Goal: Task Accomplishment & Management: Manage account settings

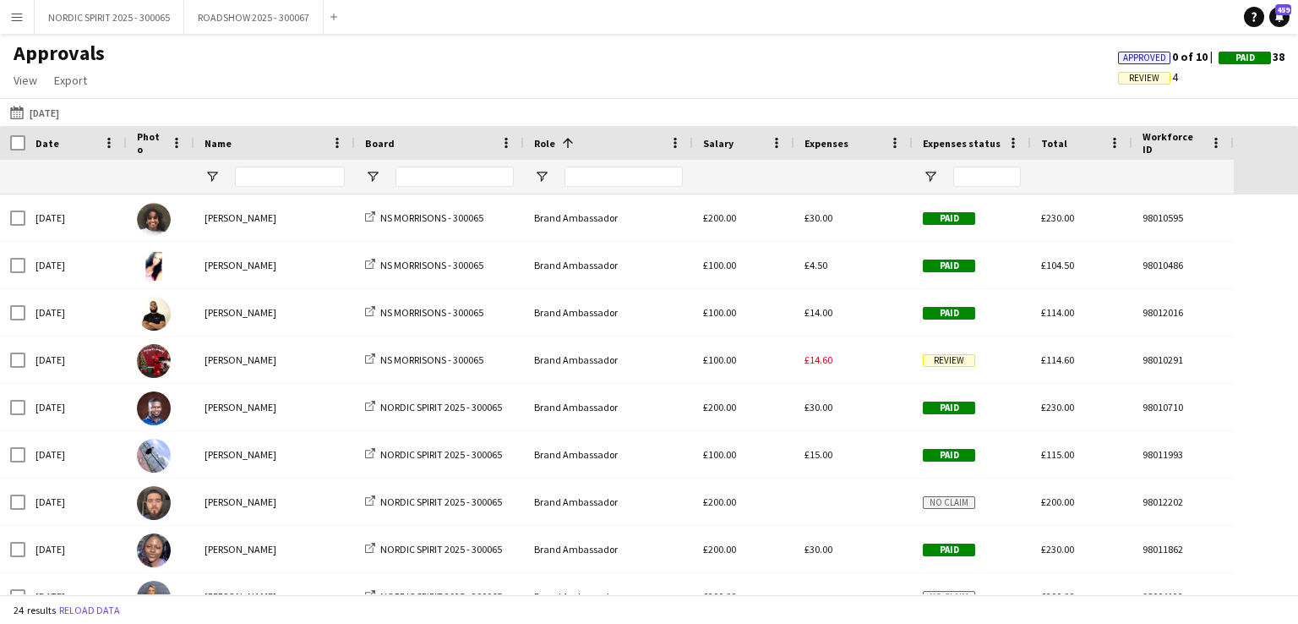
scroll to position [514, 0]
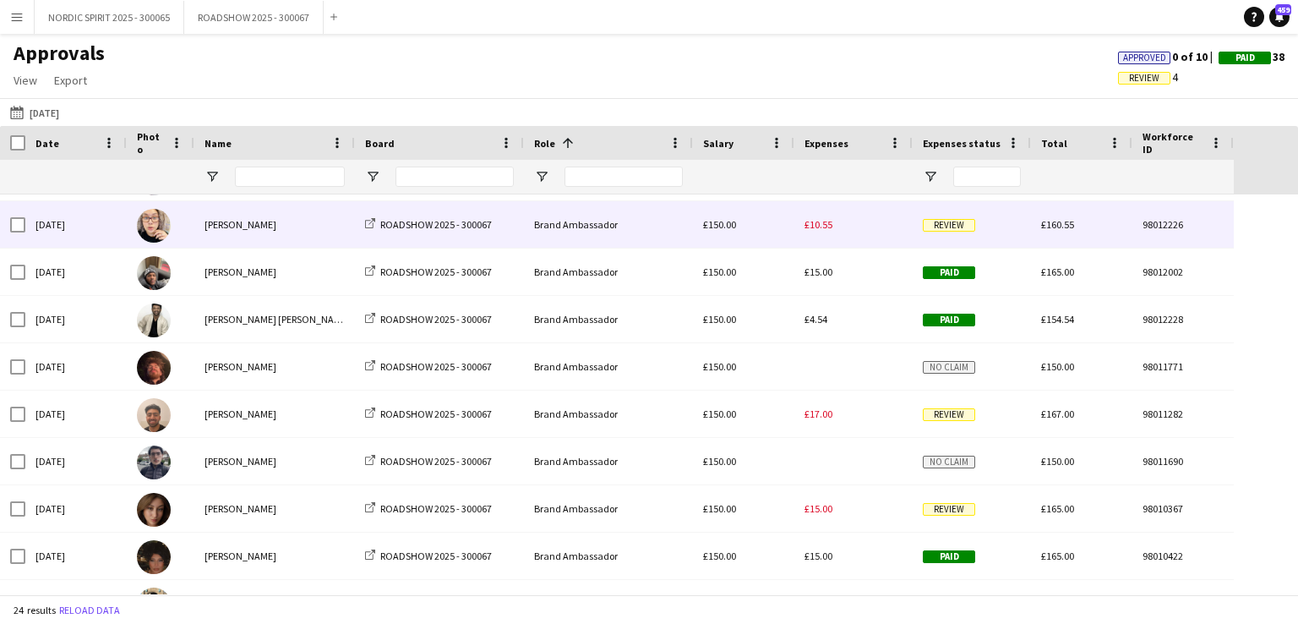
click at [822, 227] on span "£10.55" at bounding box center [819, 224] width 28 height 13
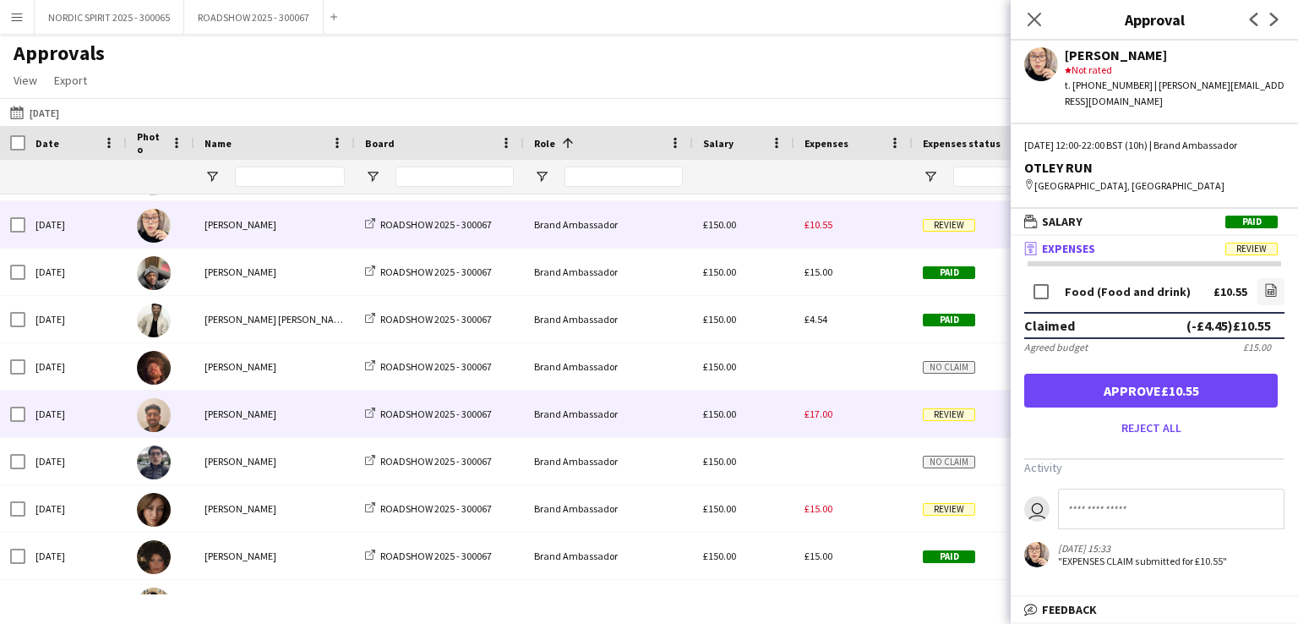
click at [818, 416] on span "£17.00" at bounding box center [819, 413] width 28 height 13
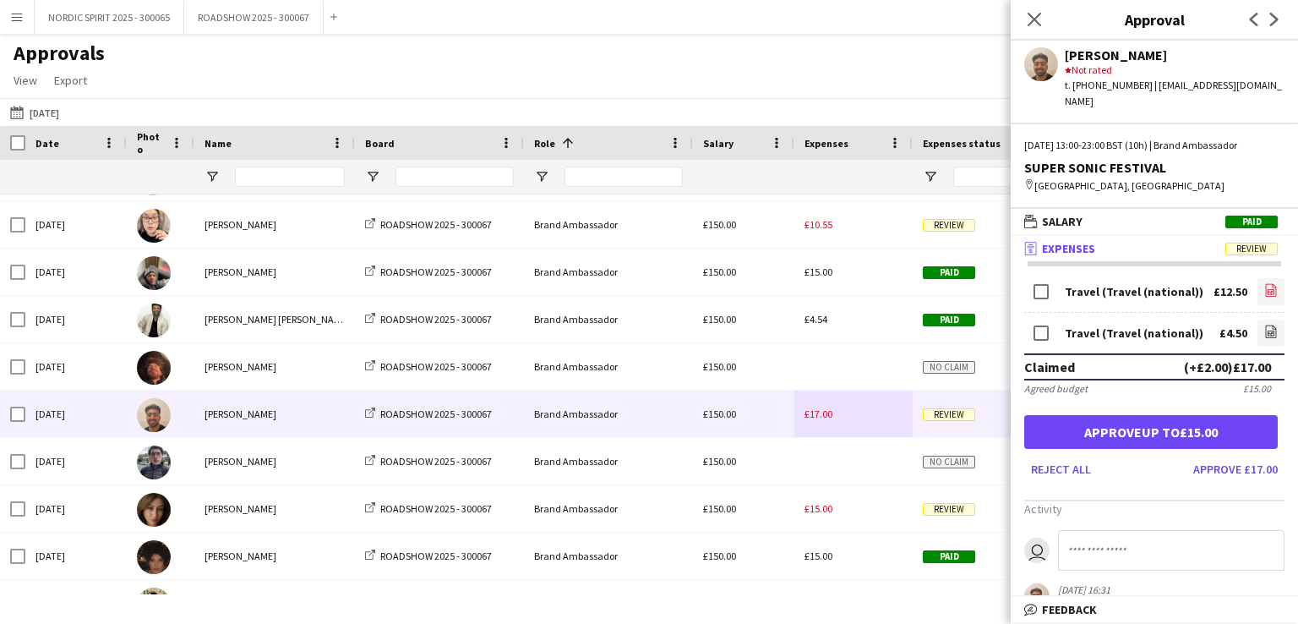
click at [1264, 283] on icon "file-image" at bounding box center [1271, 290] width 14 height 14
click at [1268, 331] on icon at bounding box center [1271, 333] width 7 height 5
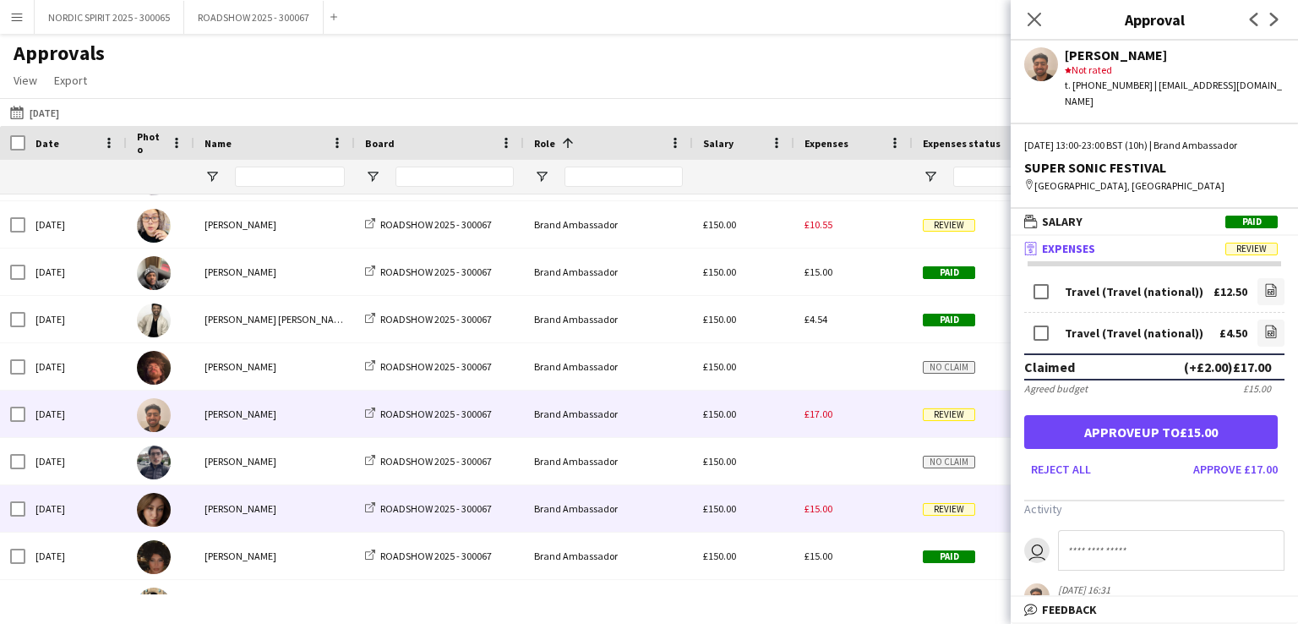
click at [821, 505] on span "£15.00" at bounding box center [819, 508] width 28 height 13
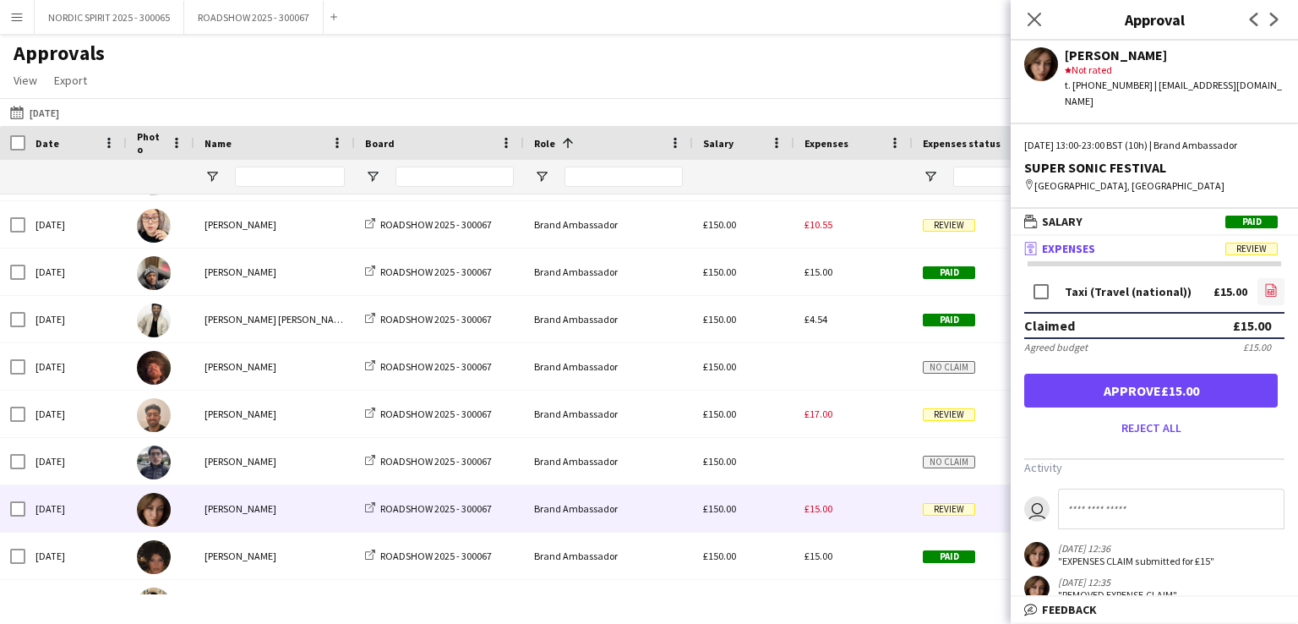
click at [1257, 291] on link "file-image" at bounding box center [1270, 291] width 27 height 27
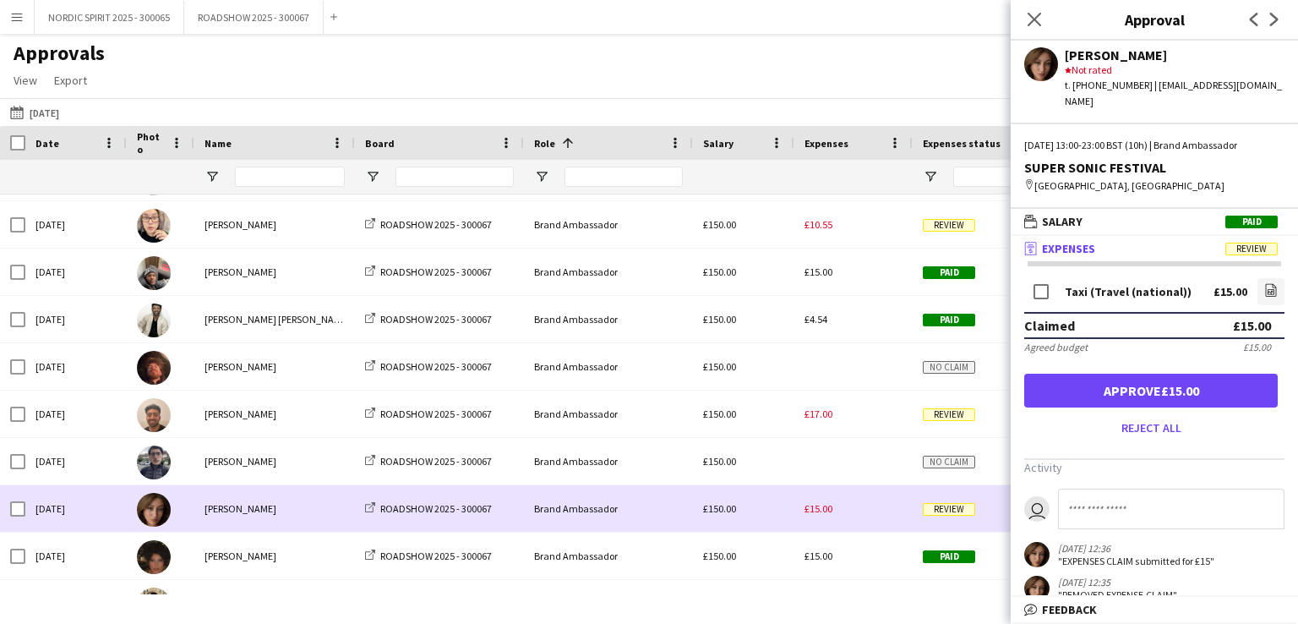
click at [843, 515] on div "£15.00" at bounding box center [853, 508] width 118 height 46
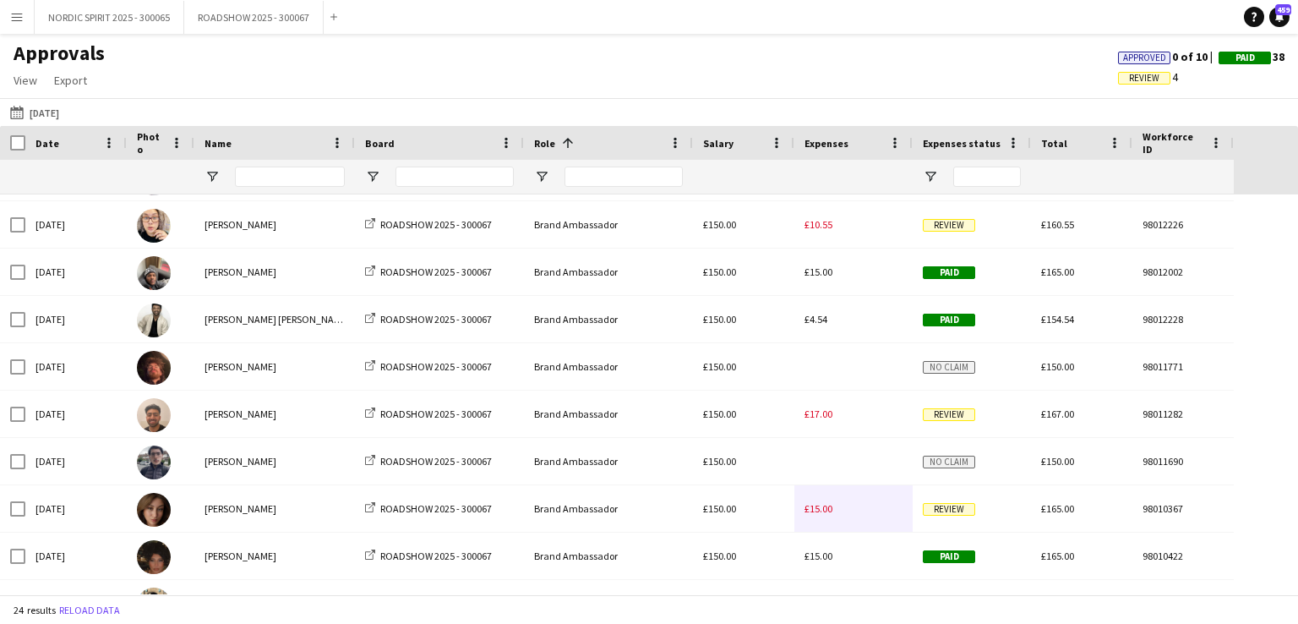
drag, startPoint x: 1281, startPoint y: 414, endPoint x: 1268, endPoint y: 462, distance: 50.0
click at [1268, 462] on div "[DATE] [PERSON_NAME] ROADSHOW 2025 - 300067 Brand Ambassador £150.00 No claim £…" at bounding box center [642, 249] width 1285 height 1136
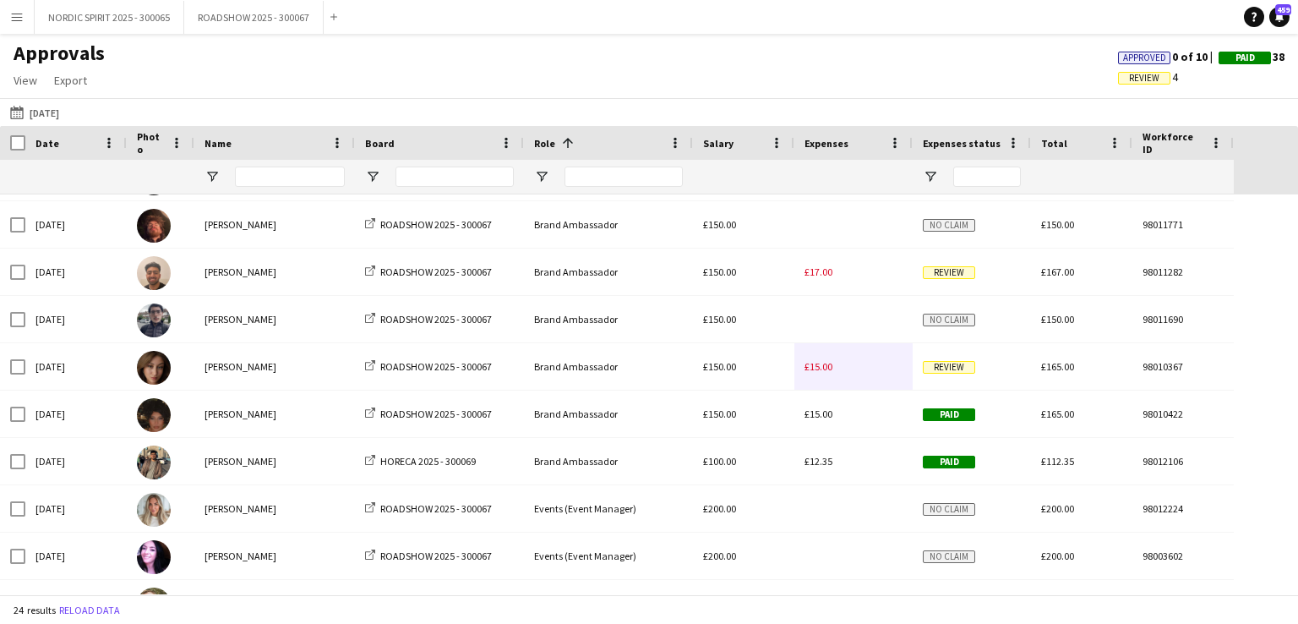
scroll to position [0, 0]
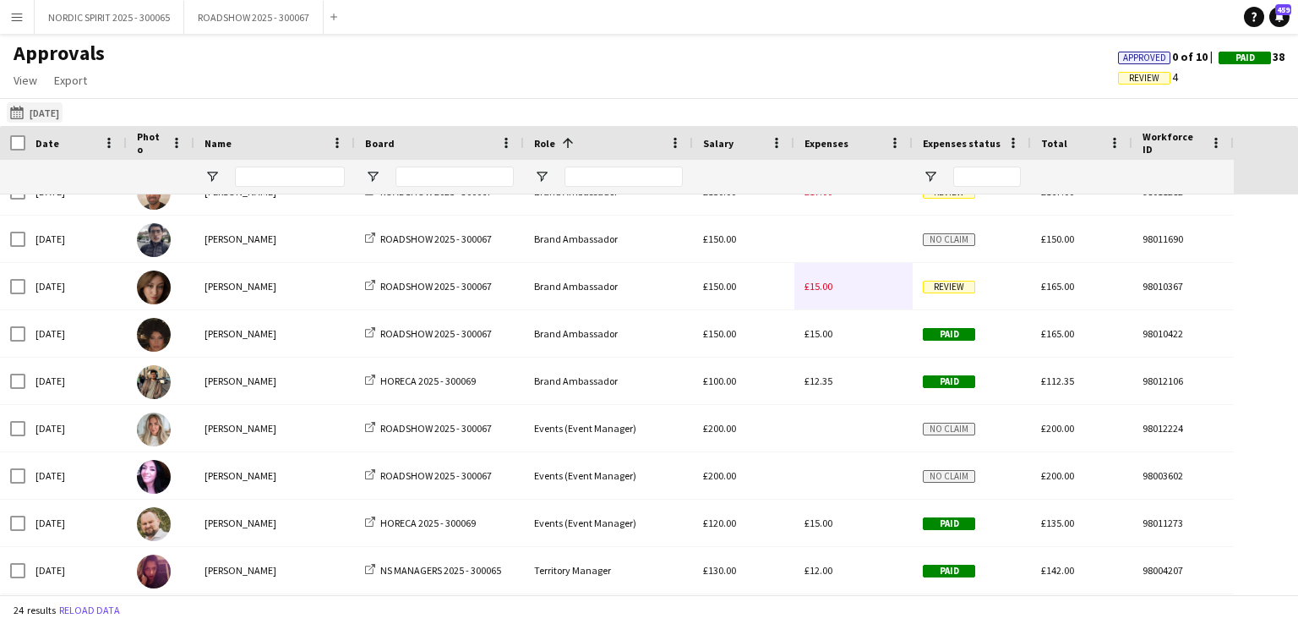
click at [50, 109] on button "[DATE] [DATE]" at bounding box center [35, 112] width 56 height 20
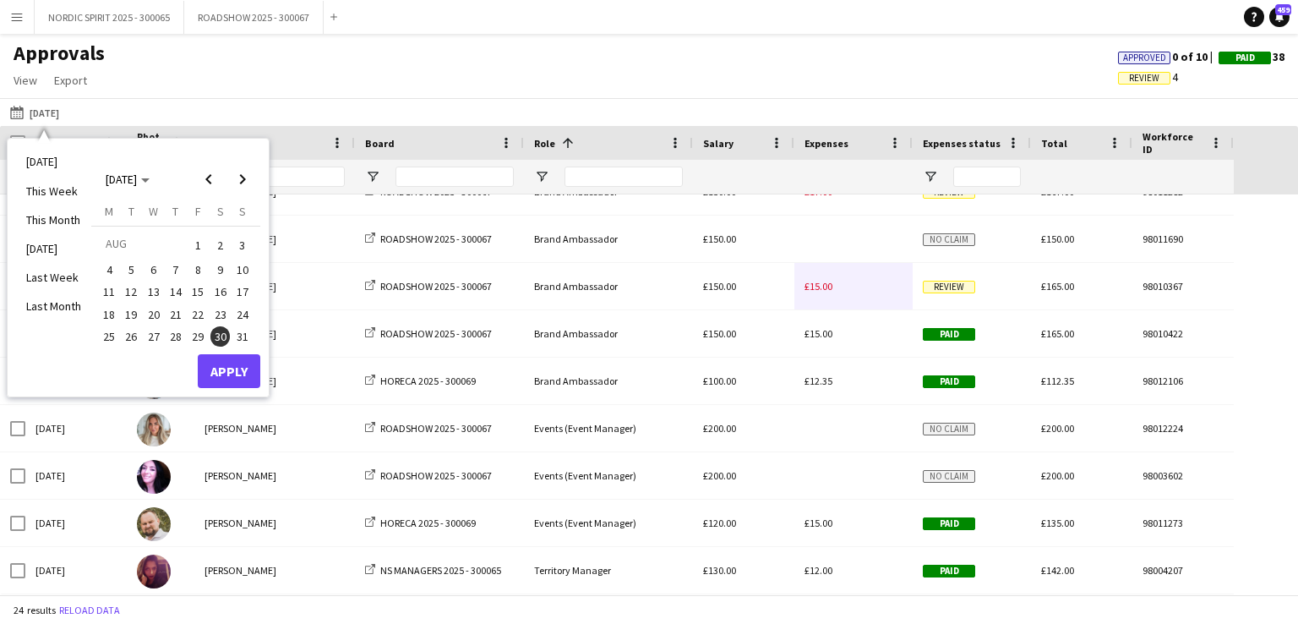
click at [241, 332] on span "31" at bounding box center [242, 336] width 20 height 20
click at [228, 366] on button "Apply" at bounding box center [229, 371] width 63 height 34
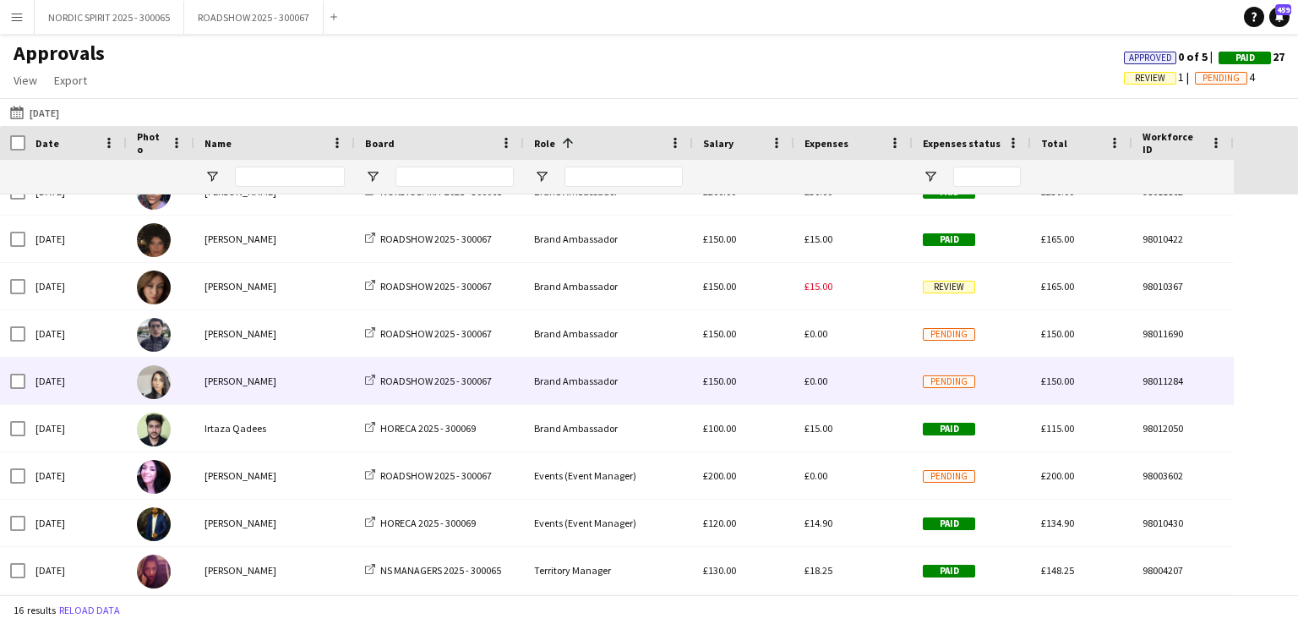
scroll to position [357, 0]
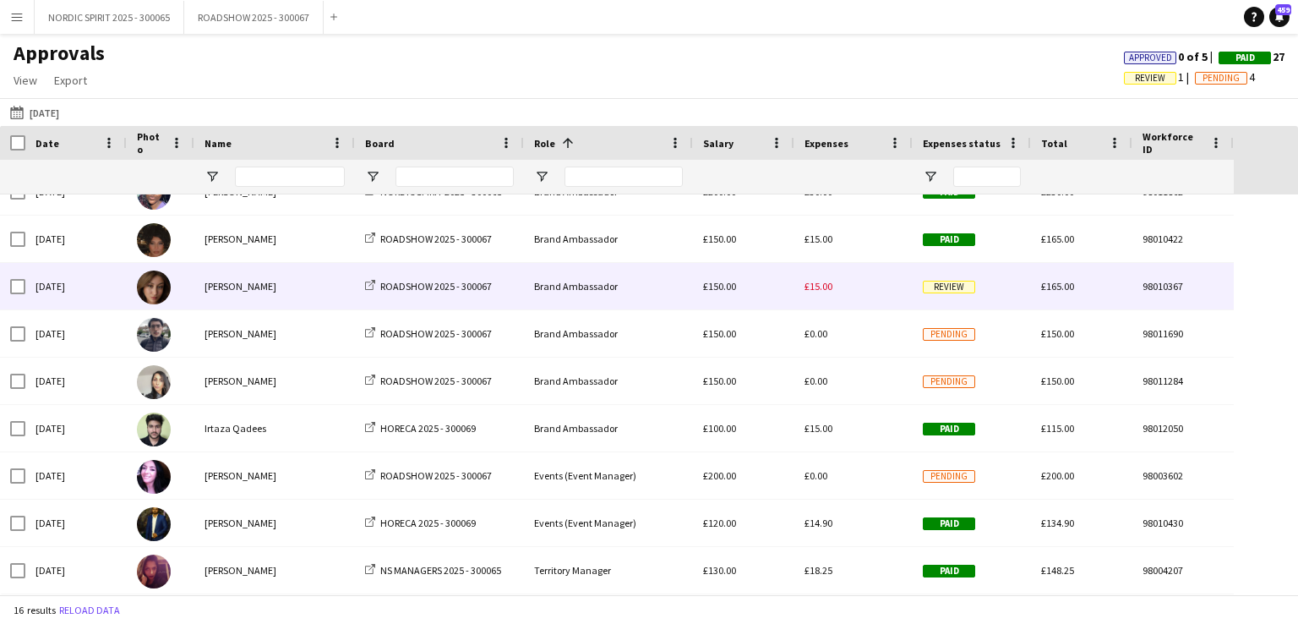
click at [821, 290] on span "£15.00" at bounding box center [819, 286] width 28 height 13
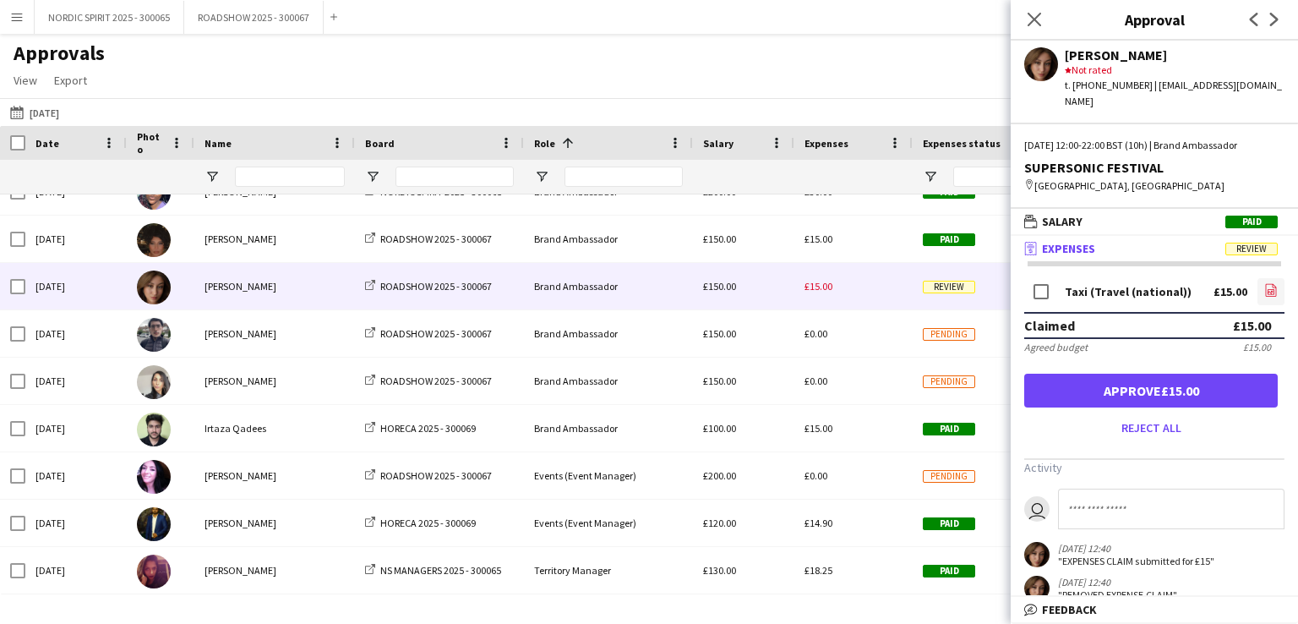
click at [1264, 294] on icon "file-image" at bounding box center [1271, 290] width 14 height 14
click at [41, 112] on button "[DATE] [DATE]" at bounding box center [35, 112] width 56 height 20
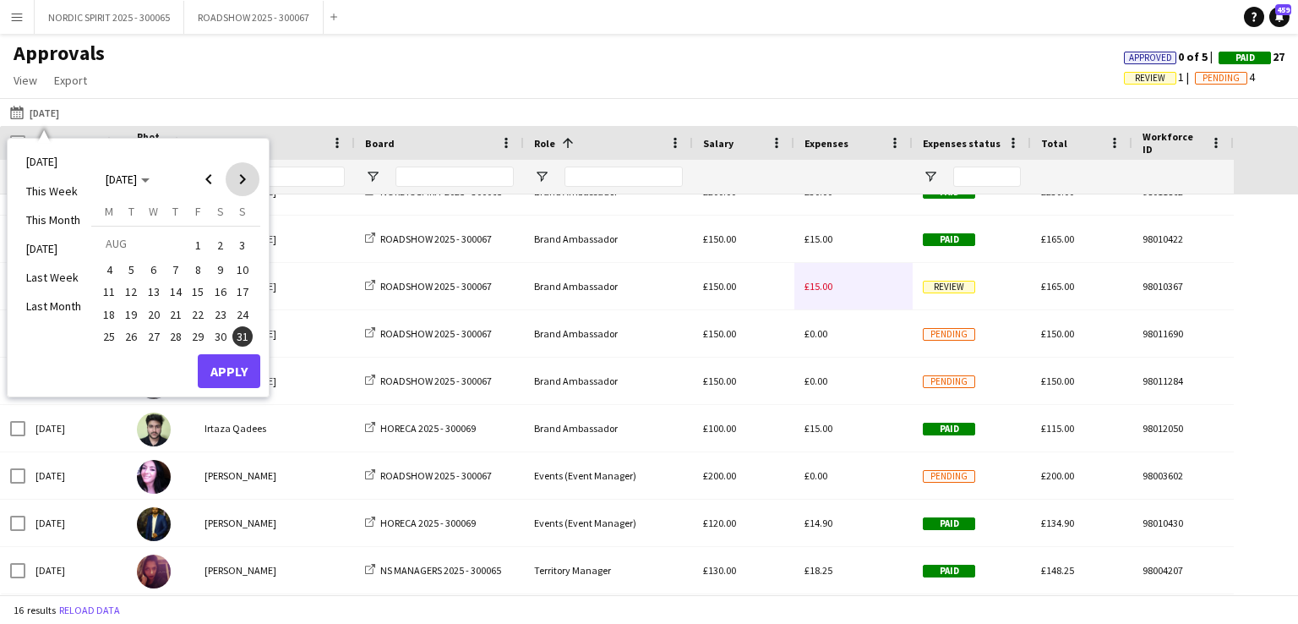
click at [242, 177] on span "Next month" at bounding box center [243, 179] width 34 height 34
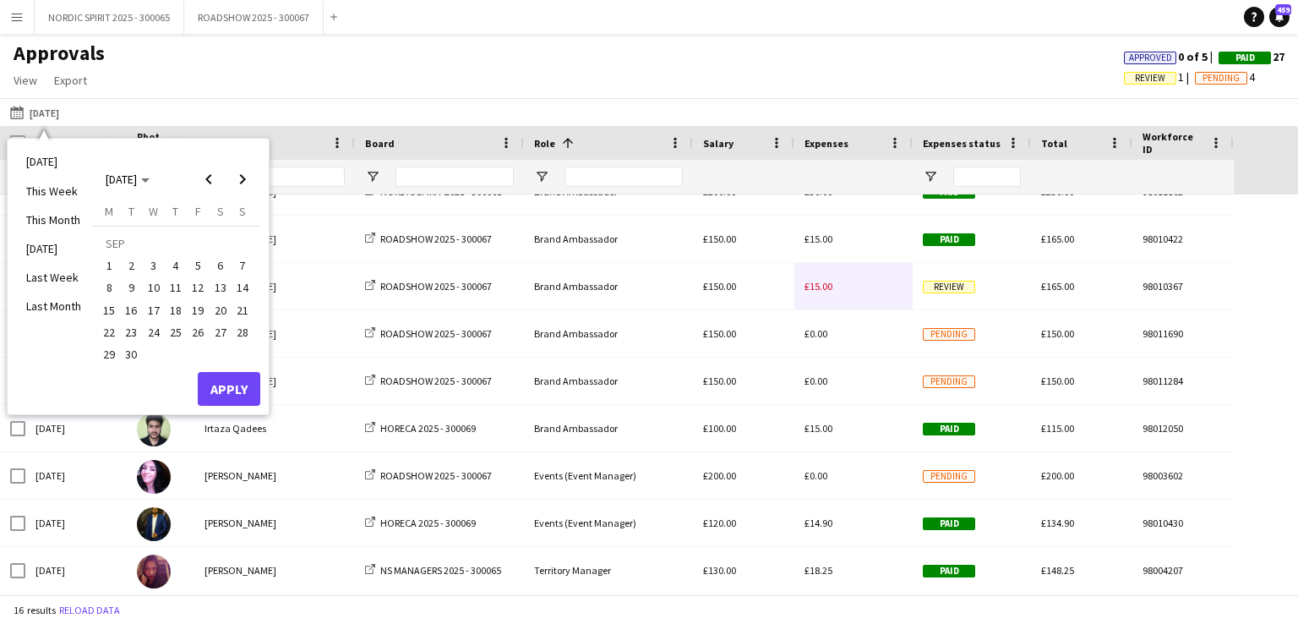
click at [195, 262] on span "5" at bounding box center [198, 265] width 20 height 20
click at [221, 379] on button "Apply" at bounding box center [229, 389] width 63 height 34
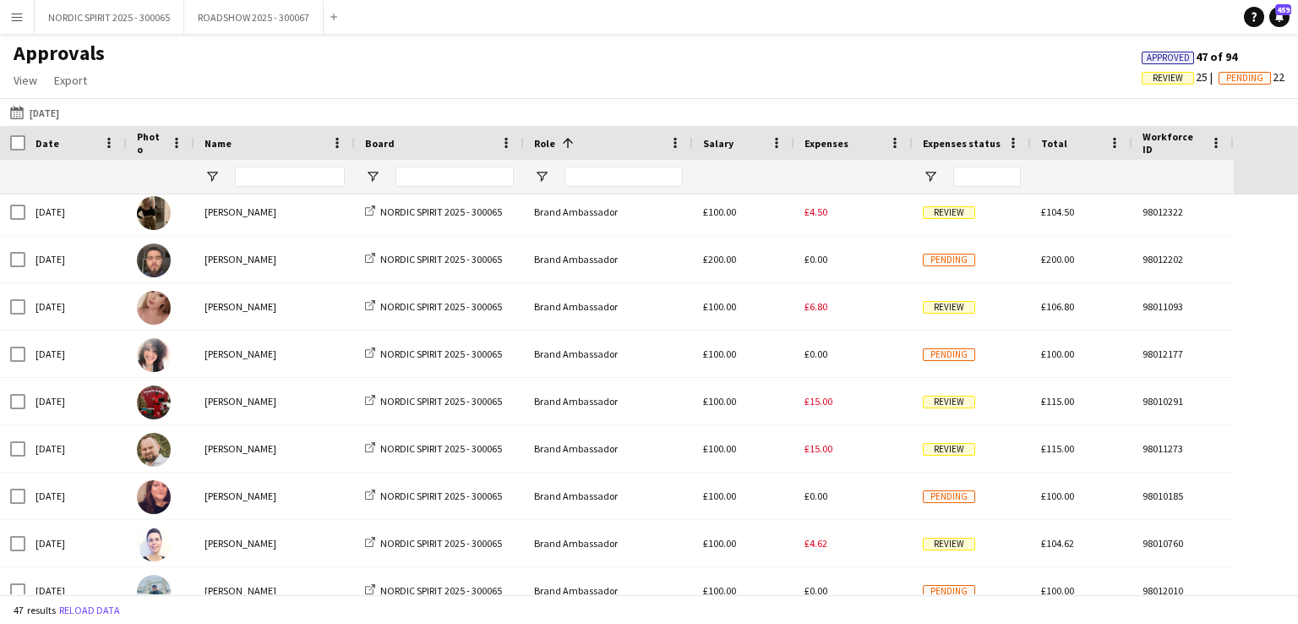
scroll to position [495, 0]
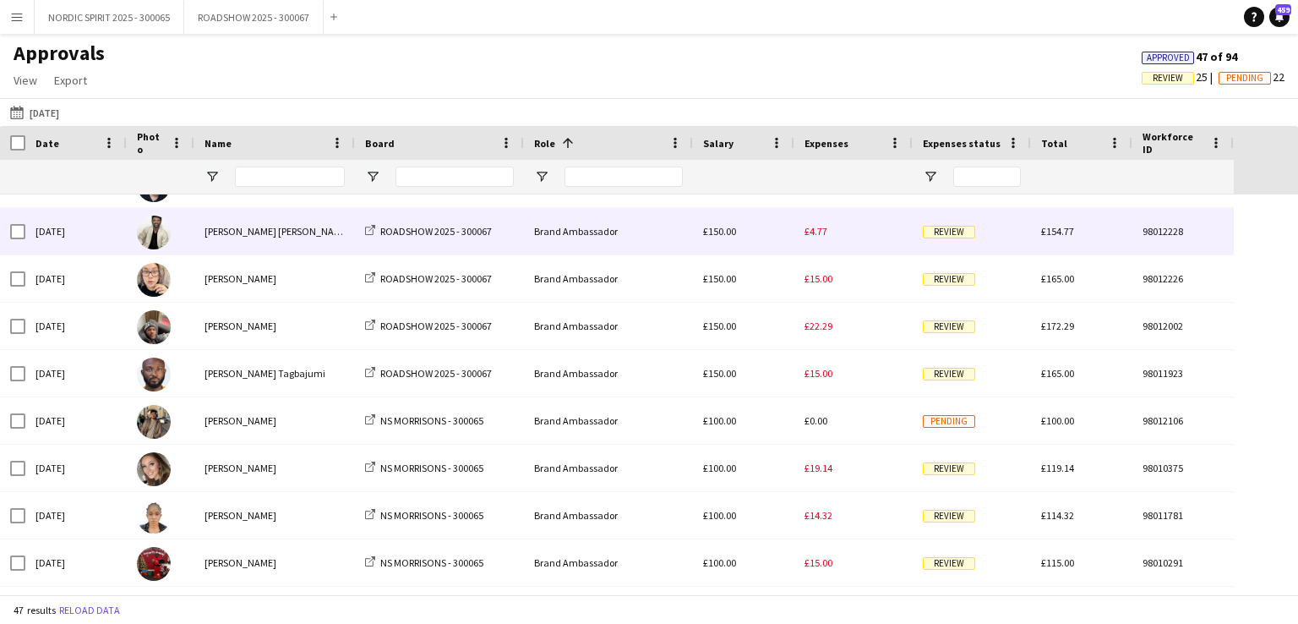
click at [818, 234] on span "£4.77" at bounding box center [816, 231] width 23 height 13
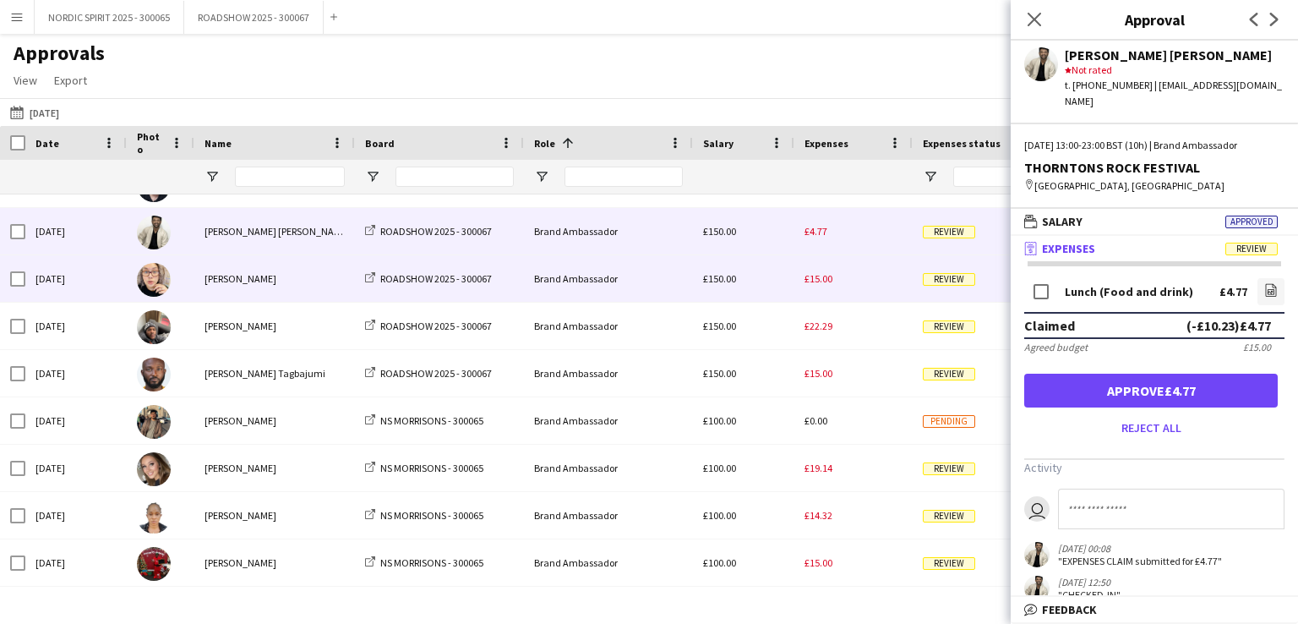
click at [820, 278] on span "£15.00" at bounding box center [819, 278] width 28 height 13
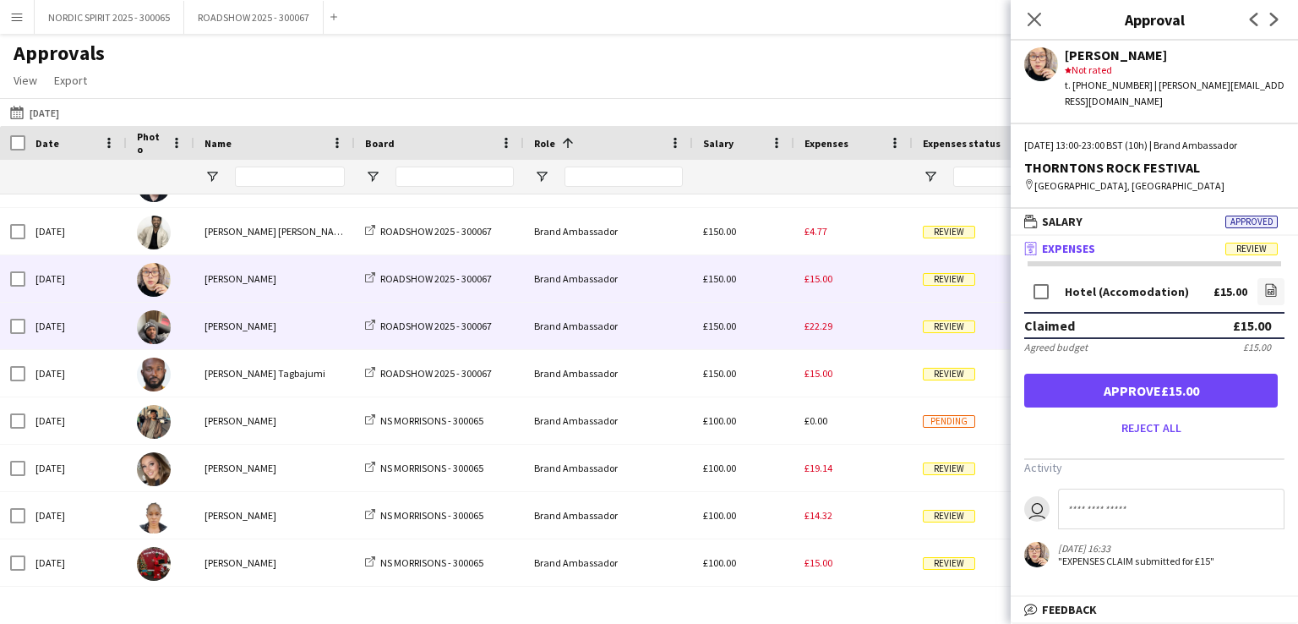
click at [821, 325] on span "£22.29" at bounding box center [819, 325] width 28 height 13
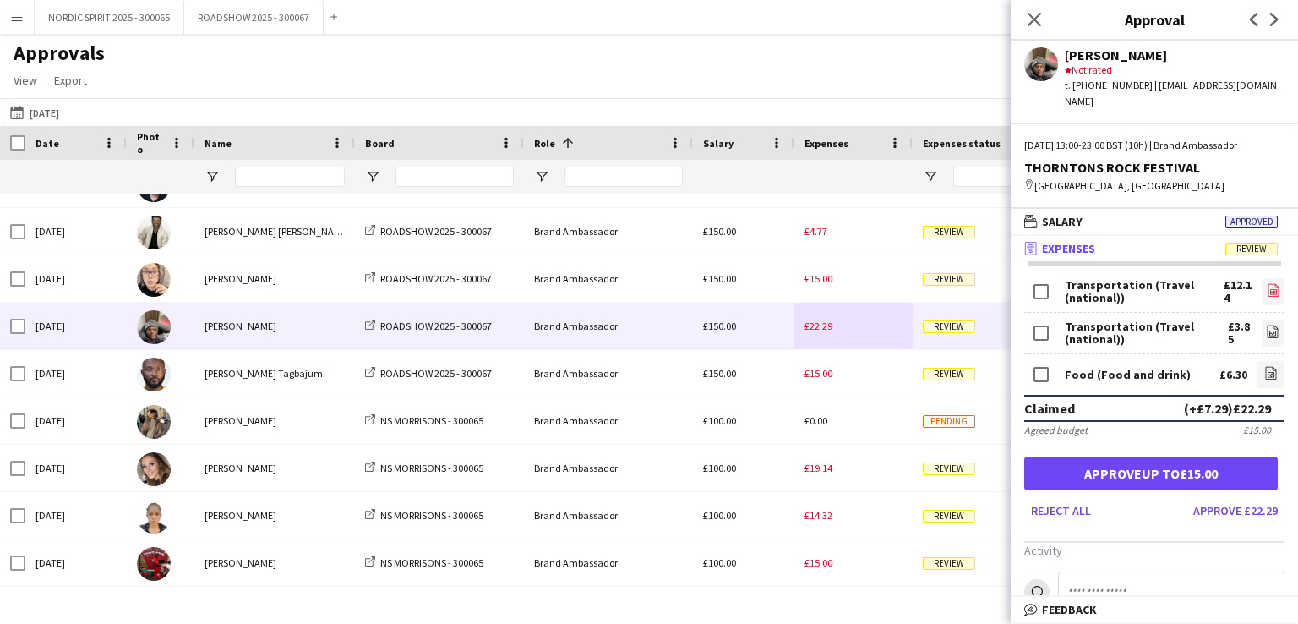
click at [1274, 291] on icon at bounding box center [1275, 292] width 2 height 2
click at [1266, 325] on icon "file-image" at bounding box center [1273, 332] width 14 height 14
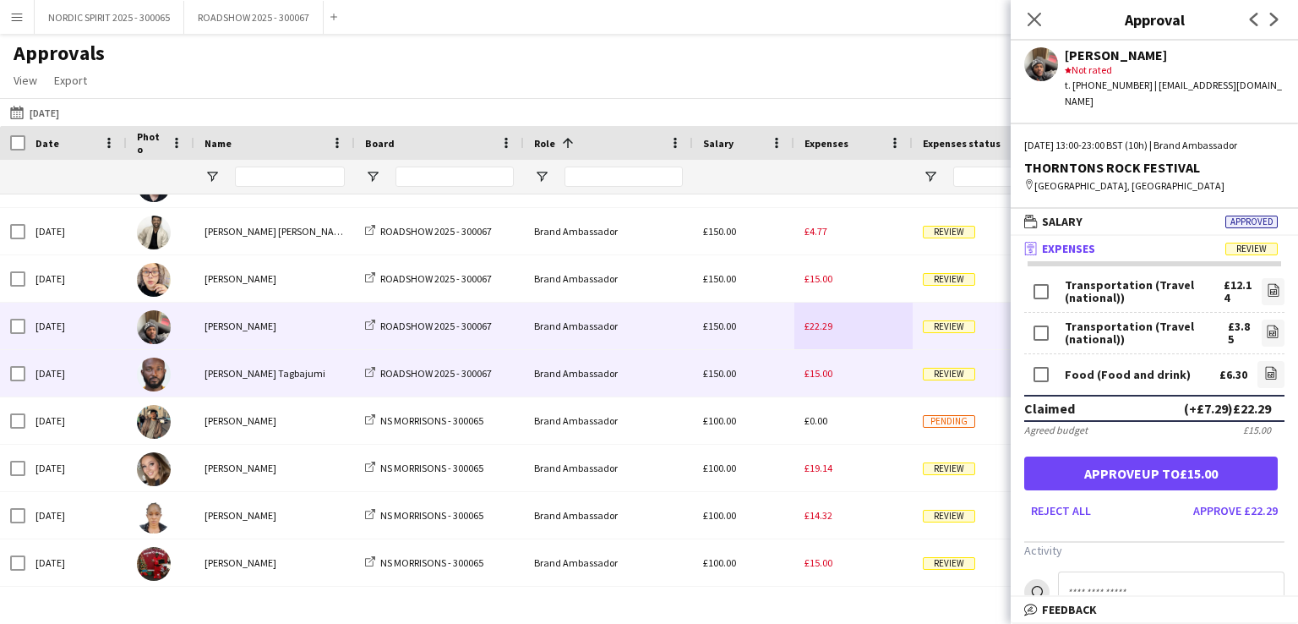
click at [817, 369] on span "£15.00" at bounding box center [819, 373] width 28 height 13
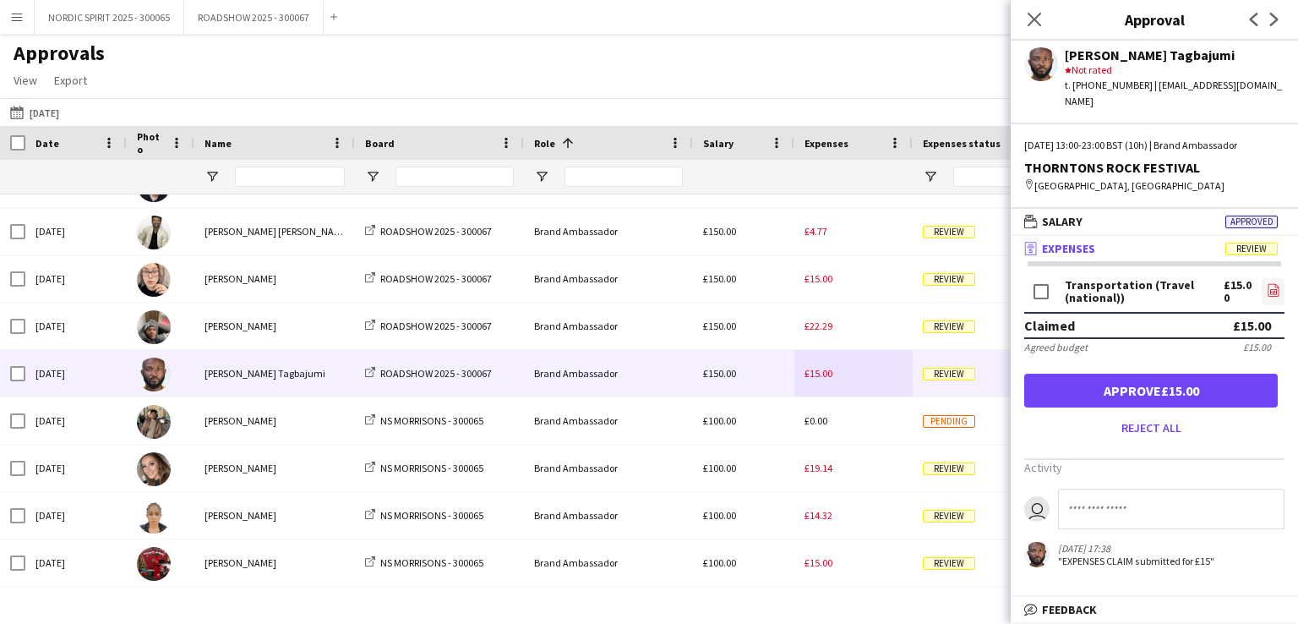
click at [1271, 290] on icon at bounding box center [1273, 292] width 7 height 5
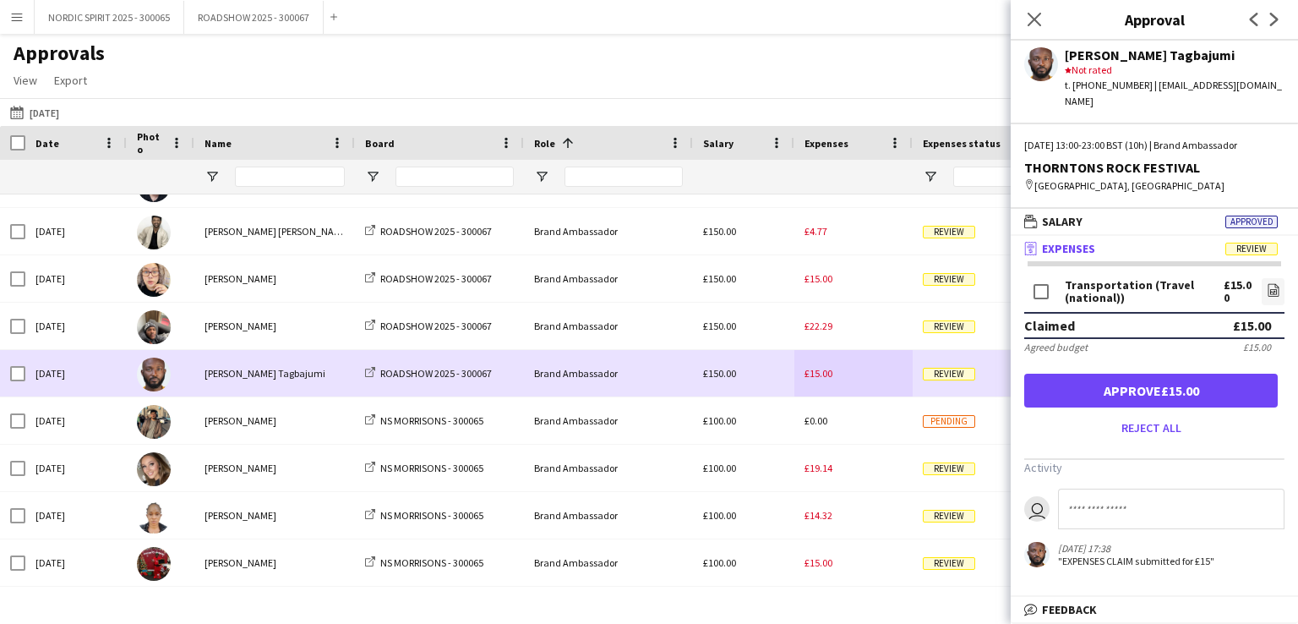
click at [865, 379] on div "£15.00" at bounding box center [853, 373] width 118 height 46
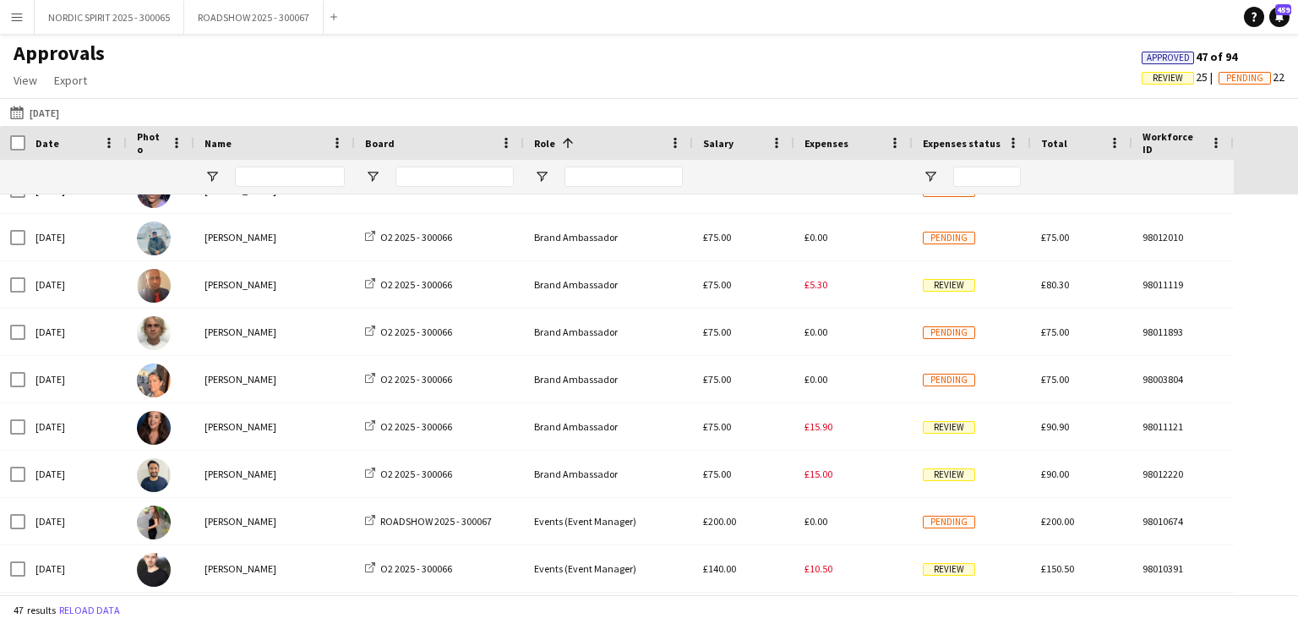
scroll to position [1396, 0]
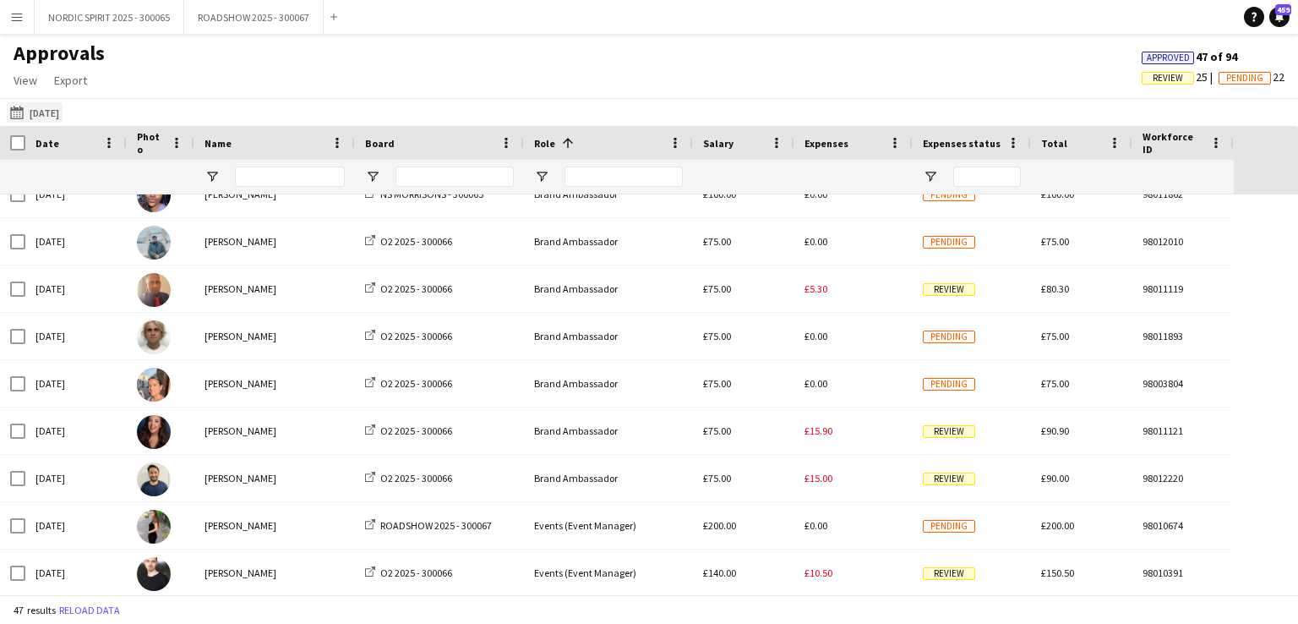
click at [50, 109] on button "[DATE] [DATE]" at bounding box center [35, 112] width 56 height 20
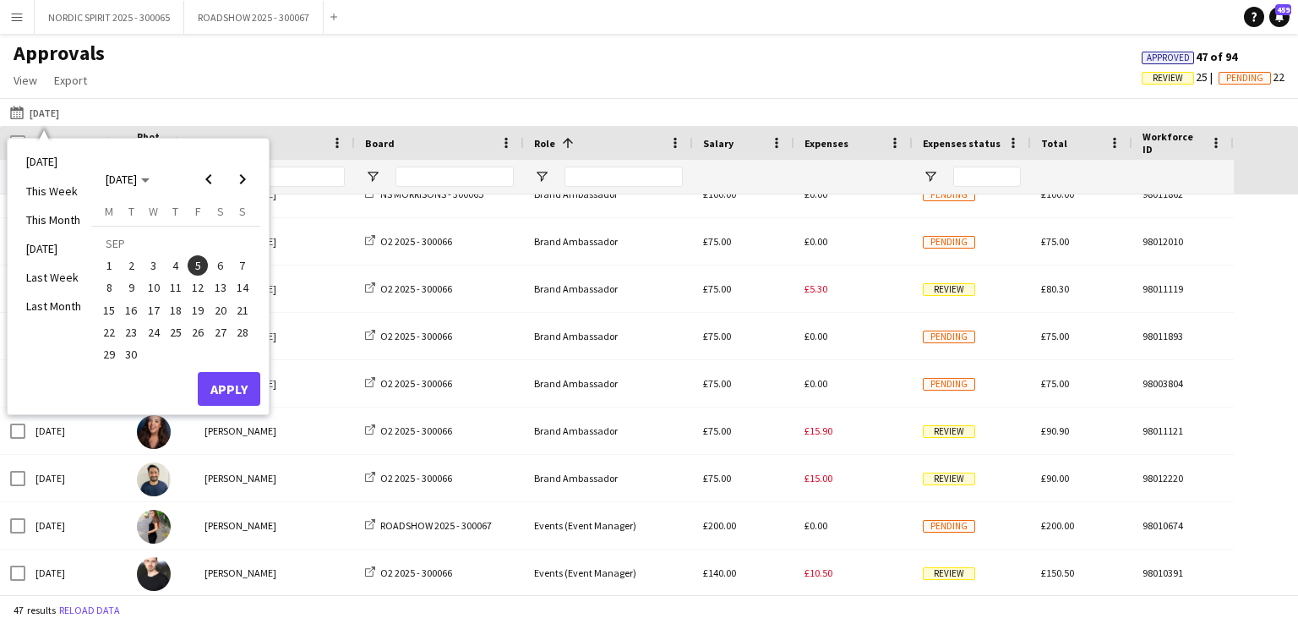
drag, startPoint x: 223, startPoint y: 265, endPoint x: 222, endPoint y: 290, distance: 25.4
click at [222, 265] on span "6" at bounding box center [220, 265] width 20 height 20
click at [246, 379] on button "Apply" at bounding box center [229, 389] width 63 height 34
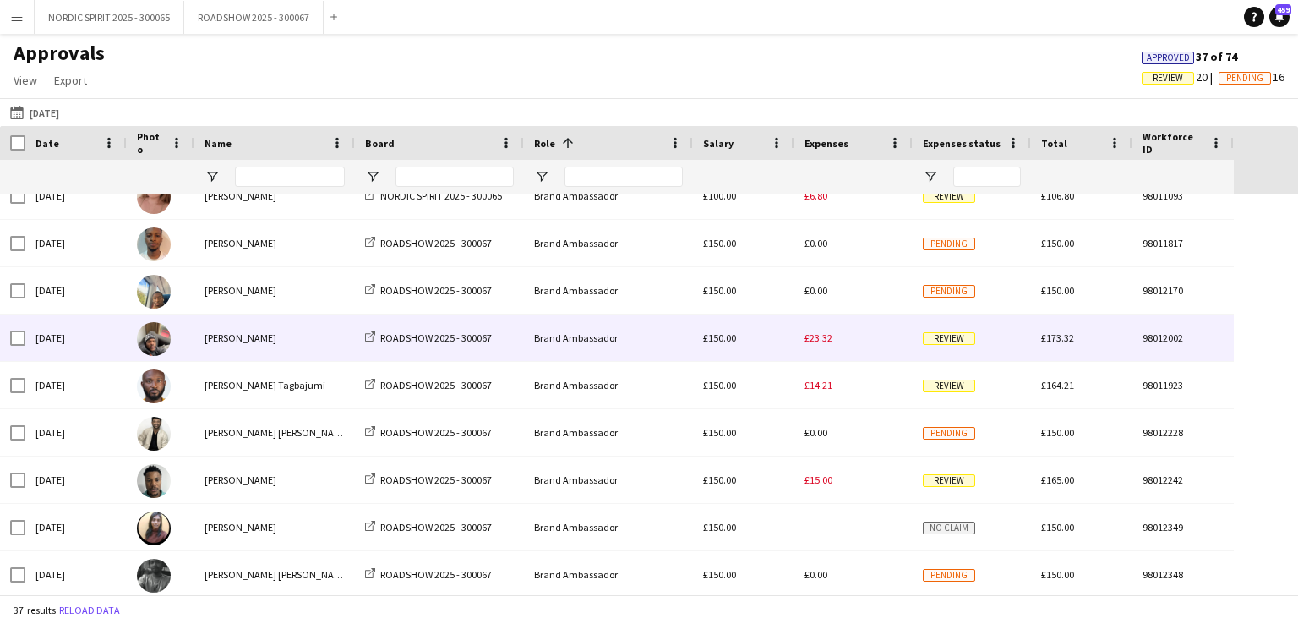
click at [825, 340] on span "£23.32" at bounding box center [819, 337] width 28 height 13
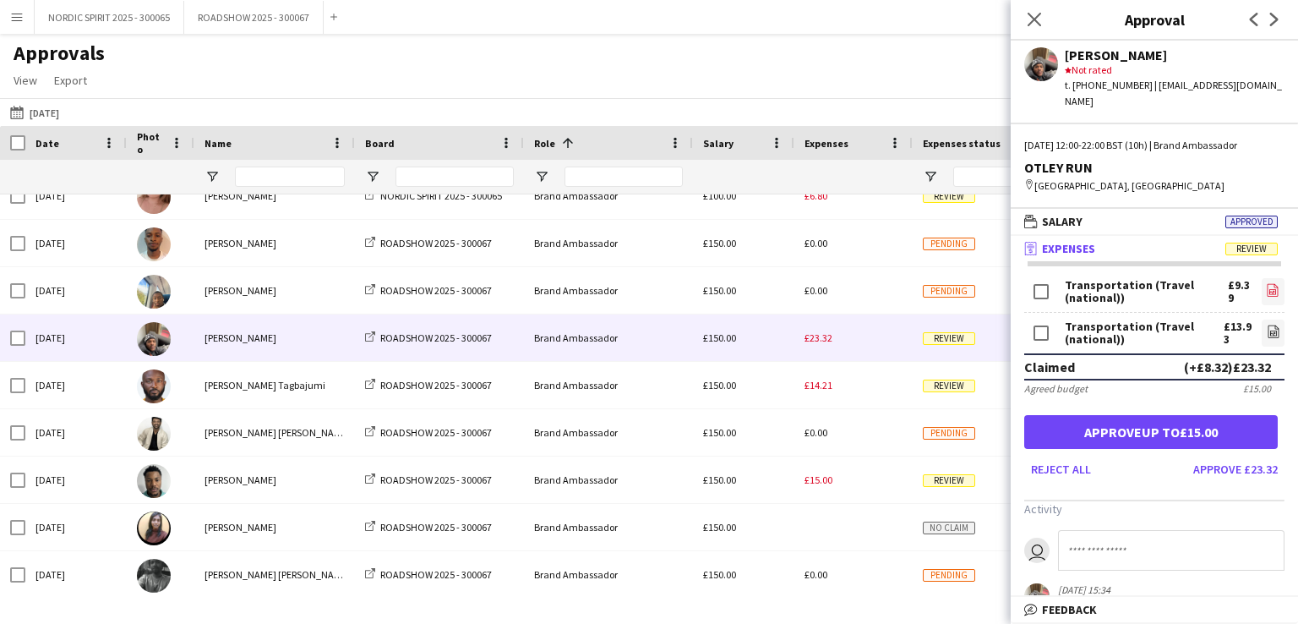
click at [1266, 283] on icon "file-image" at bounding box center [1273, 290] width 14 height 14
click at [1267, 325] on icon "file-image" at bounding box center [1274, 332] width 14 height 14
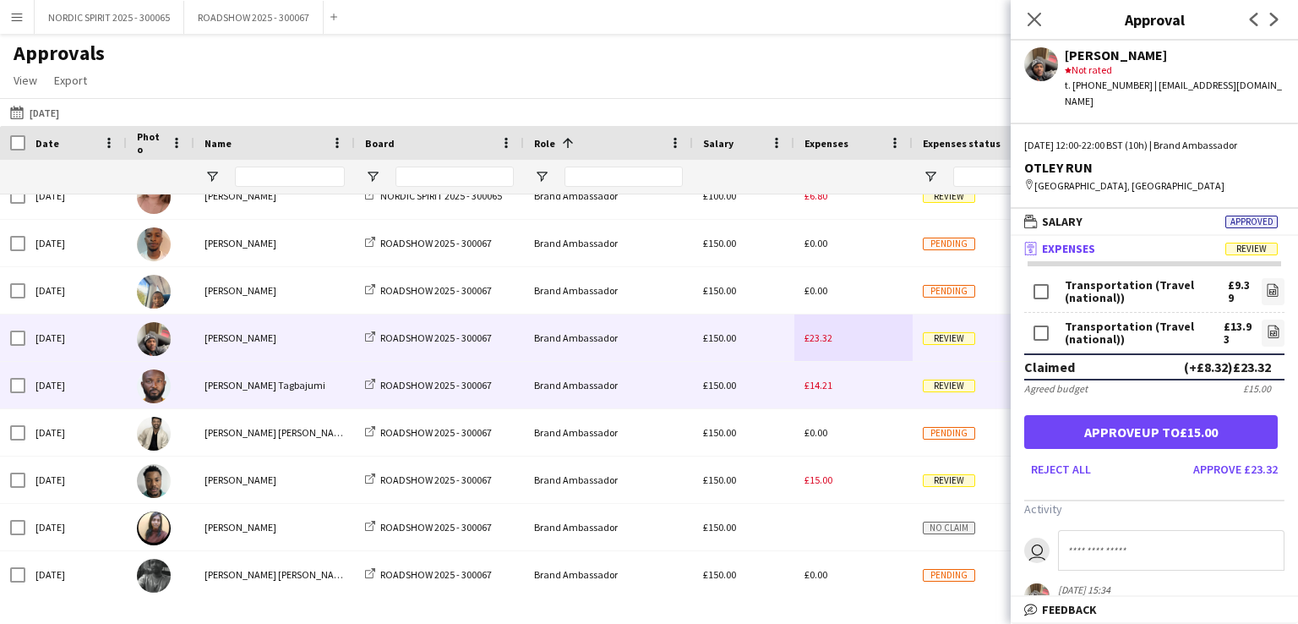
click at [810, 385] on span "£14.21" at bounding box center [819, 385] width 28 height 13
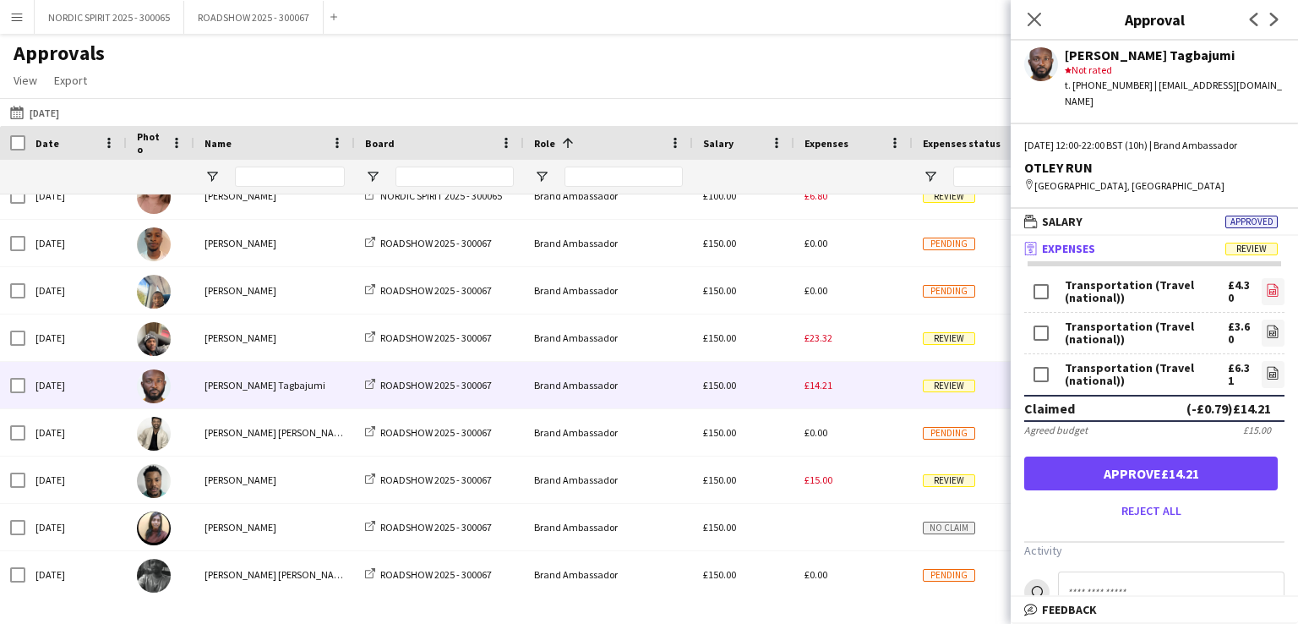
click at [1269, 290] on icon at bounding box center [1272, 292] width 7 height 5
click at [1273, 332] on icon at bounding box center [1274, 333] width 2 height 2
click at [1266, 366] on icon "file-image" at bounding box center [1273, 373] width 14 height 14
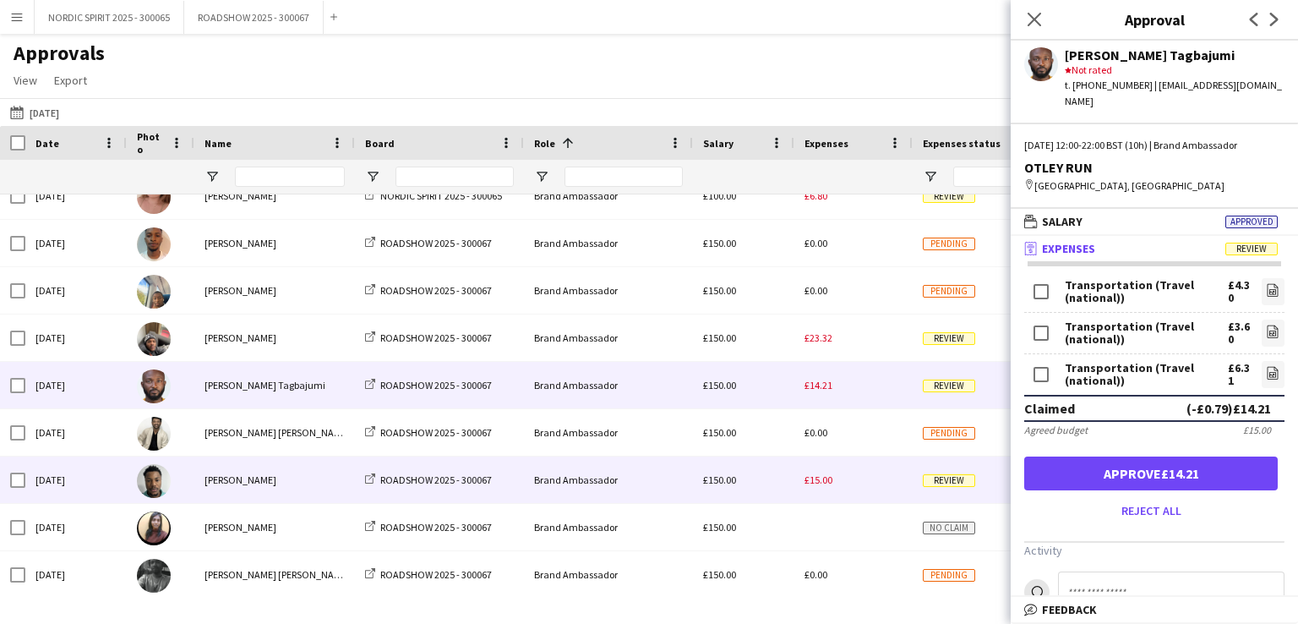
click at [819, 482] on span "£15.00" at bounding box center [819, 479] width 28 height 13
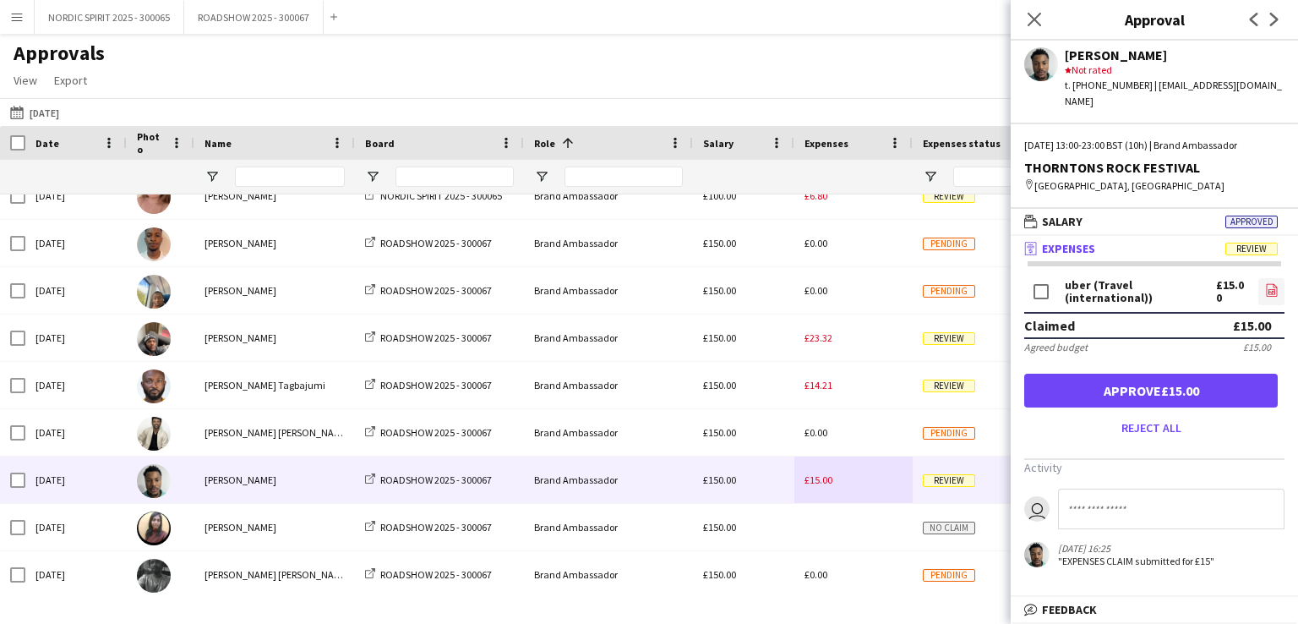
click at [1271, 283] on icon "file-image" at bounding box center [1272, 290] width 14 height 14
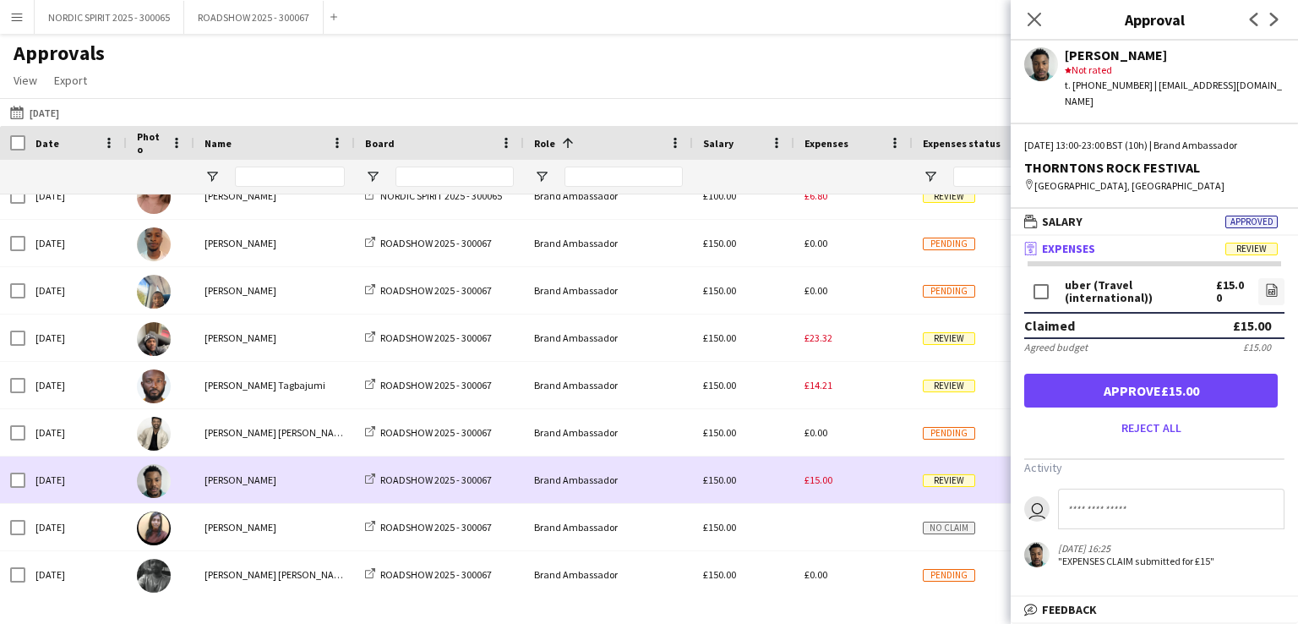
click at [874, 488] on div "£15.00" at bounding box center [853, 479] width 118 height 46
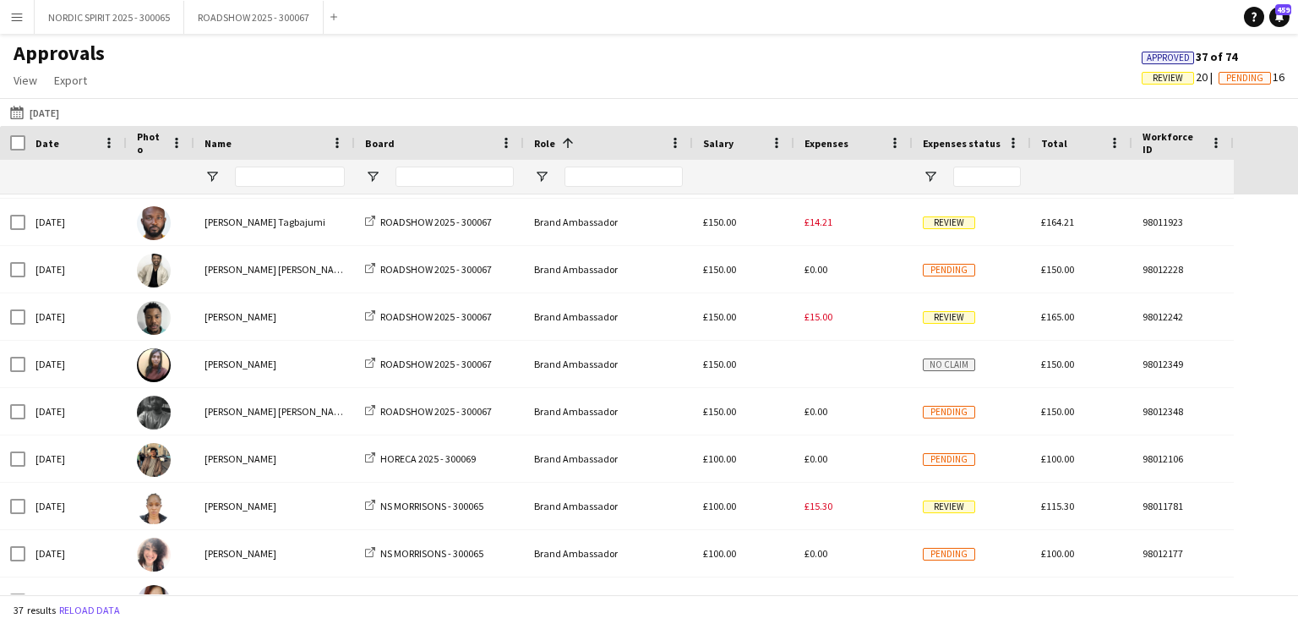
scroll to position [633, 0]
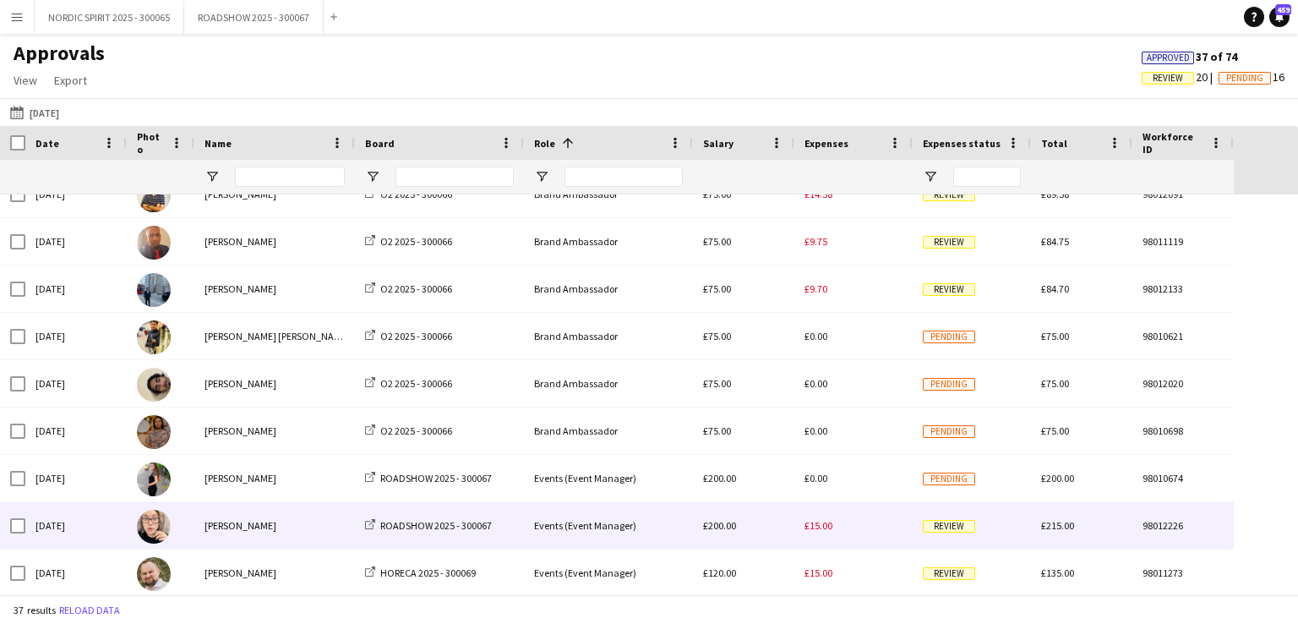
click at [819, 526] on span "£15.00" at bounding box center [819, 525] width 28 height 13
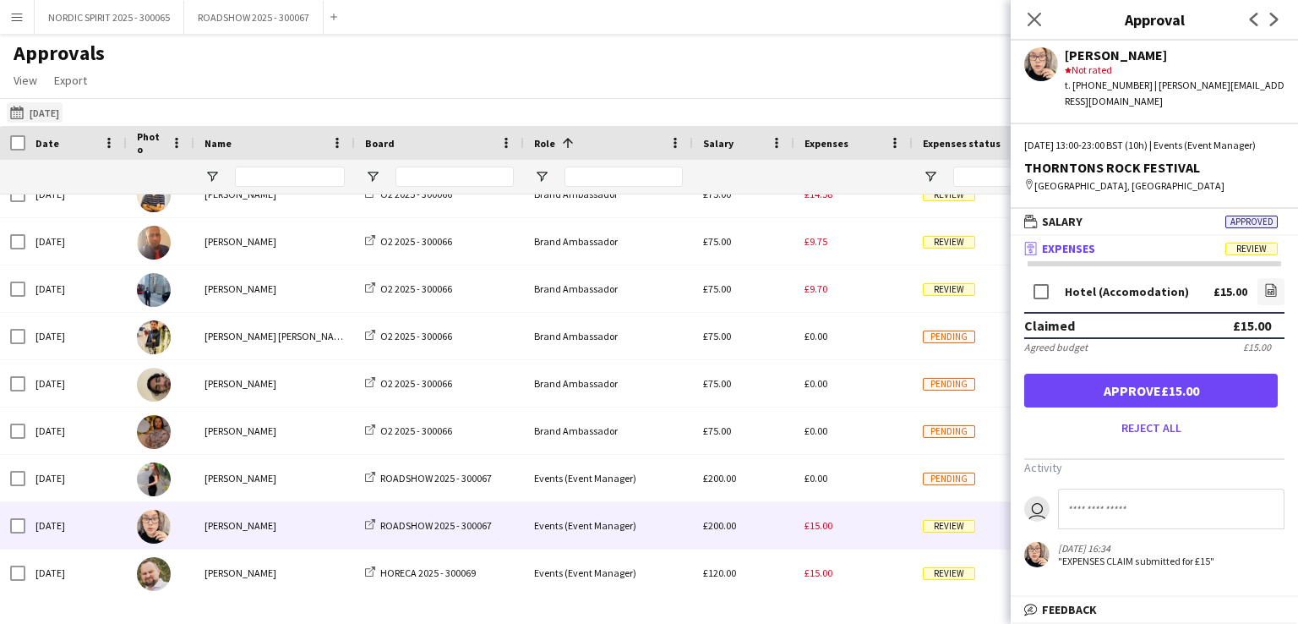
click at [35, 116] on button "[DATE] [DATE]" at bounding box center [35, 112] width 56 height 20
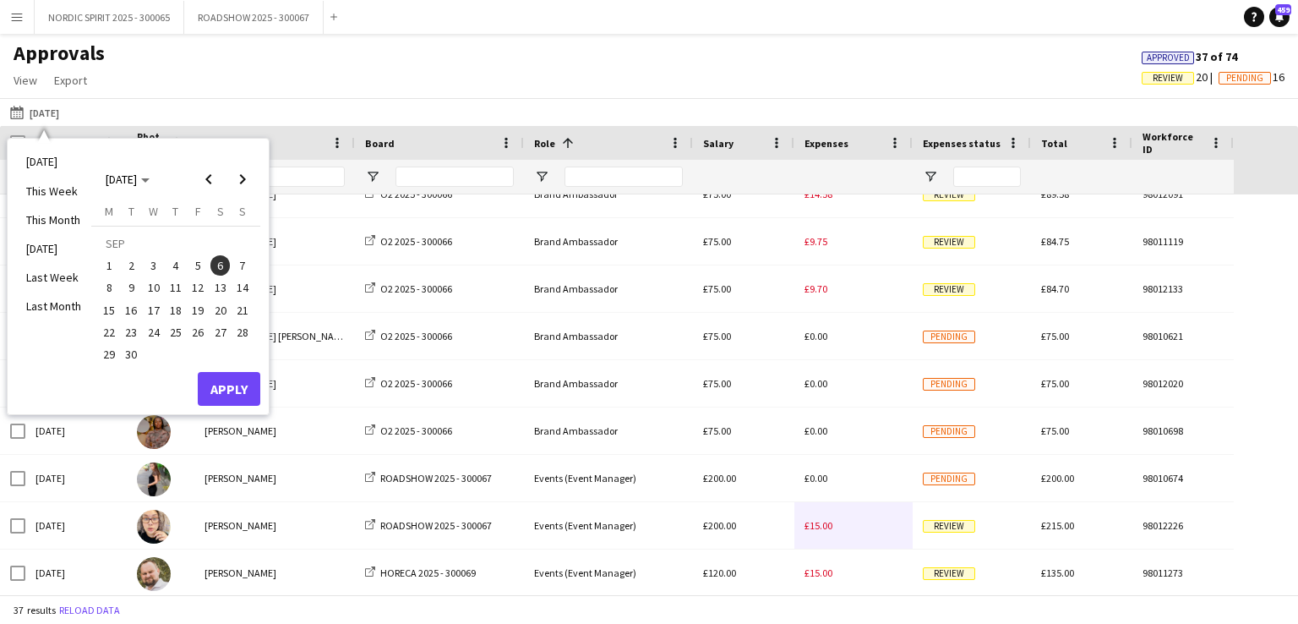
click at [196, 284] on span "12" at bounding box center [198, 288] width 20 height 20
click at [224, 385] on button "Apply" at bounding box center [229, 389] width 63 height 34
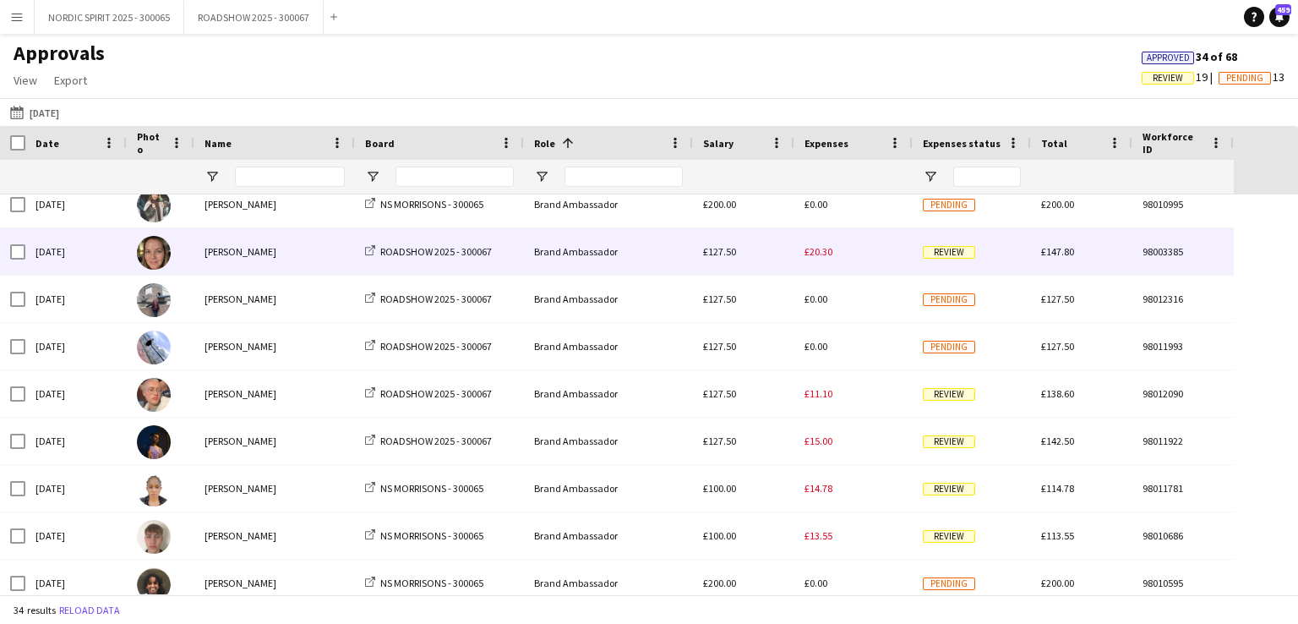
click at [830, 255] on span "£20.30" at bounding box center [819, 251] width 28 height 13
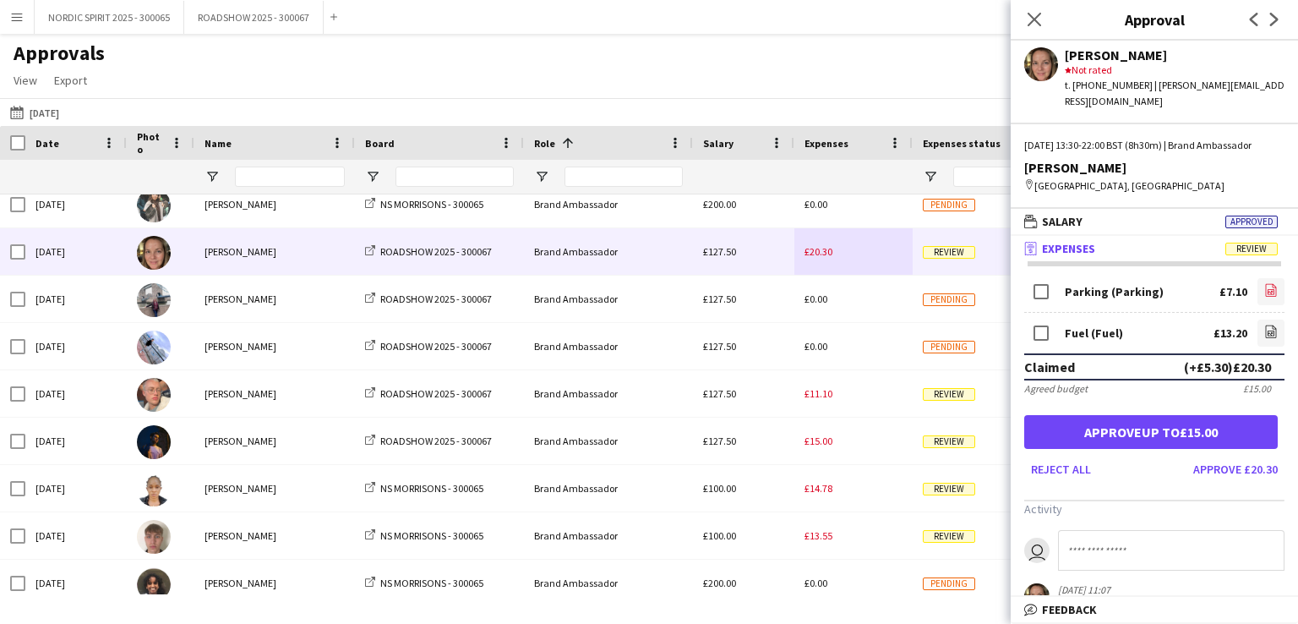
click at [1264, 286] on icon "file-image" at bounding box center [1271, 290] width 14 height 14
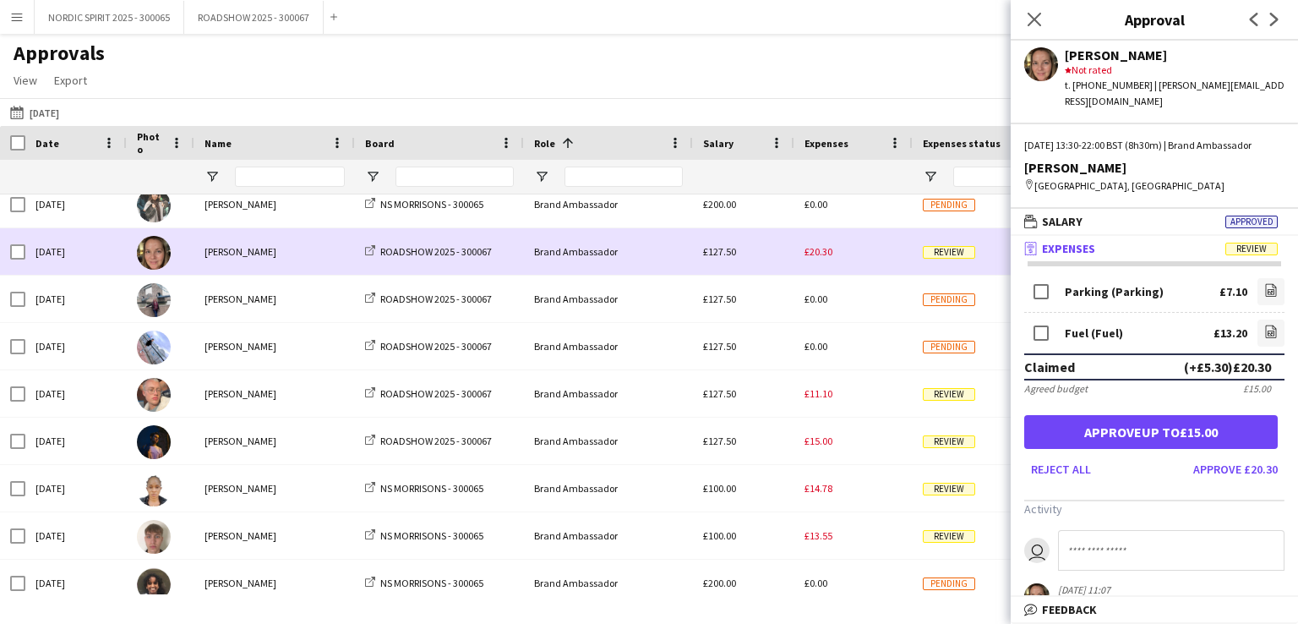
click at [858, 264] on div "£20.30" at bounding box center [853, 251] width 118 height 46
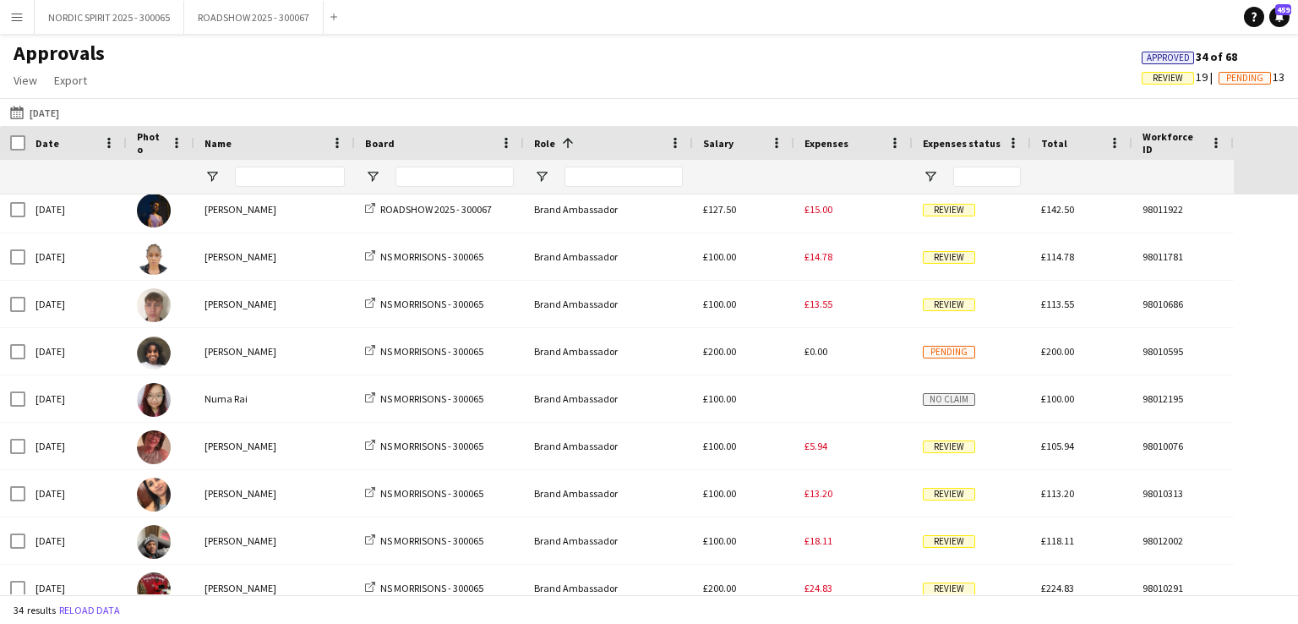
scroll to position [825, 0]
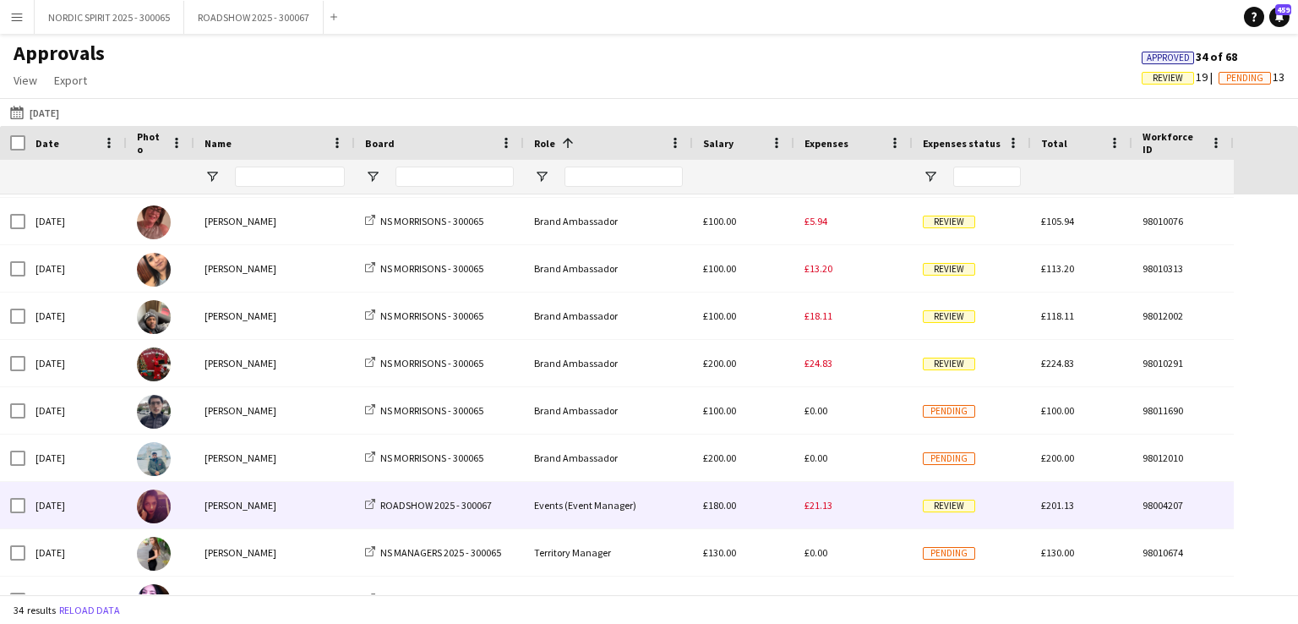
click at [818, 507] on span "£21.13" at bounding box center [819, 505] width 28 height 13
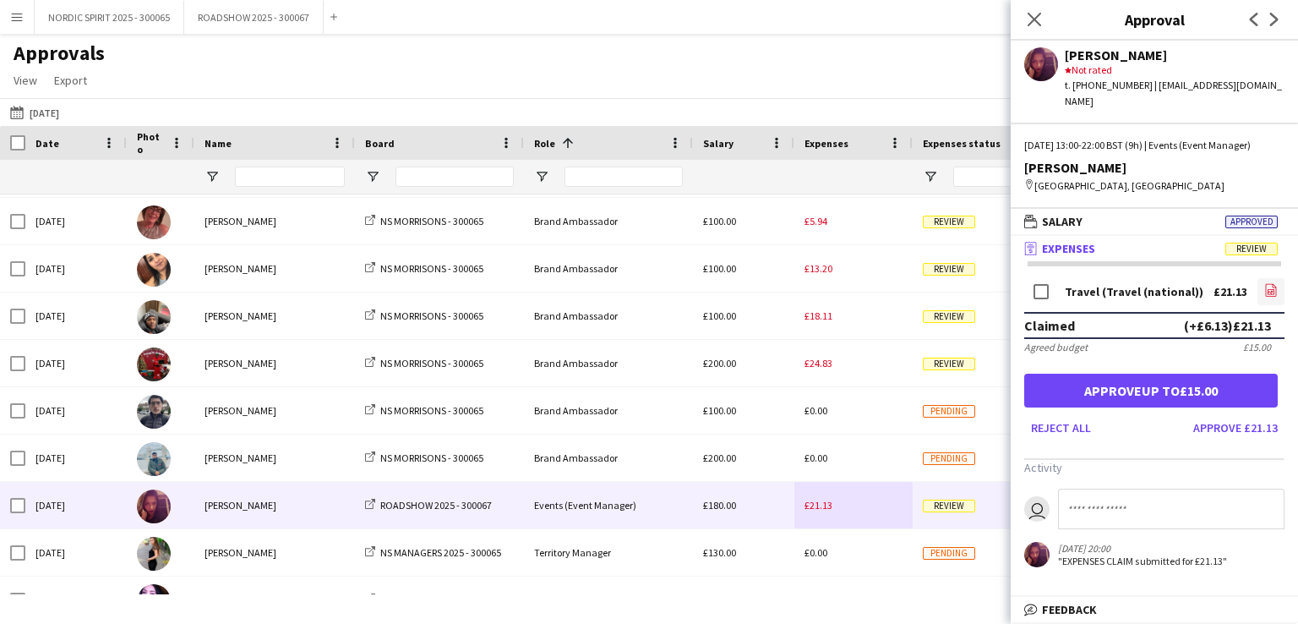
click at [1274, 283] on icon "file-image" at bounding box center [1271, 290] width 14 height 14
click at [43, 113] on button "[DATE] [DATE]" at bounding box center [35, 112] width 56 height 20
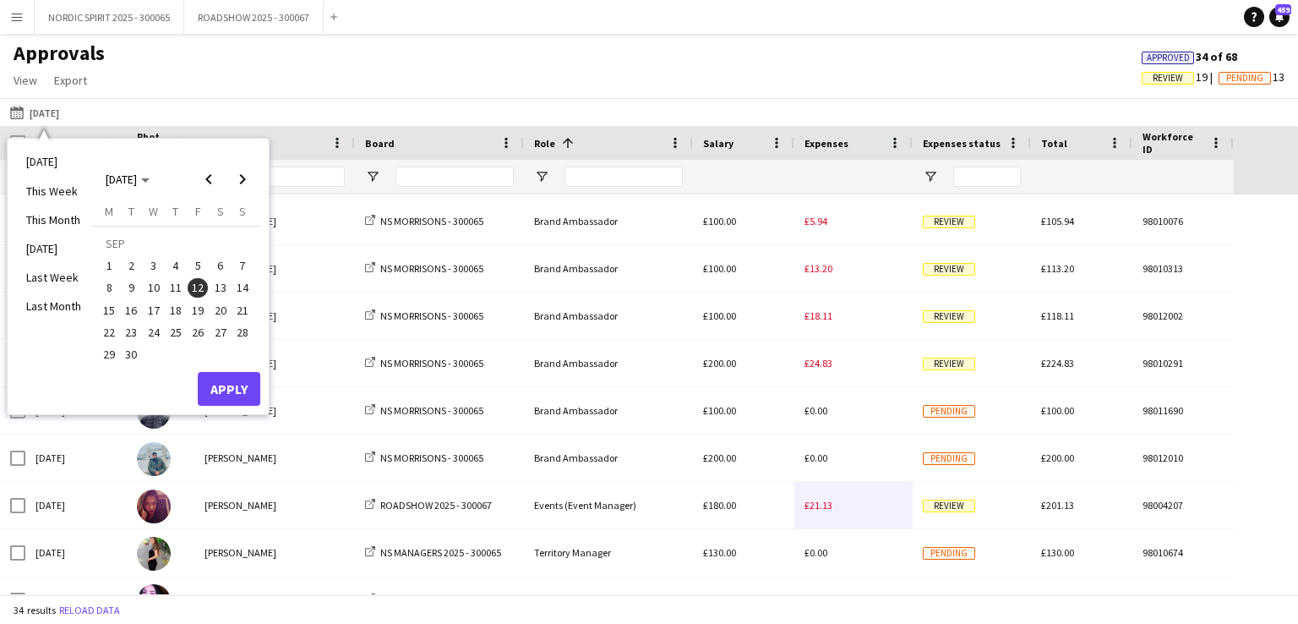
click at [220, 288] on span "13" at bounding box center [220, 288] width 20 height 20
click at [225, 389] on button "Apply" at bounding box center [229, 389] width 63 height 34
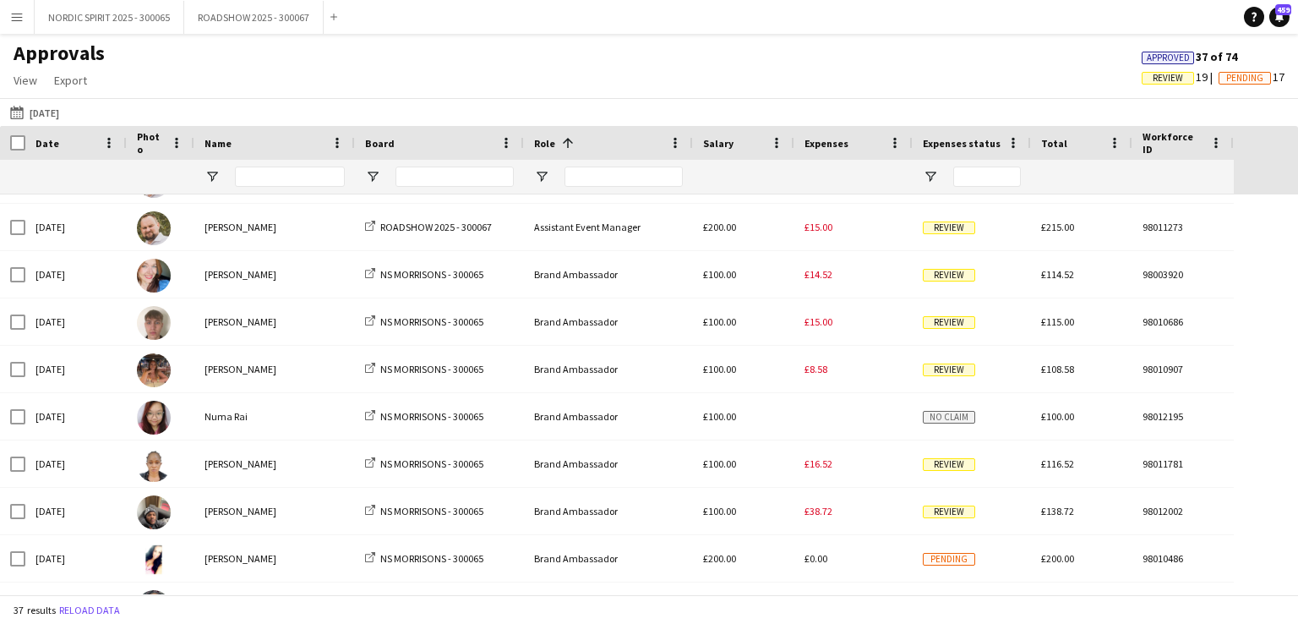
scroll to position [16, 0]
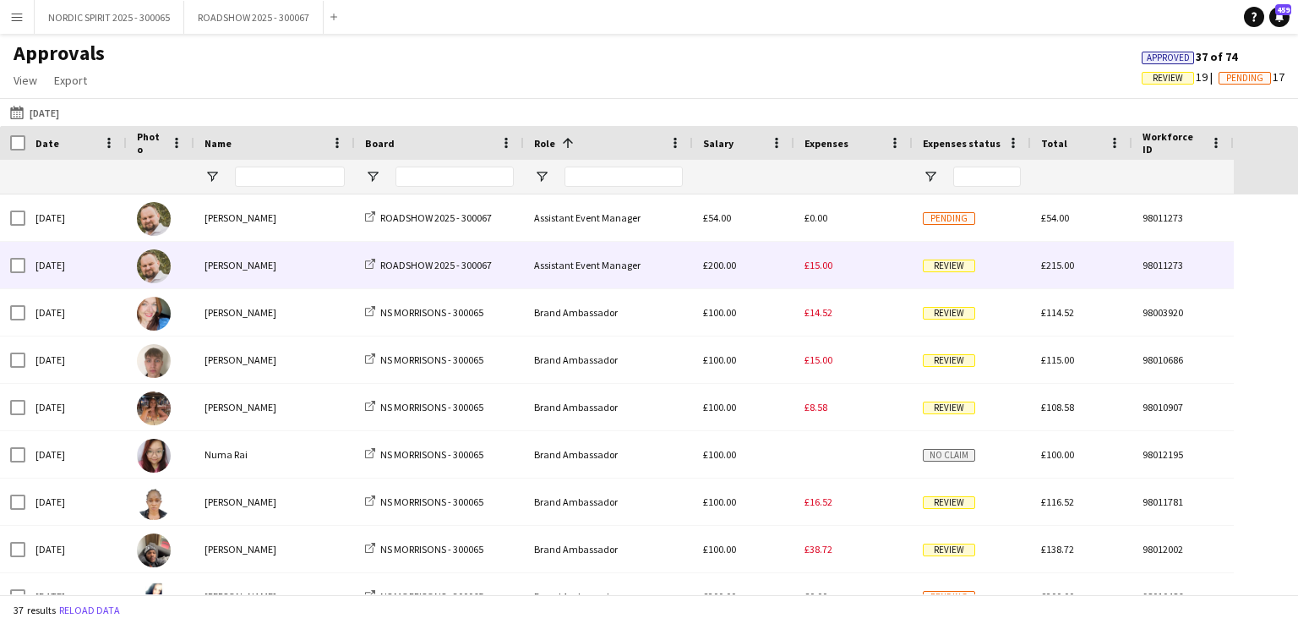
click at [824, 265] on span "£15.00" at bounding box center [819, 265] width 28 height 13
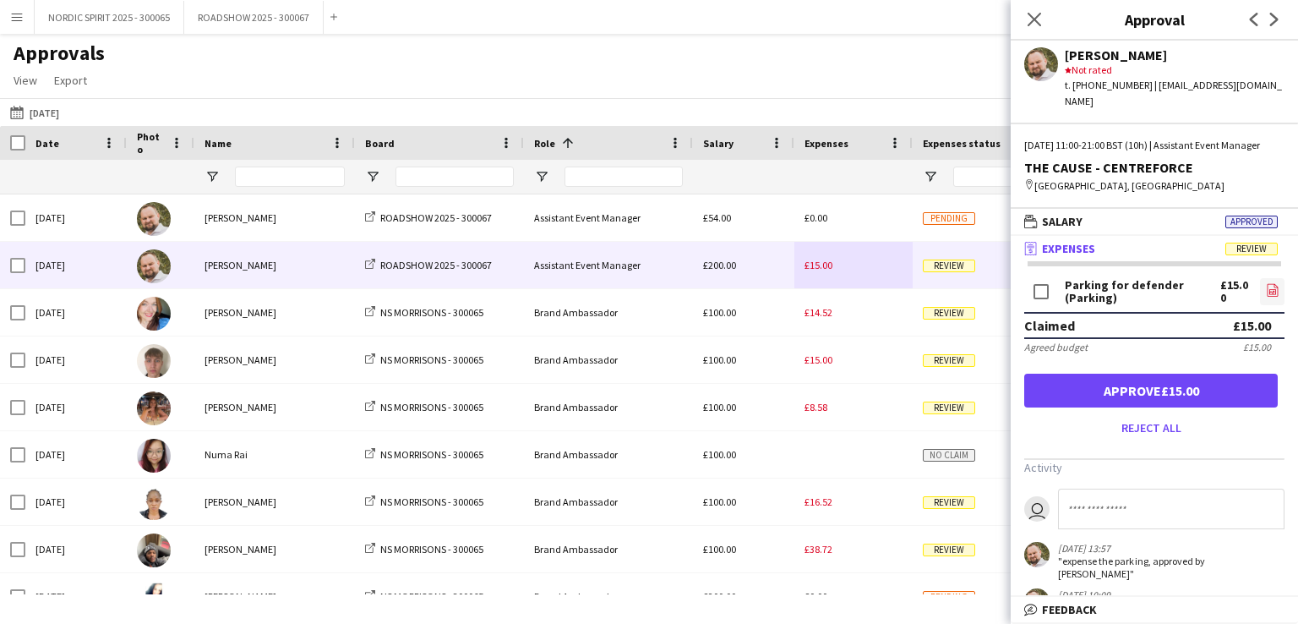
click at [1266, 289] on icon "file-image" at bounding box center [1273, 290] width 14 height 14
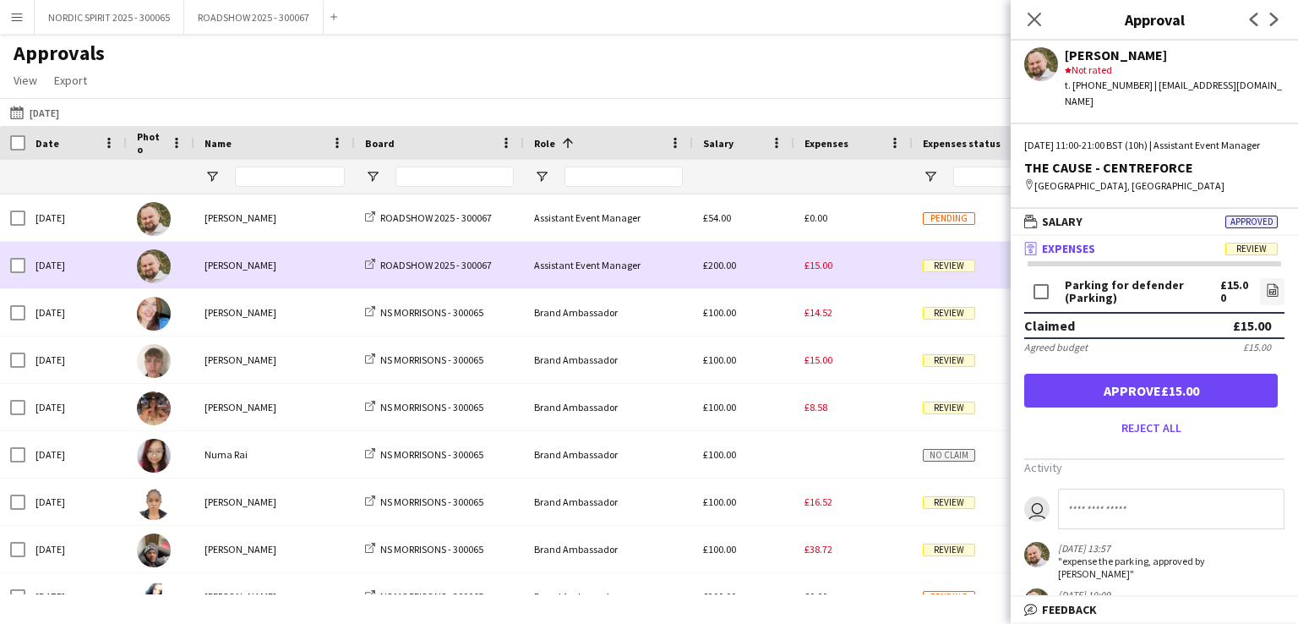
click at [838, 269] on div "£15.00" at bounding box center [853, 265] width 118 height 46
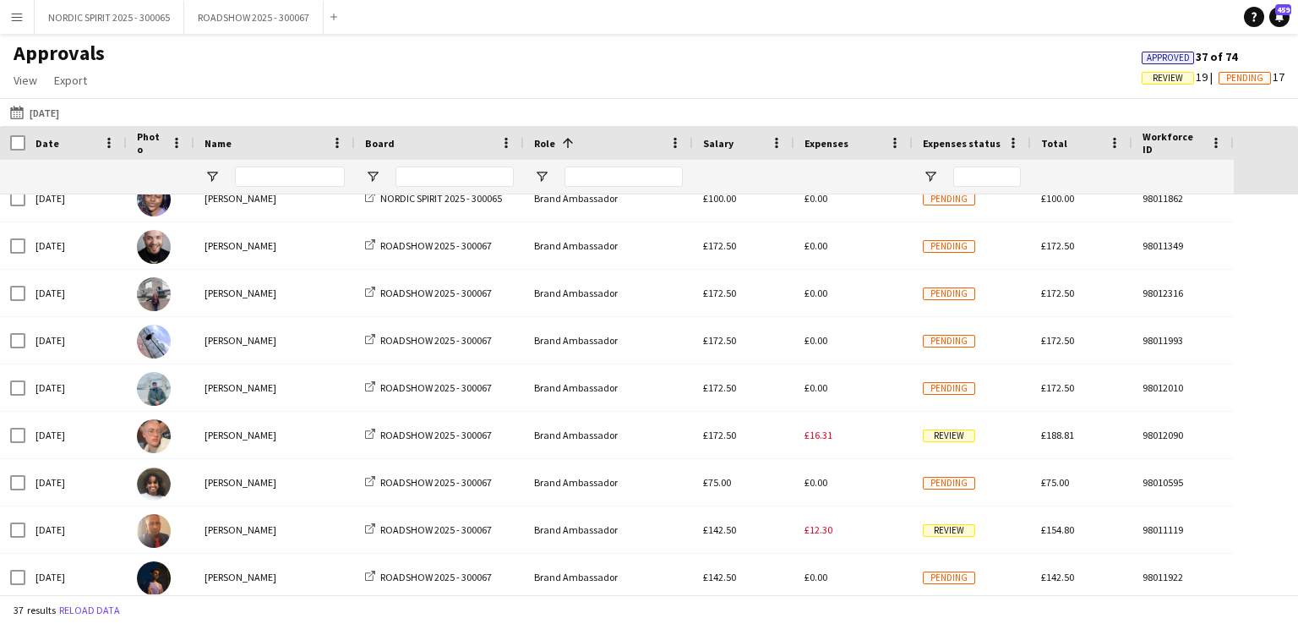
scroll to position [449, 0]
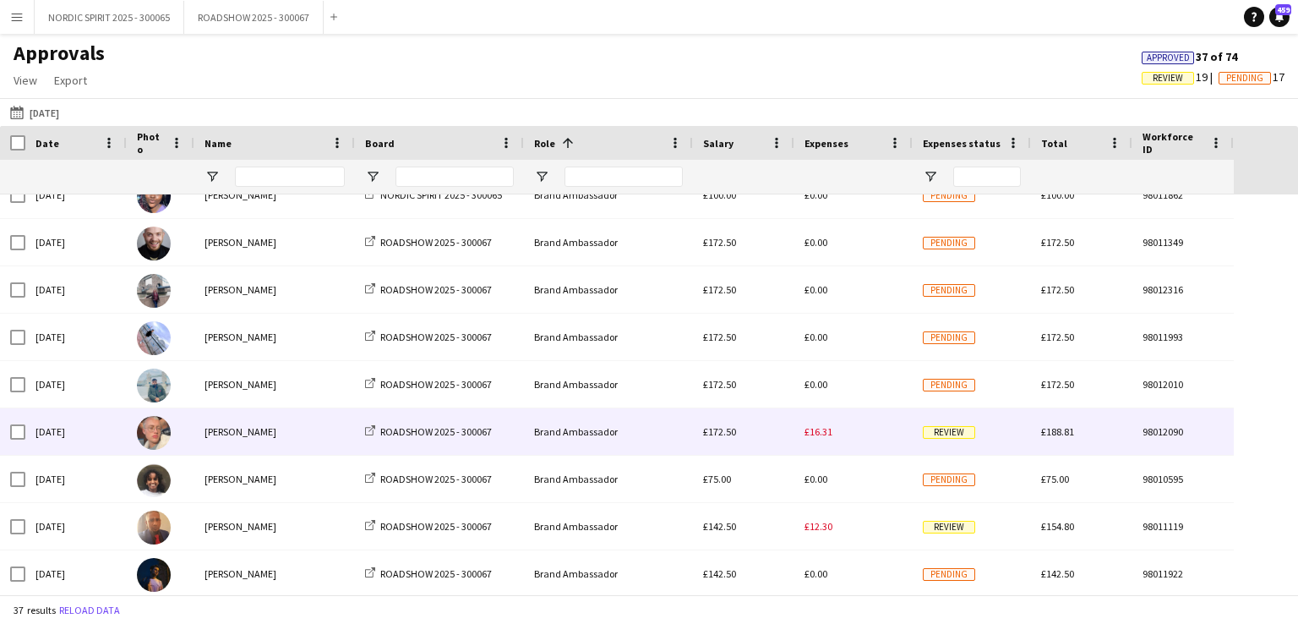
click at [821, 432] on span "£16.31" at bounding box center [819, 431] width 28 height 13
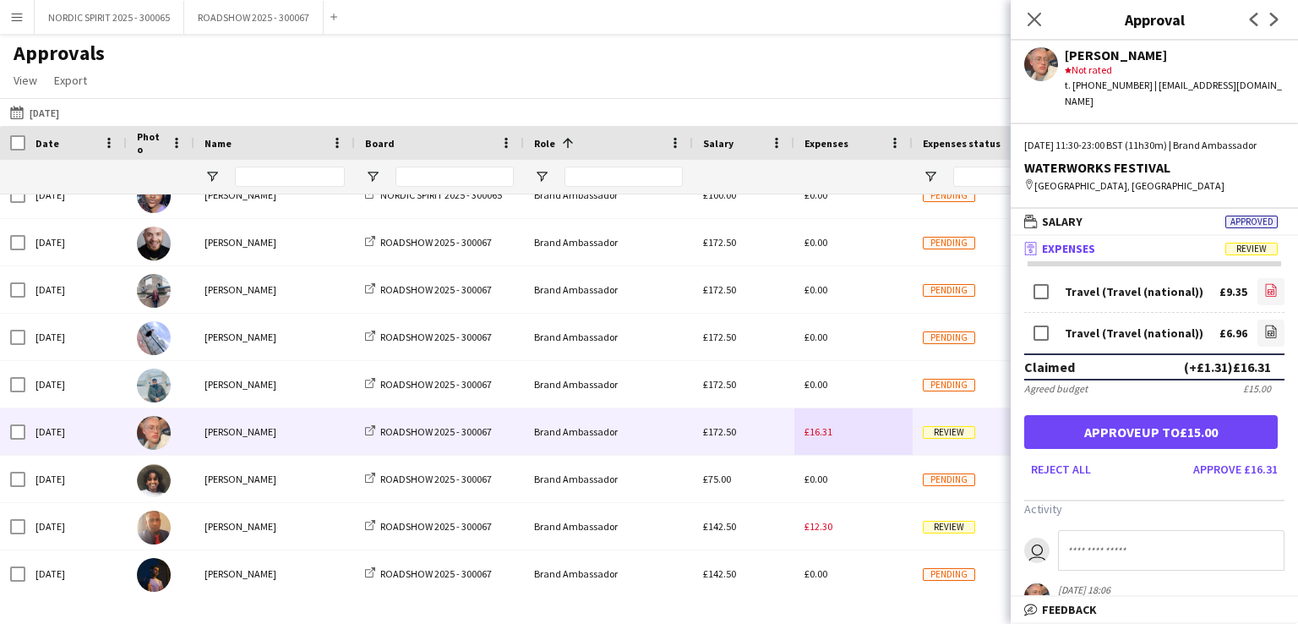
click at [1264, 289] on icon "file-image" at bounding box center [1271, 290] width 14 height 14
click at [1268, 332] on icon at bounding box center [1271, 333] width 7 height 5
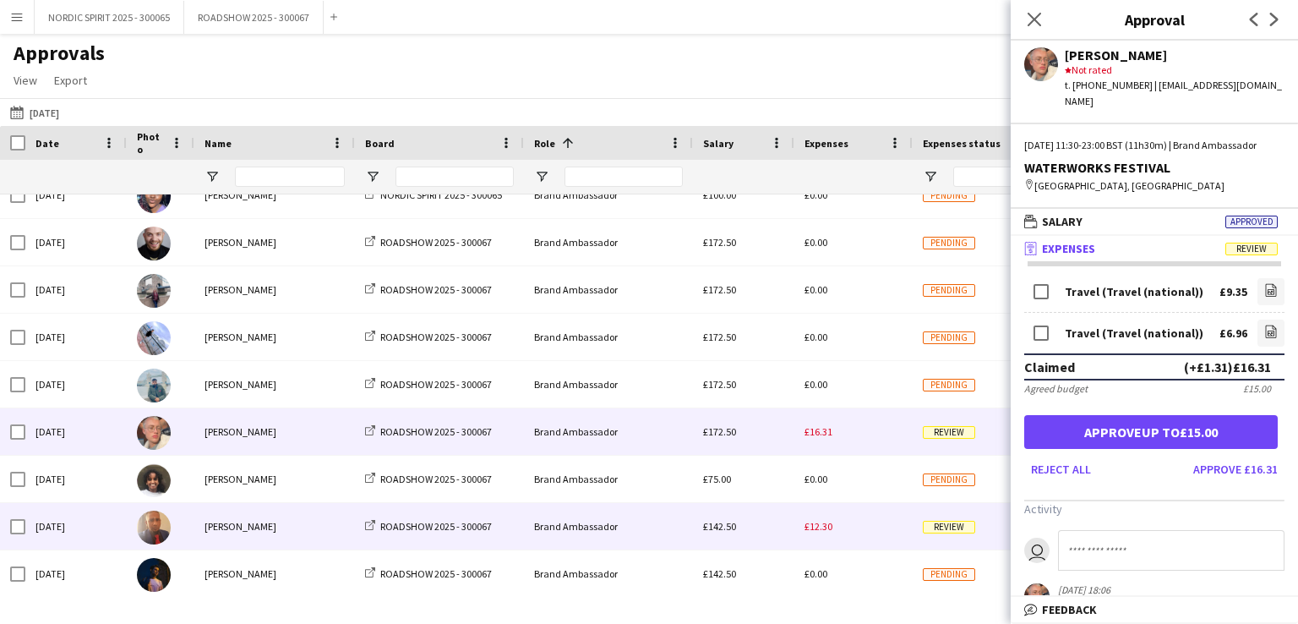
click at [818, 534] on div "£12.30" at bounding box center [853, 526] width 118 height 46
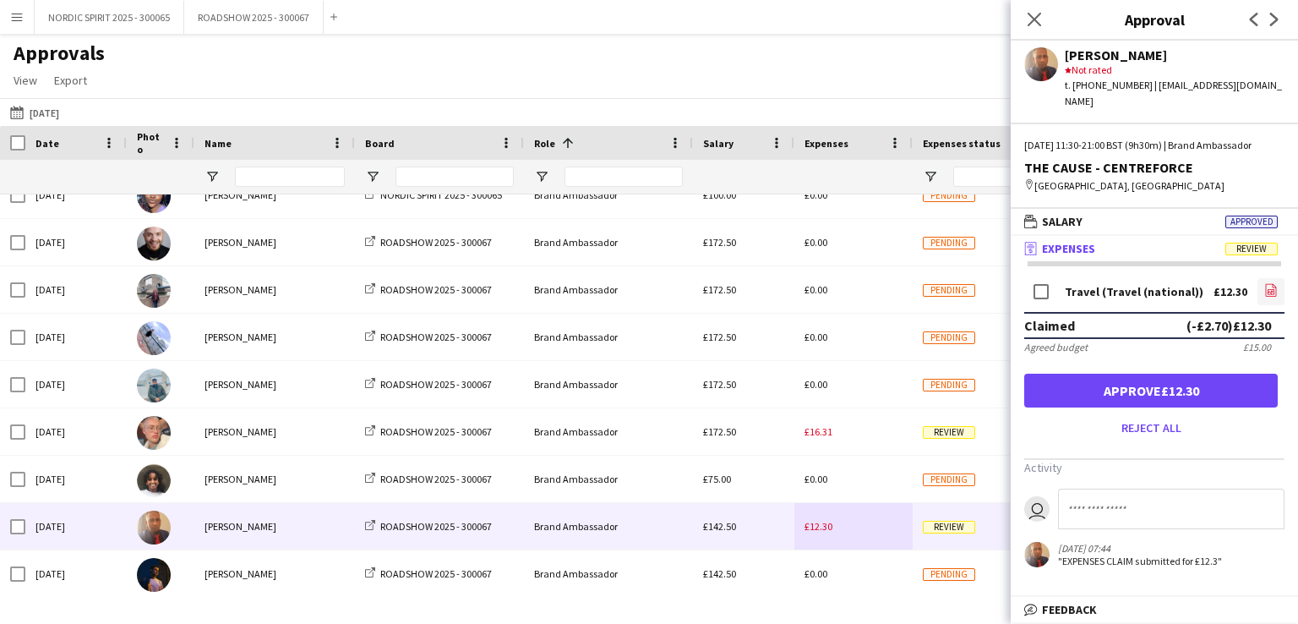
click at [1271, 292] on icon "file-image" at bounding box center [1271, 290] width 14 height 14
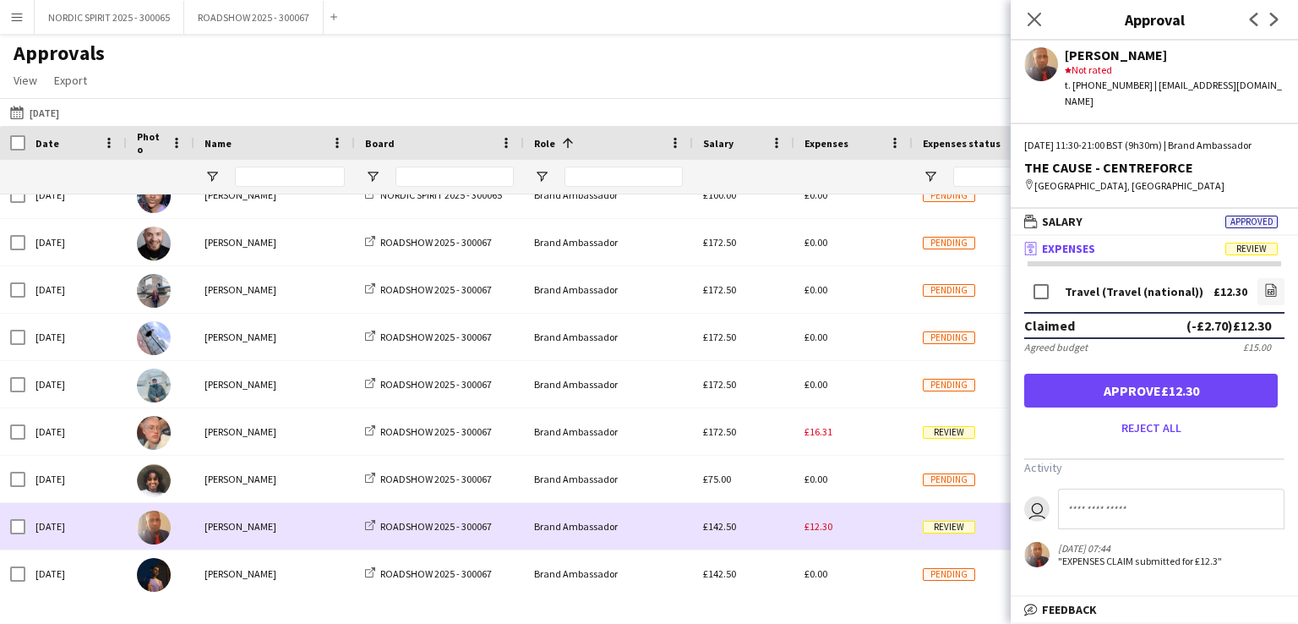
click at [858, 526] on div "£12.30" at bounding box center [853, 526] width 118 height 46
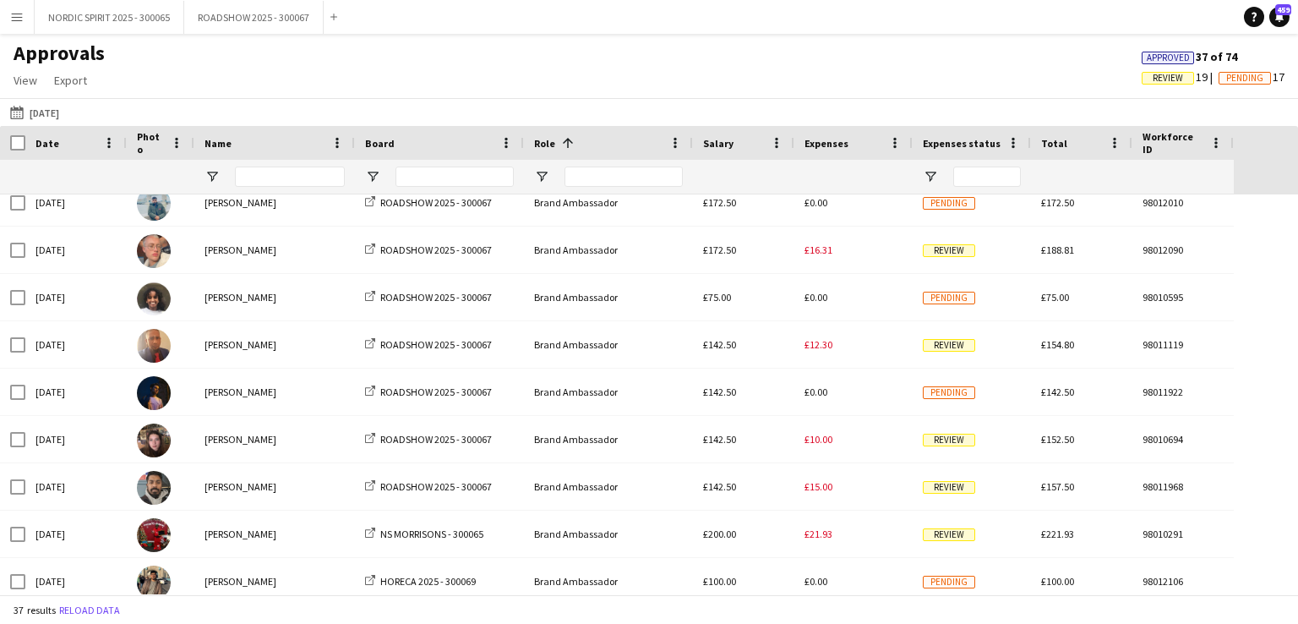
scroll to position [634, 0]
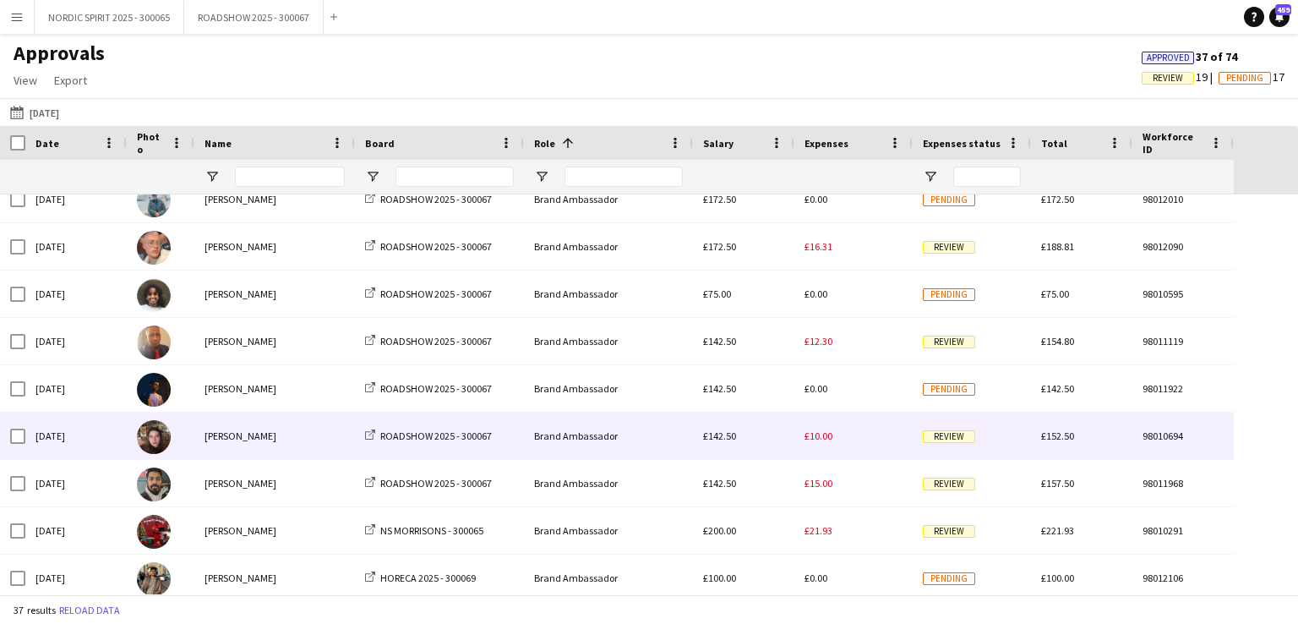
click at [818, 436] on span "£10.00" at bounding box center [819, 435] width 28 height 13
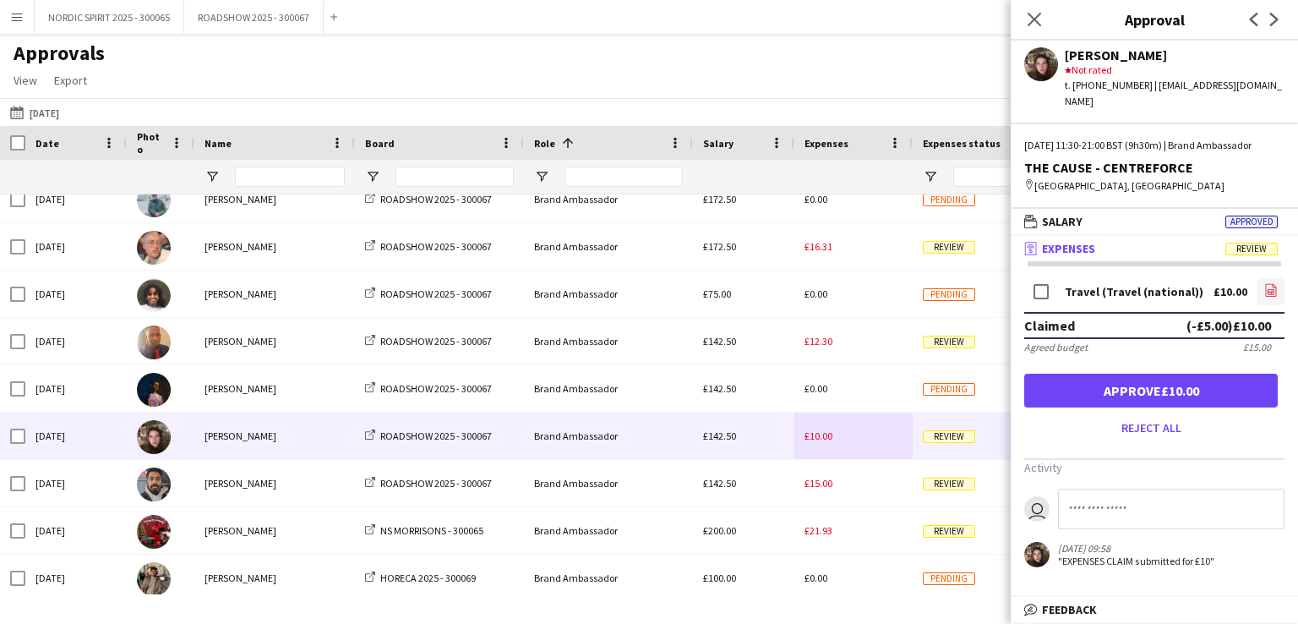
click at [1274, 291] on icon at bounding box center [1271, 292] width 7 height 5
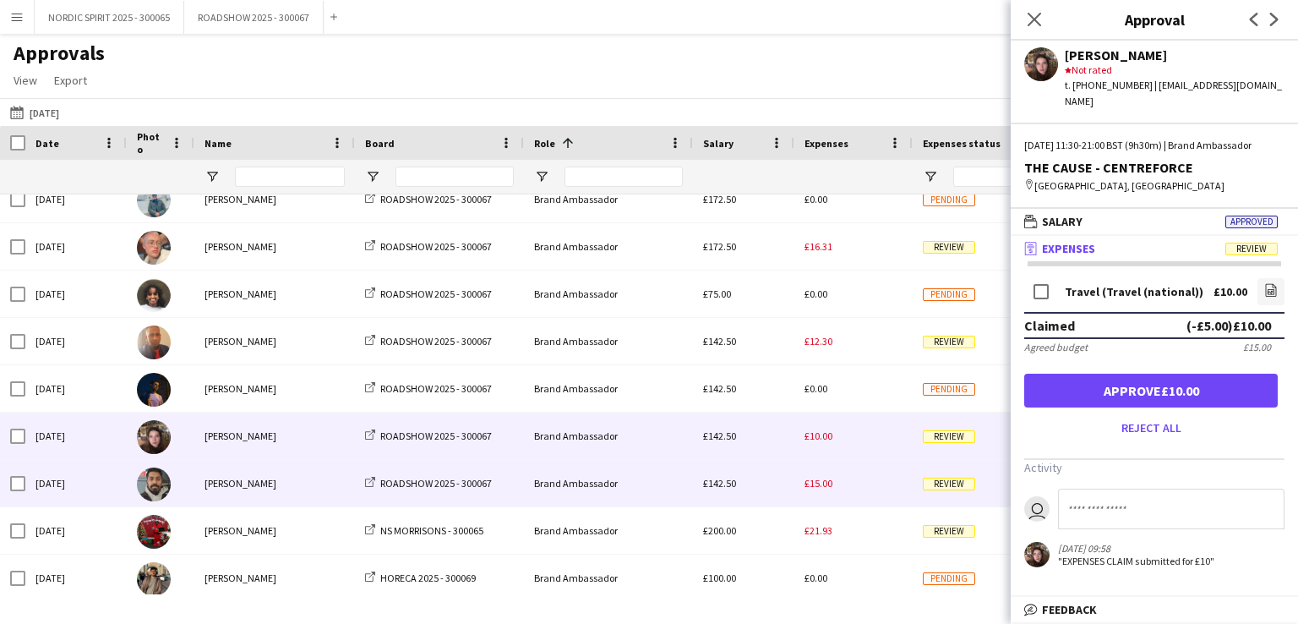
click at [822, 485] on span "£15.00" at bounding box center [819, 483] width 28 height 13
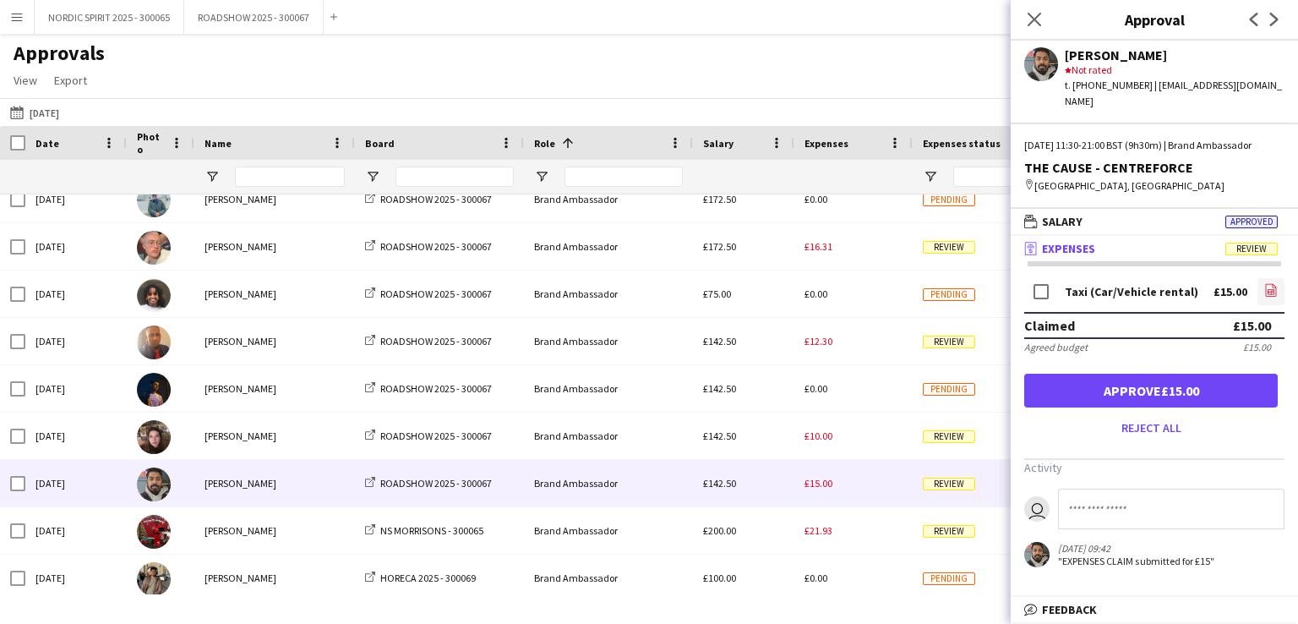
click at [1271, 289] on icon "file-image" at bounding box center [1271, 290] width 14 height 14
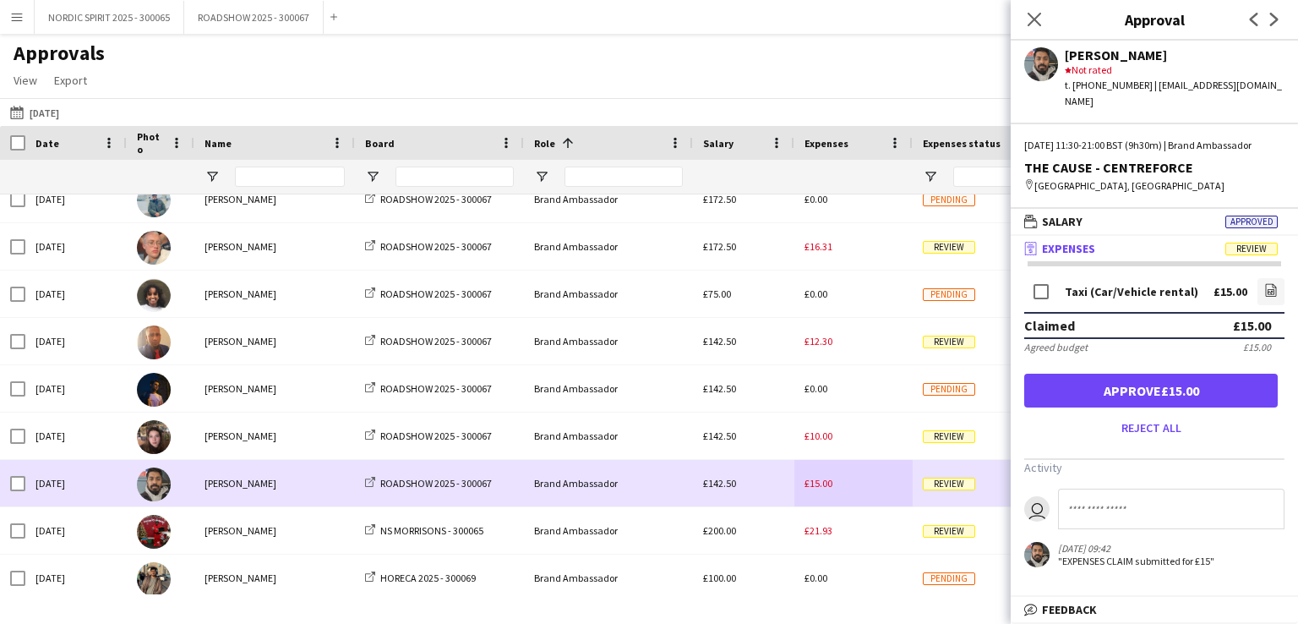
click at [852, 484] on div "£15.00" at bounding box center [853, 483] width 118 height 46
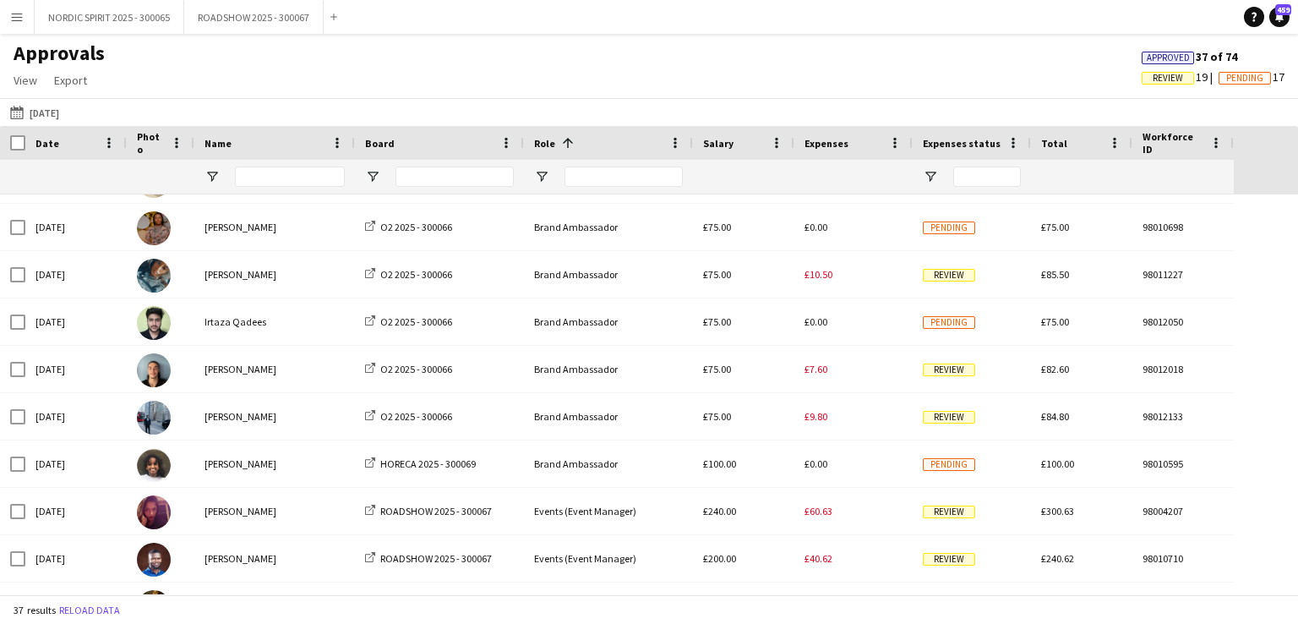
scroll to position [1108, 0]
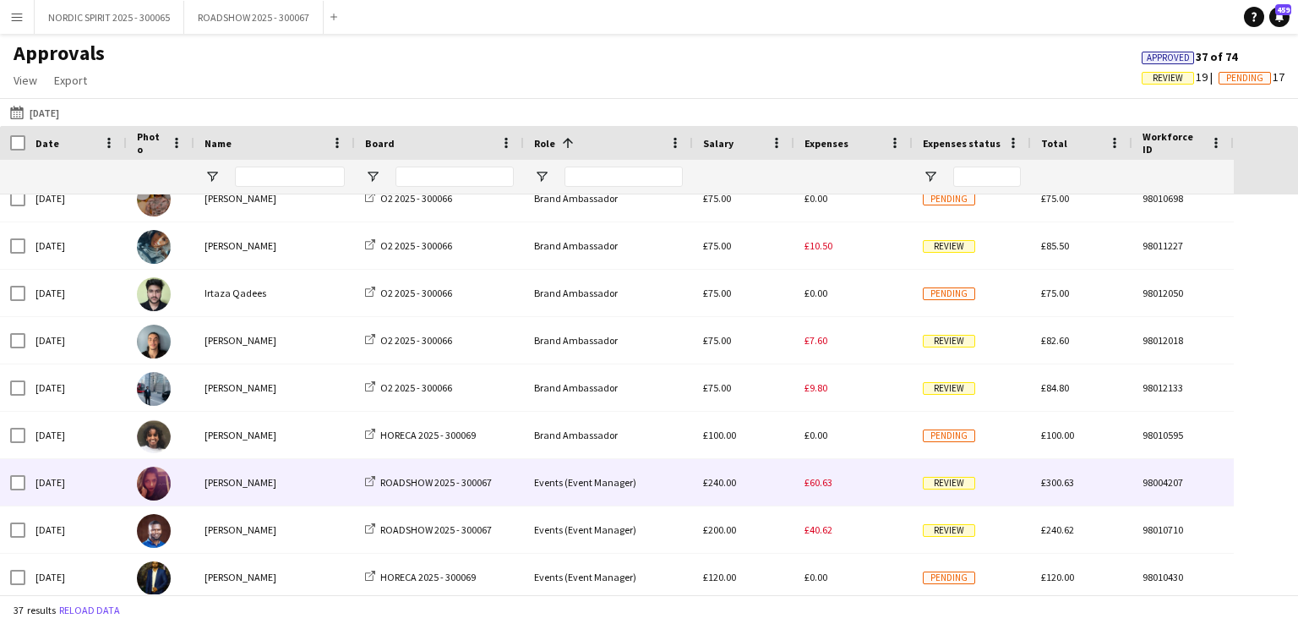
click at [821, 486] on span "£60.63" at bounding box center [819, 482] width 28 height 13
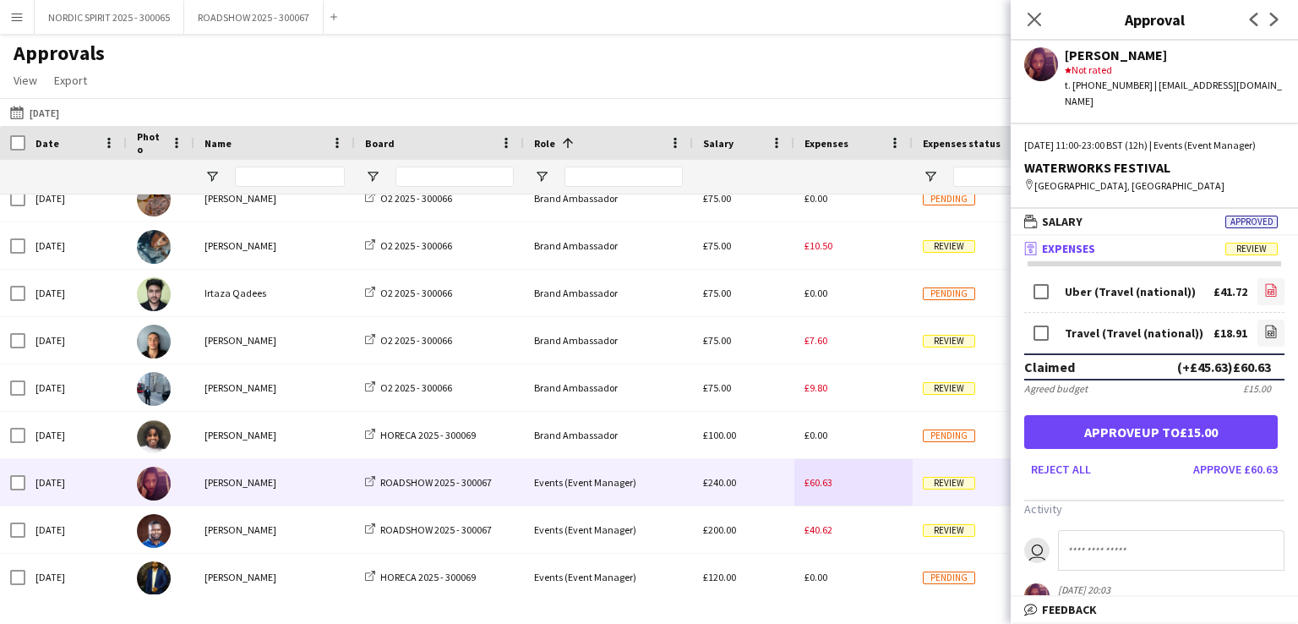
click at [1264, 288] on icon "file-image" at bounding box center [1271, 290] width 14 height 14
click at [1264, 331] on icon "file-image" at bounding box center [1271, 332] width 14 height 14
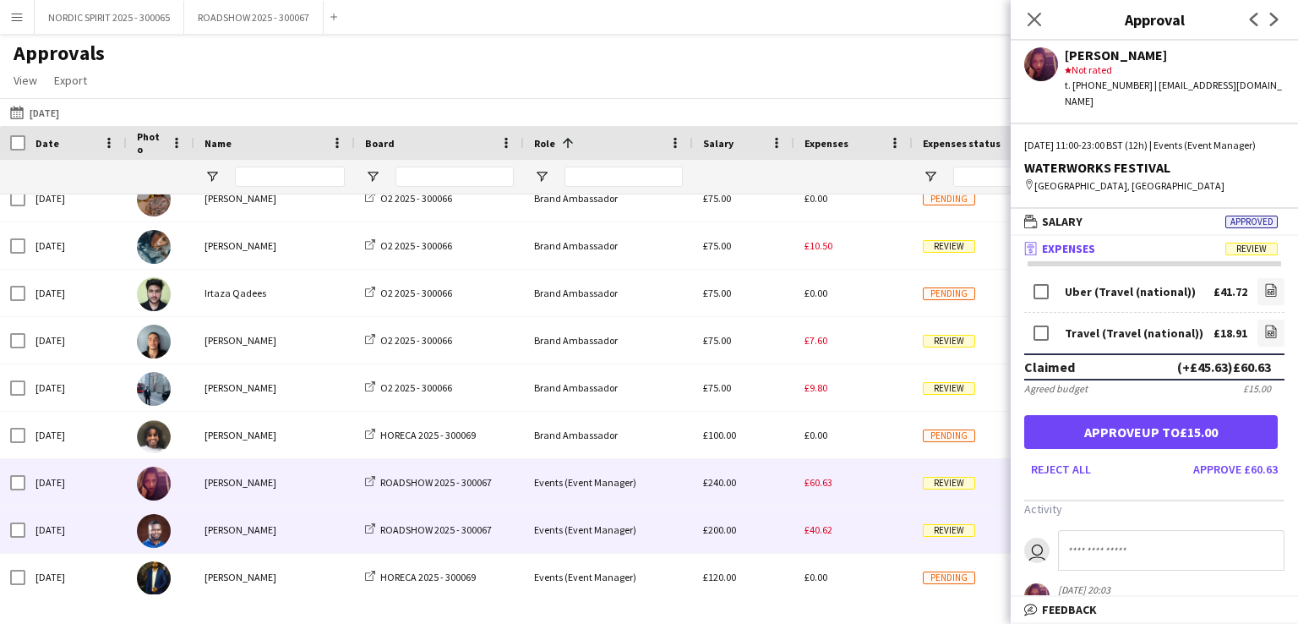
click at [815, 531] on span "£40.62" at bounding box center [819, 529] width 28 height 13
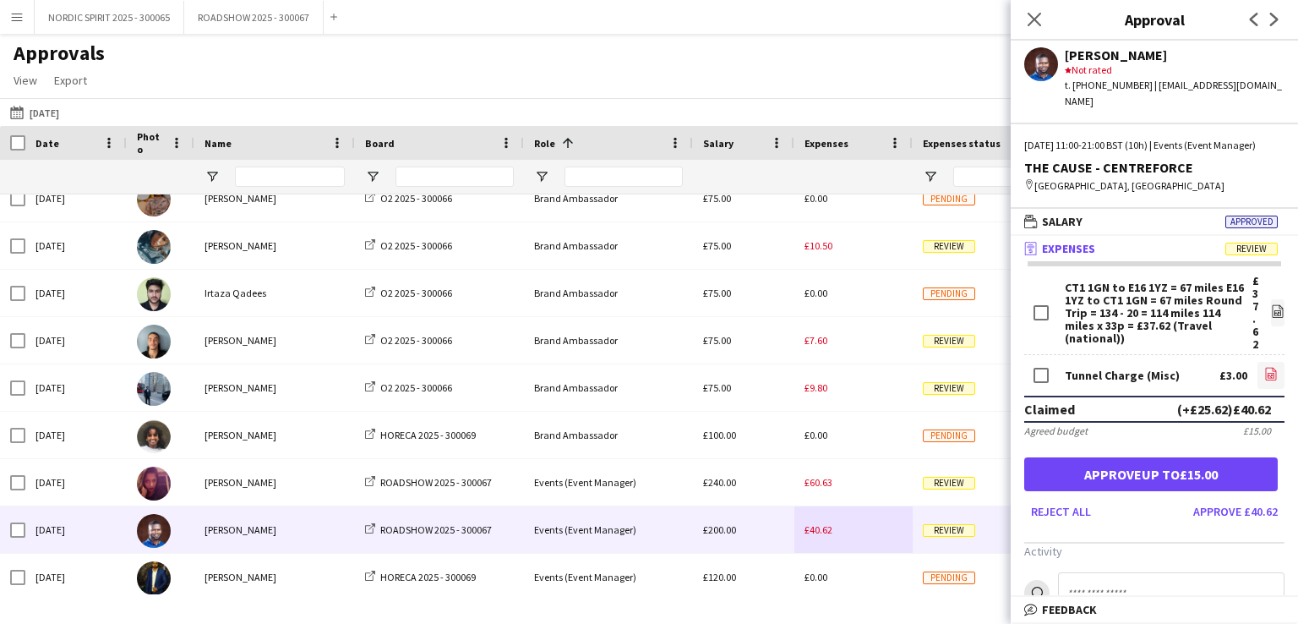
click at [1271, 374] on icon at bounding box center [1272, 375] width 2 height 2
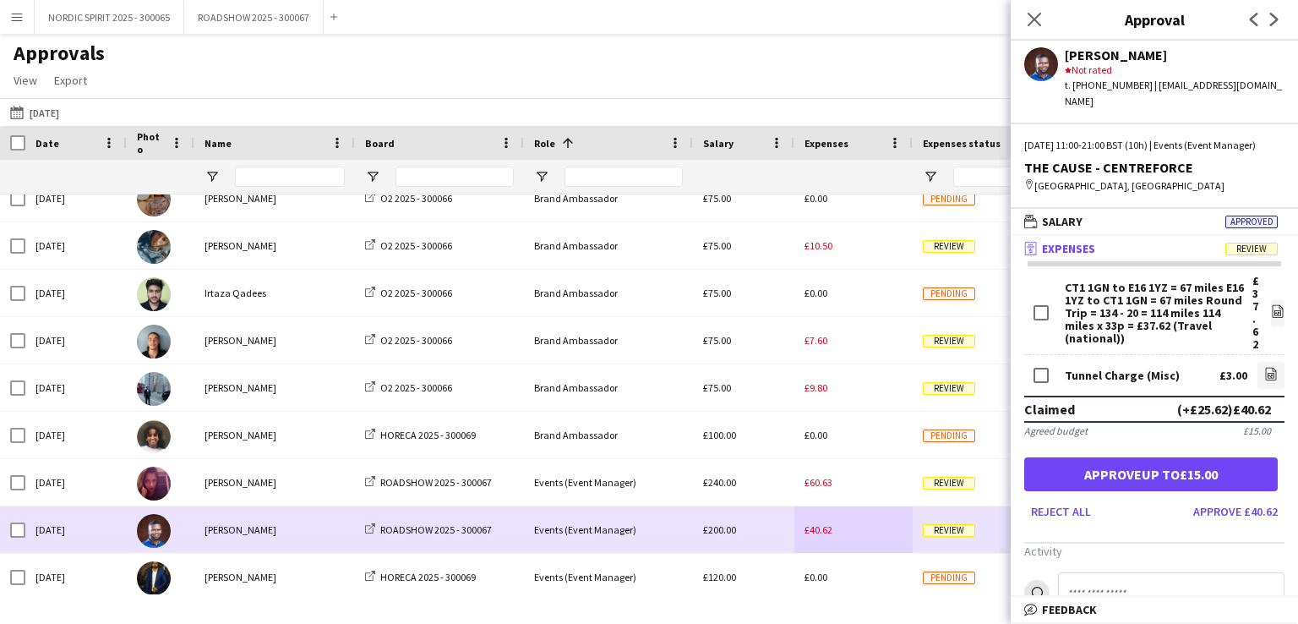
click at [852, 531] on div "£40.62" at bounding box center [853, 529] width 118 height 46
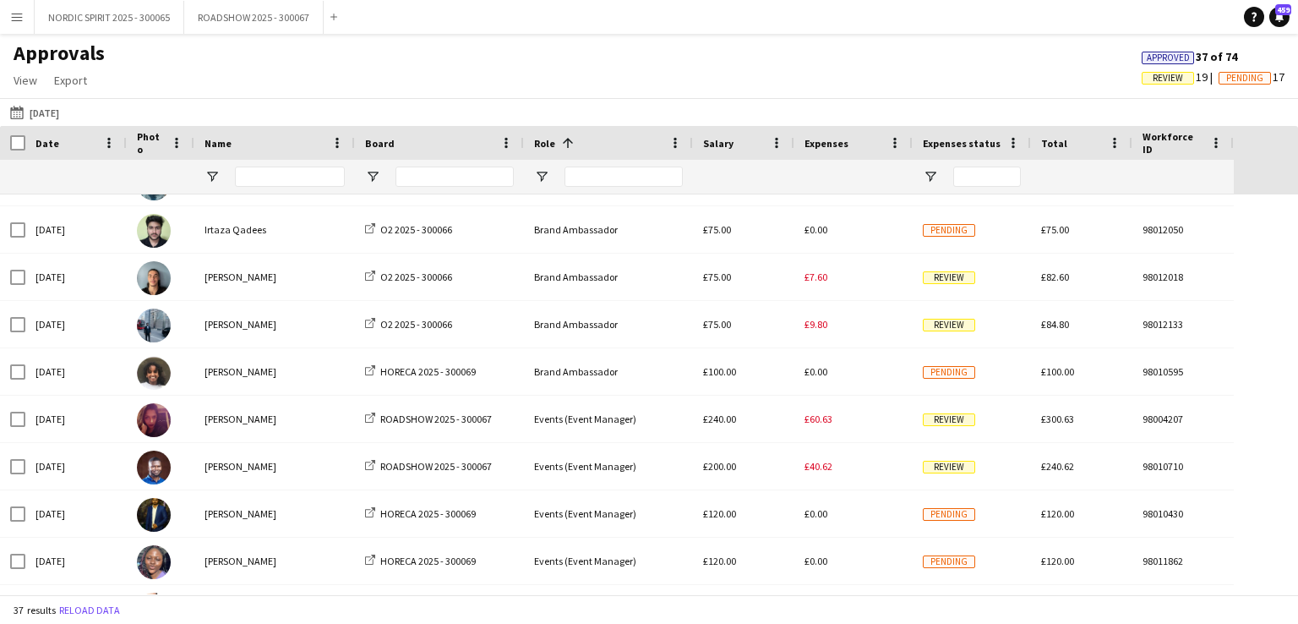
scroll to position [1193, 0]
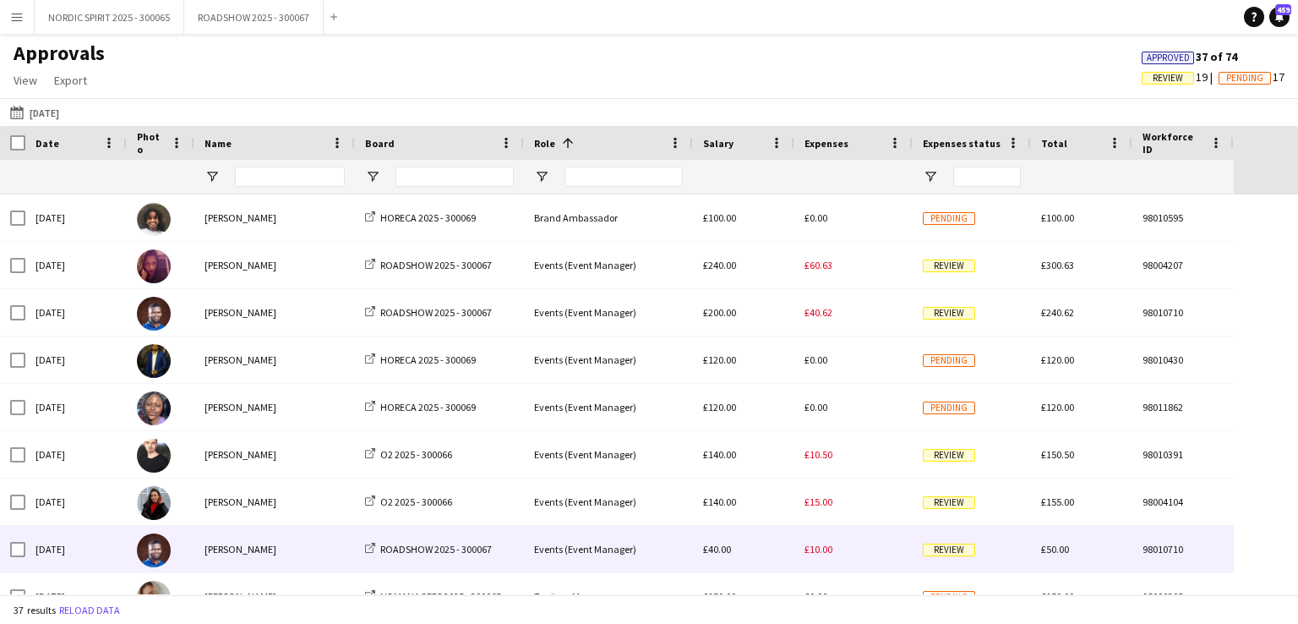
click at [811, 548] on span "£10.00" at bounding box center [819, 549] width 28 height 13
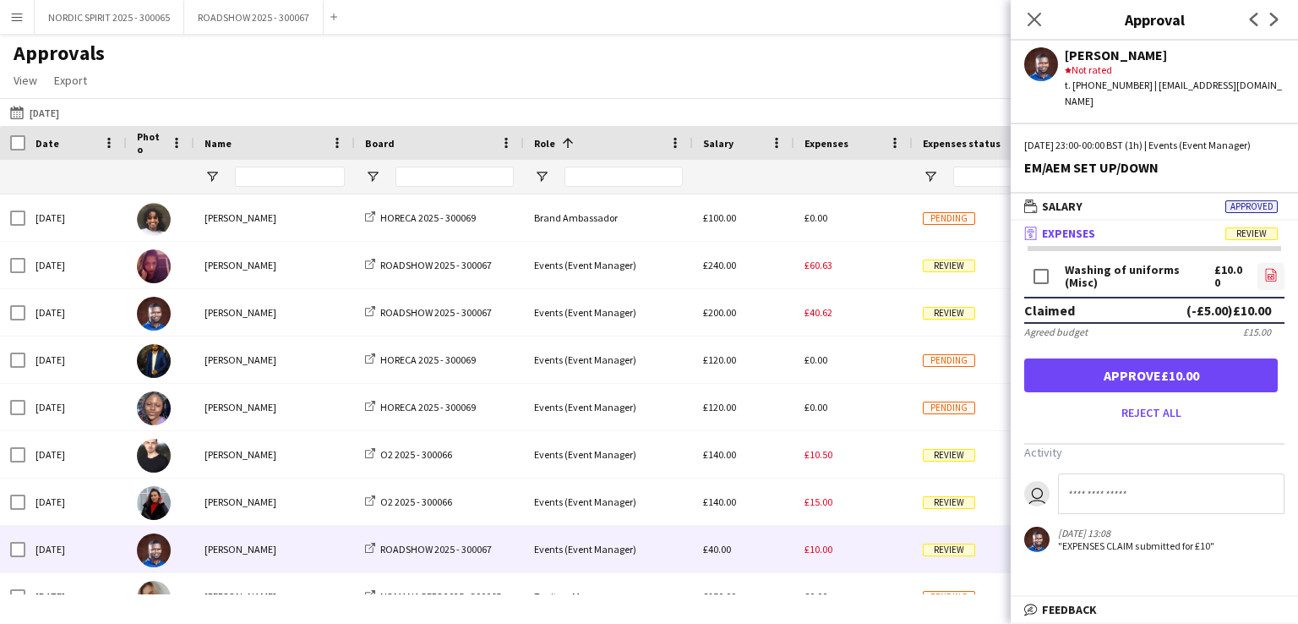
click at [1273, 271] on icon "file-image" at bounding box center [1271, 275] width 14 height 14
click at [63, 115] on button "[DATE] [DATE]" at bounding box center [35, 112] width 56 height 20
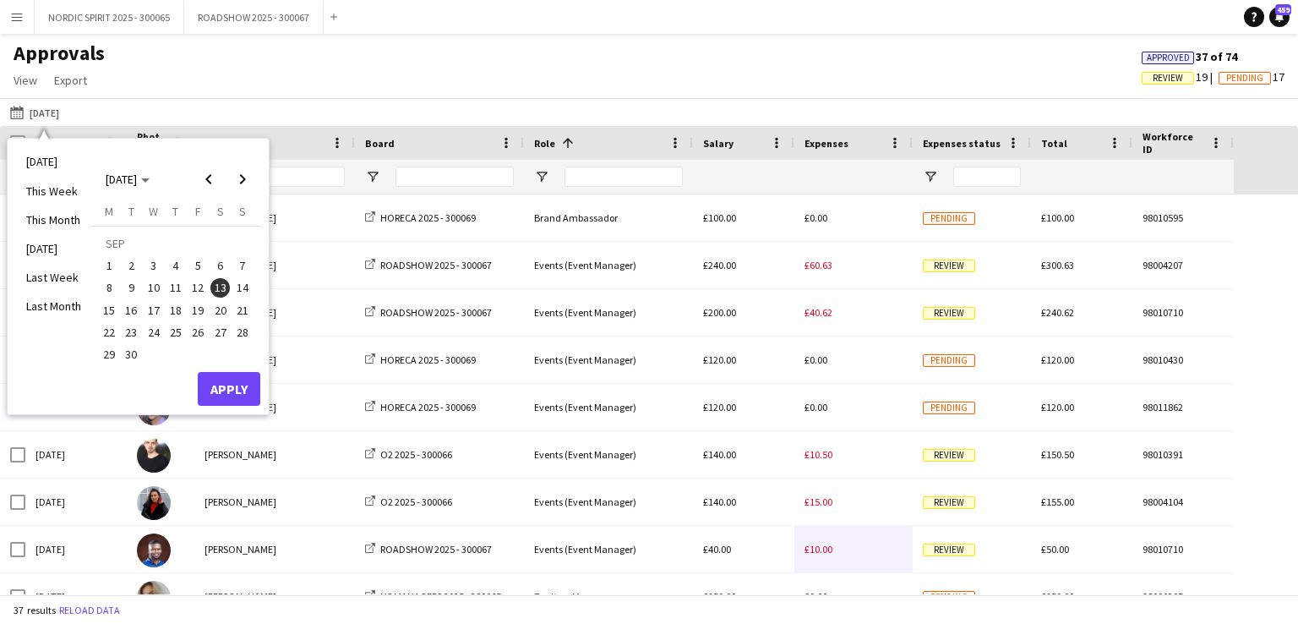
click at [246, 287] on span "14" at bounding box center [242, 288] width 20 height 20
click at [223, 386] on button "Apply" at bounding box center [229, 389] width 63 height 34
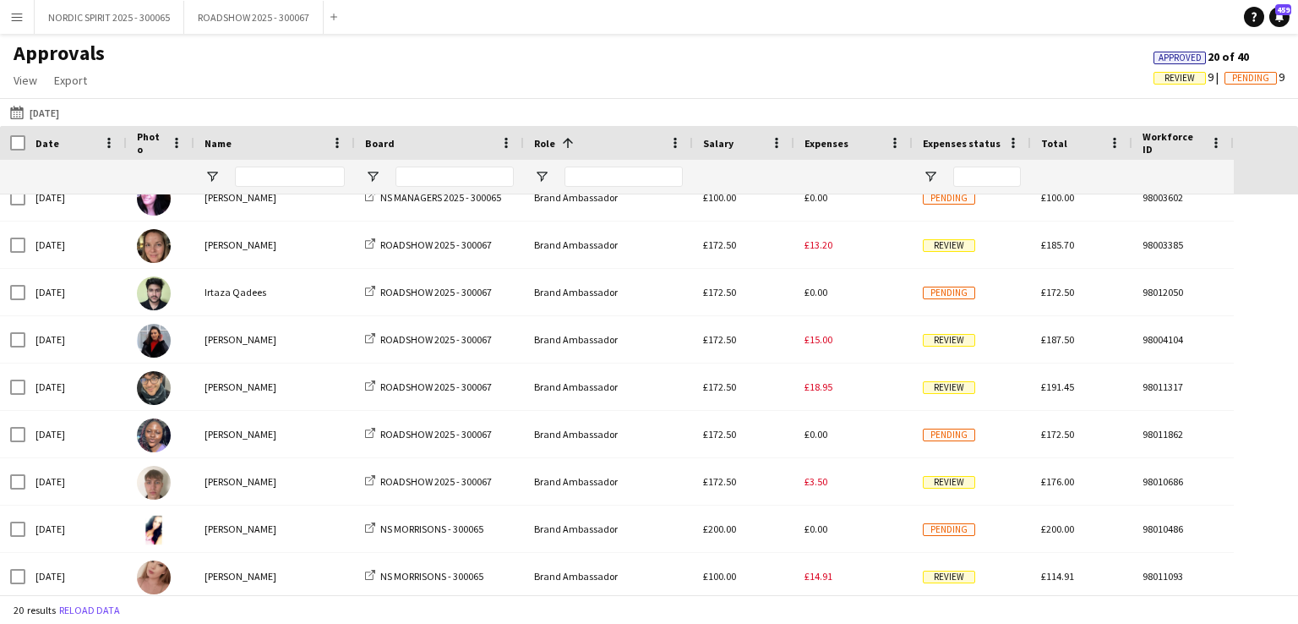
scroll to position [215, 0]
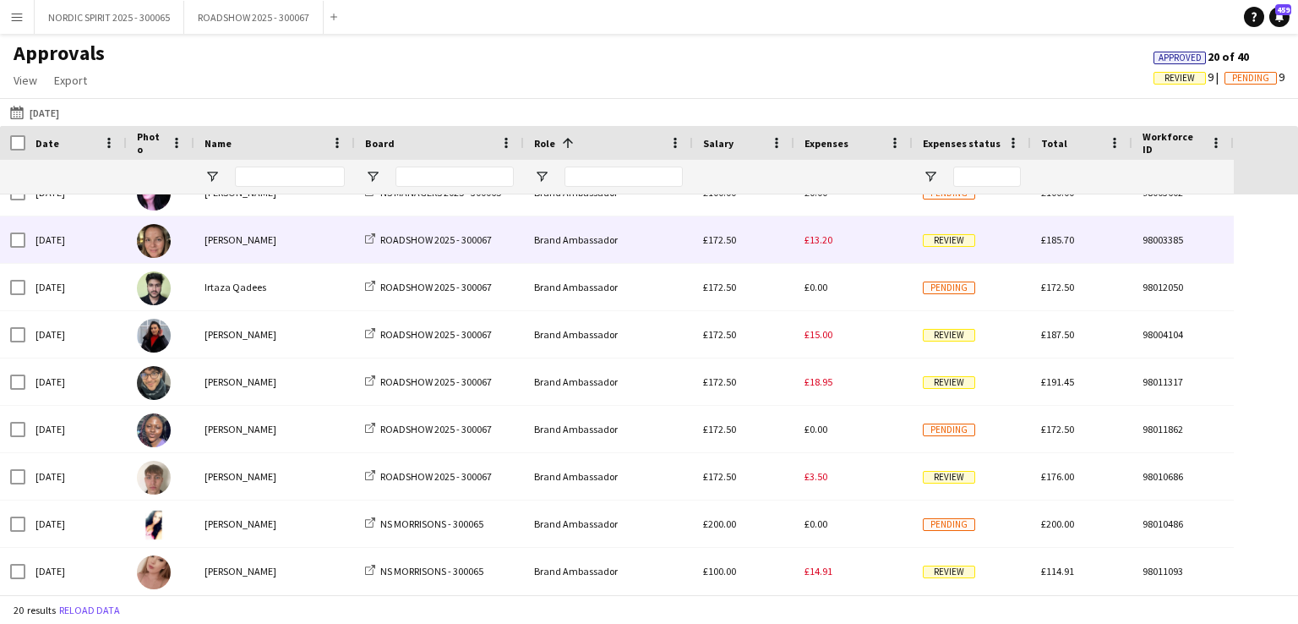
click at [818, 244] on span "£13.20" at bounding box center [819, 239] width 28 height 13
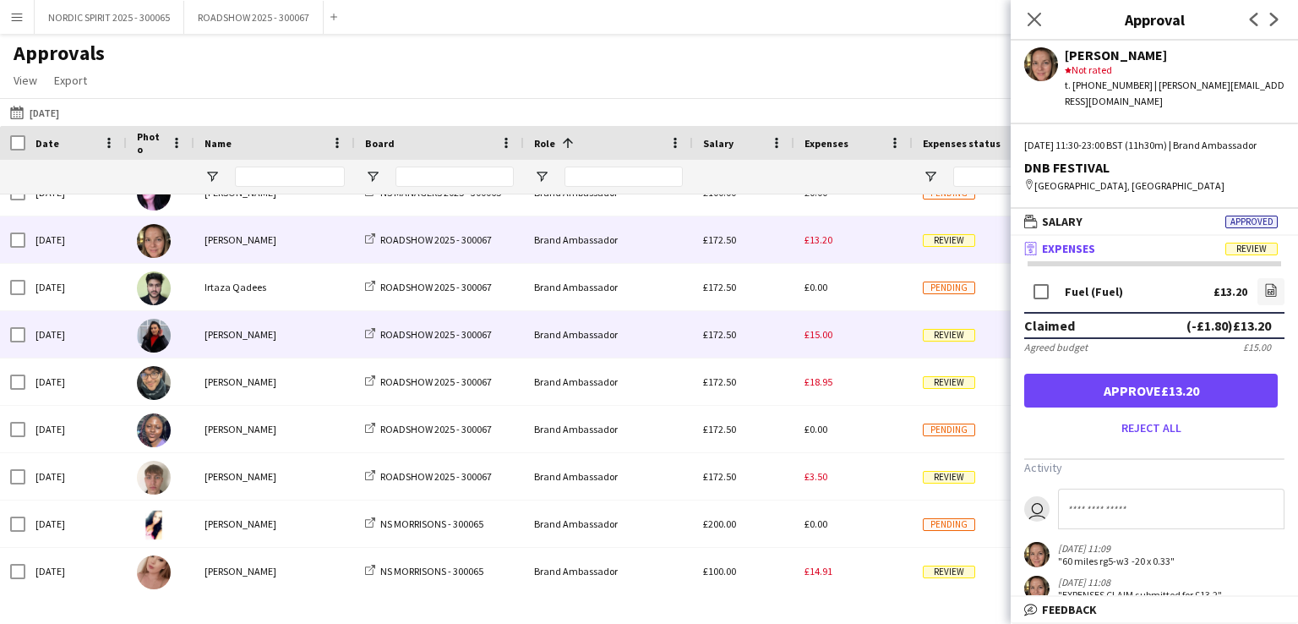
click at [825, 337] on span "£15.00" at bounding box center [819, 334] width 28 height 13
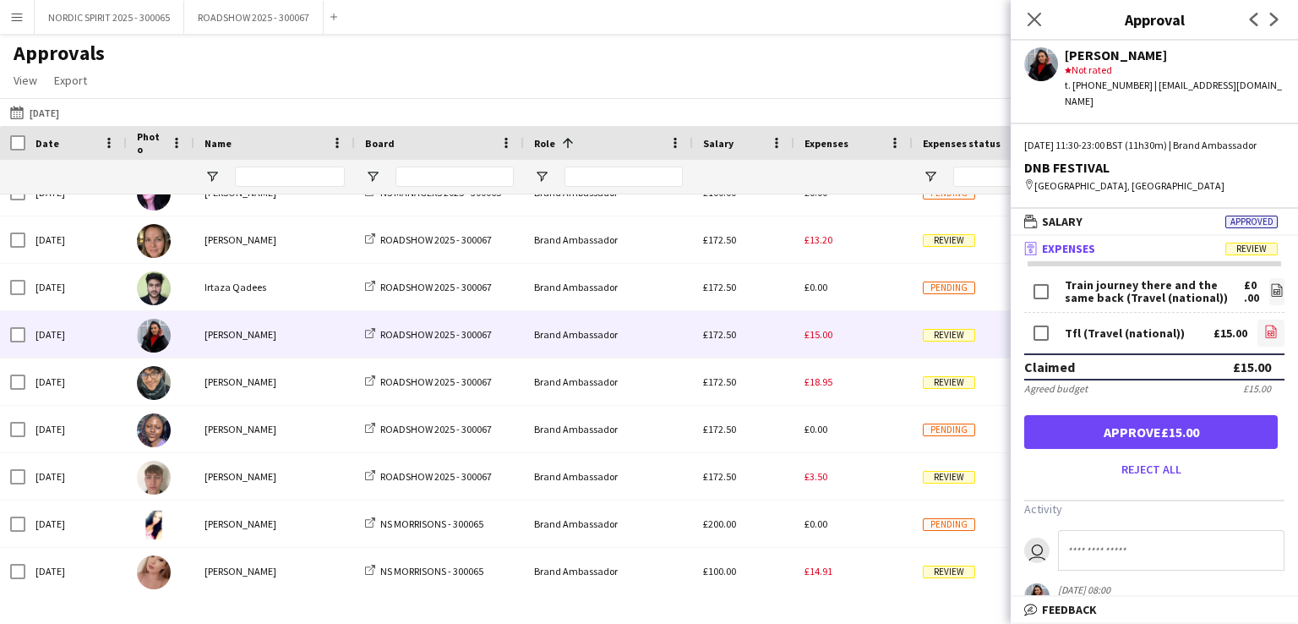
click at [1268, 336] on icon at bounding box center [1271, 333] width 7 height 5
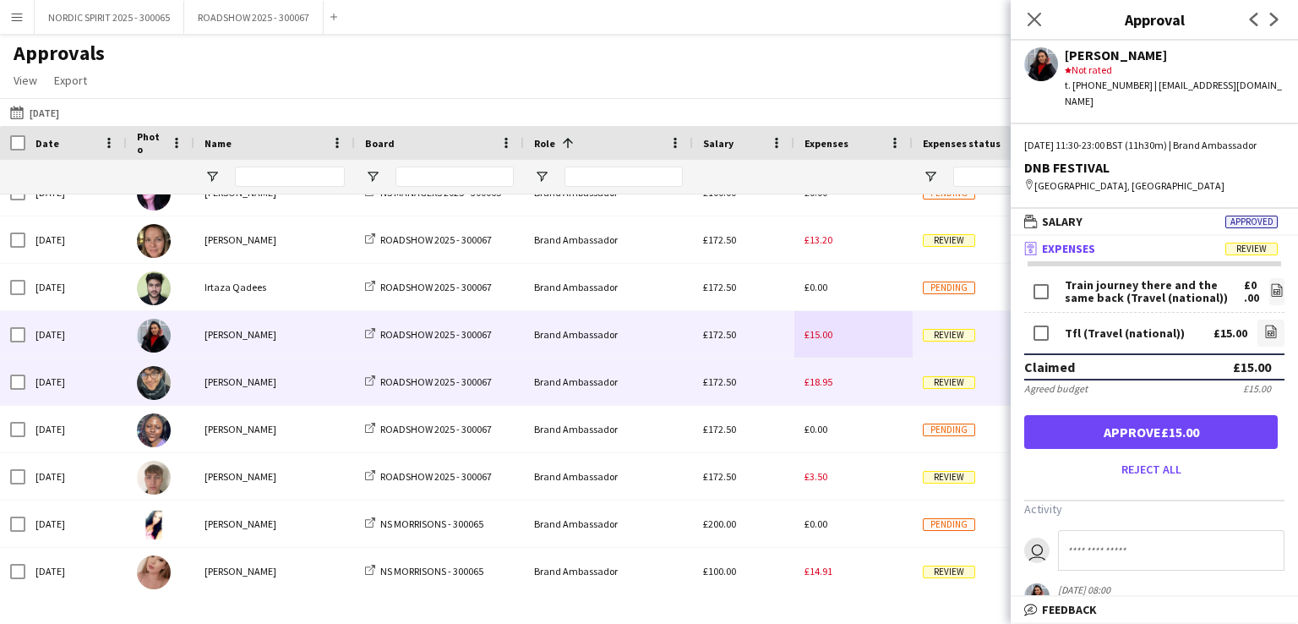
click at [814, 383] on span "£18.95" at bounding box center [819, 381] width 28 height 13
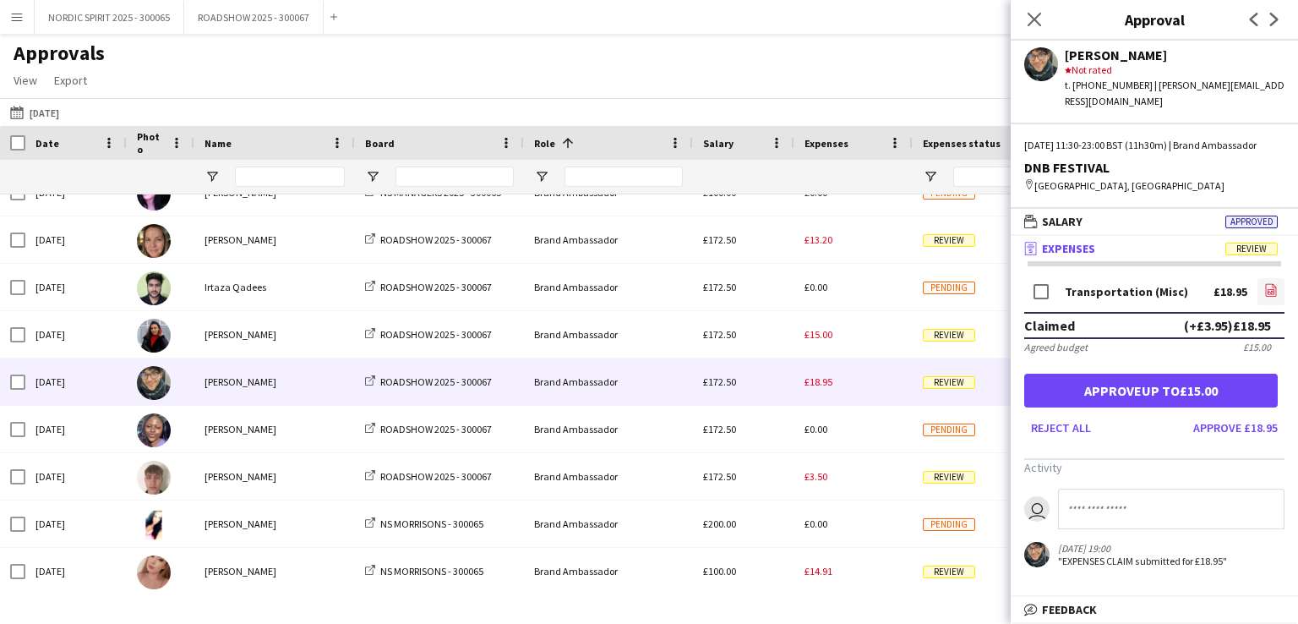
click at [1271, 287] on icon "file-image" at bounding box center [1271, 290] width 14 height 14
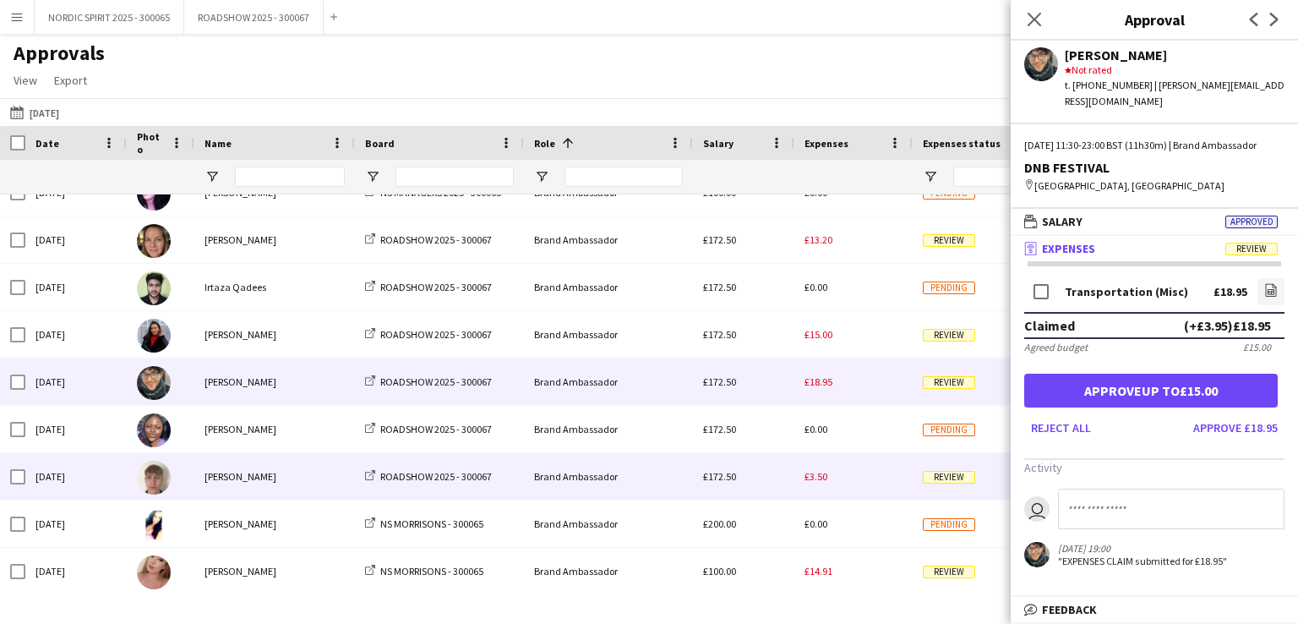
click at [821, 475] on span "£3.50" at bounding box center [816, 476] width 23 height 13
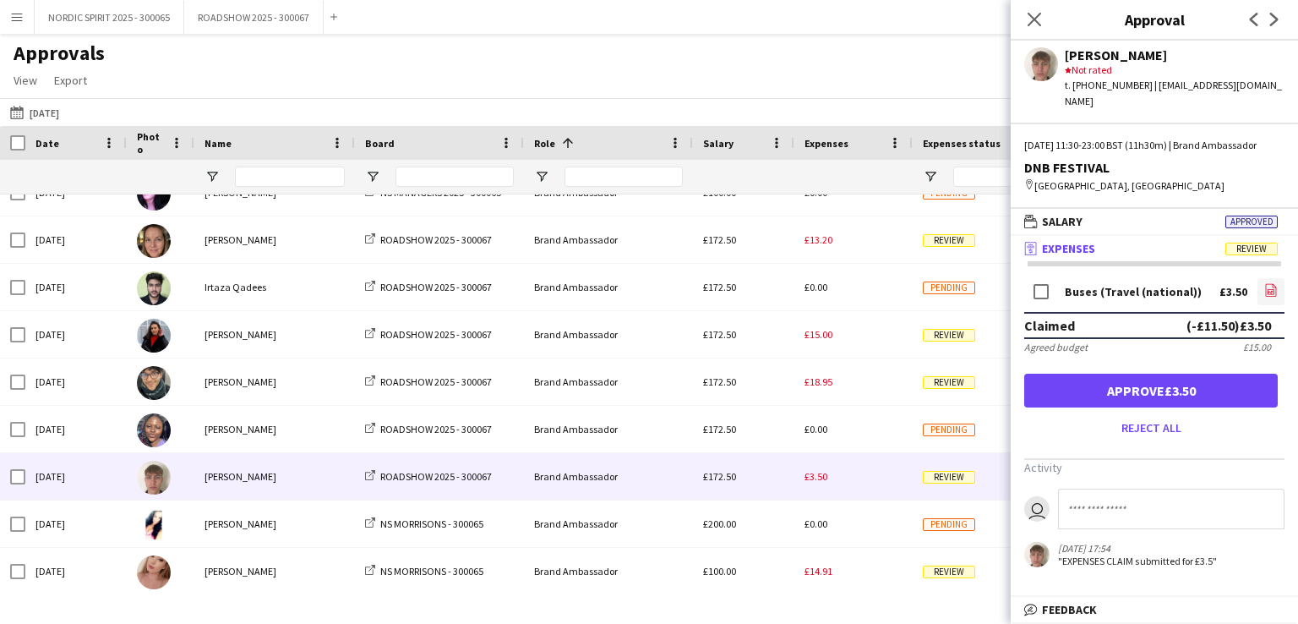
click at [1271, 295] on icon "file-image" at bounding box center [1271, 290] width 14 height 14
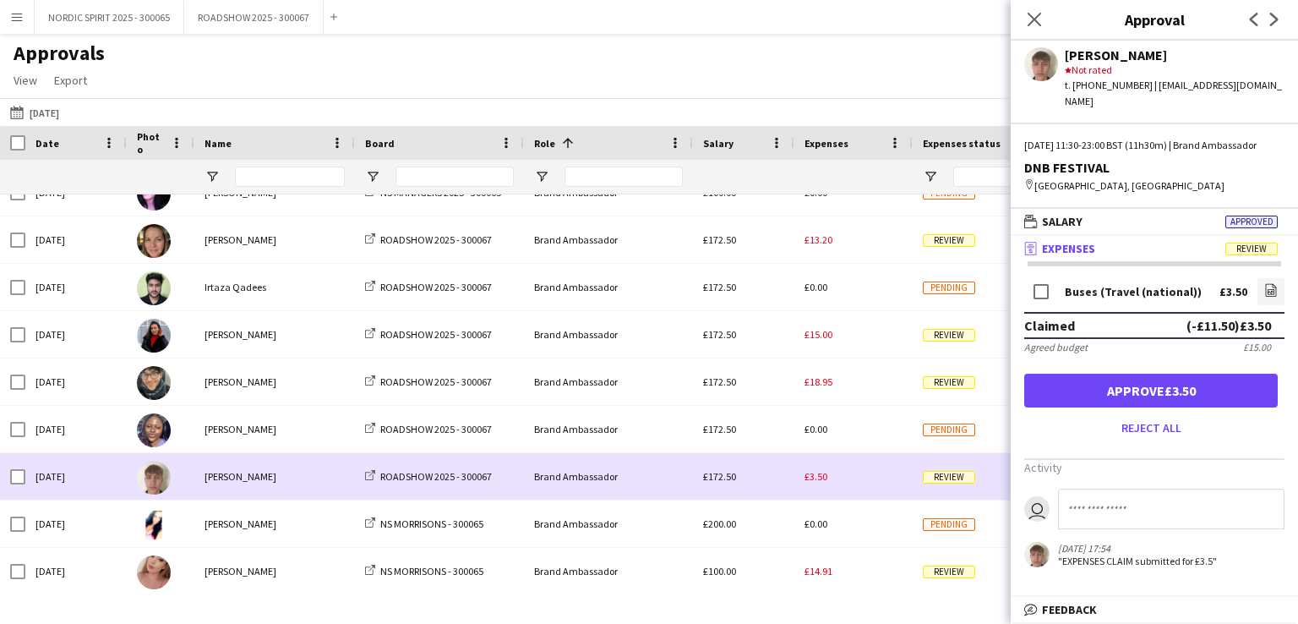
click at [889, 482] on div "£3.50" at bounding box center [853, 476] width 118 height 46
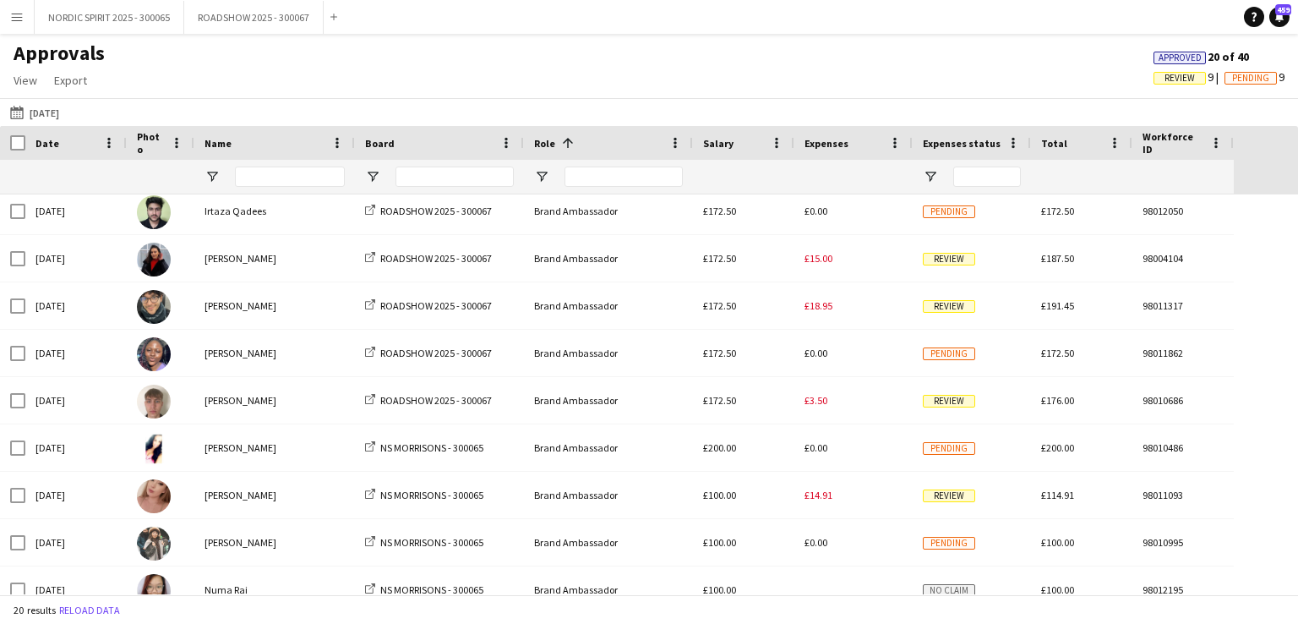
scroll to position [303, 0]
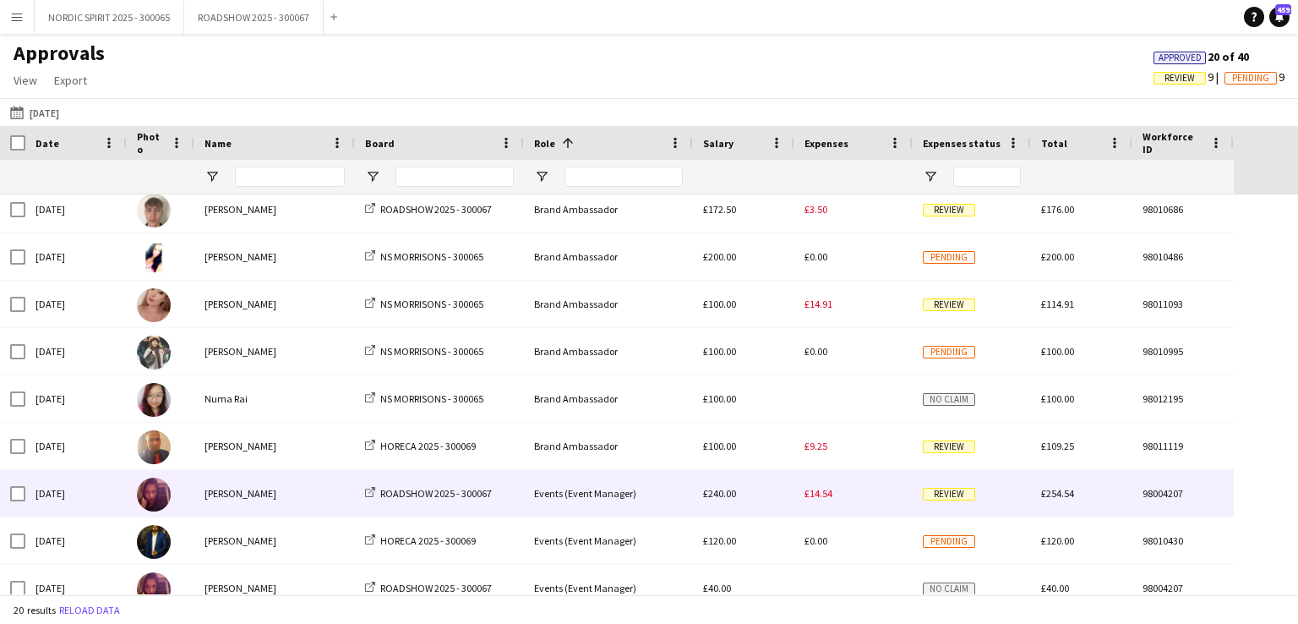
click at [816, 494] on span "£14.54" at bounding box center [819, 493] width 28 height 13
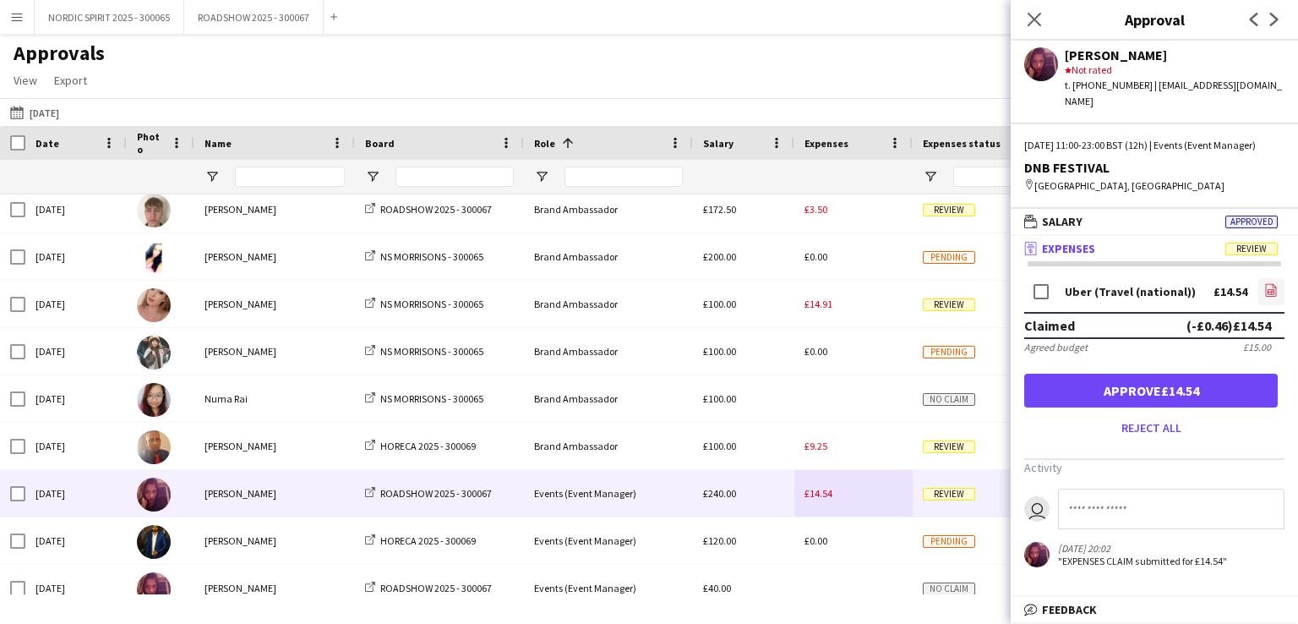
click at [1277, 288] on icon "file-image" at bounding box center [1271, 290] width 14 height 14
click at [51, 113] on button "[DATE] [DATE]" at bounding box center [35, 112] width 56 height 20
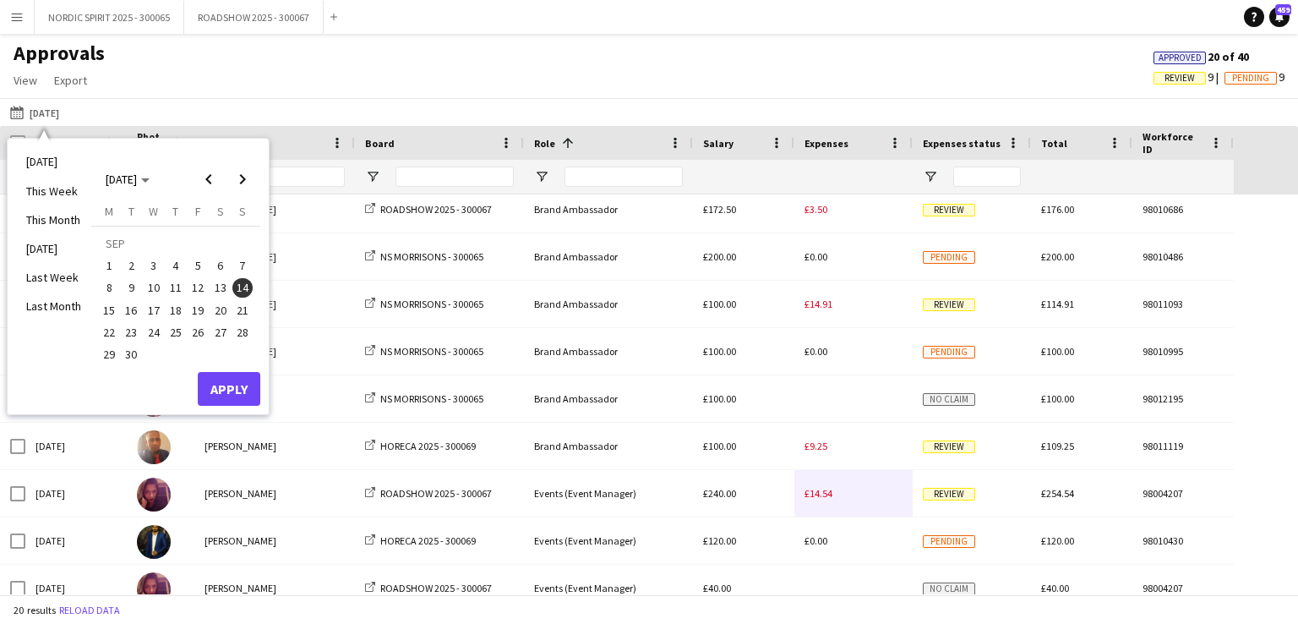
click at [155, 314] on span "17" at bounding box center [154, 310] width 20 height 20
click at [233, 388] on button "Apply" at bounding box center [229, 389] width 63 height 34
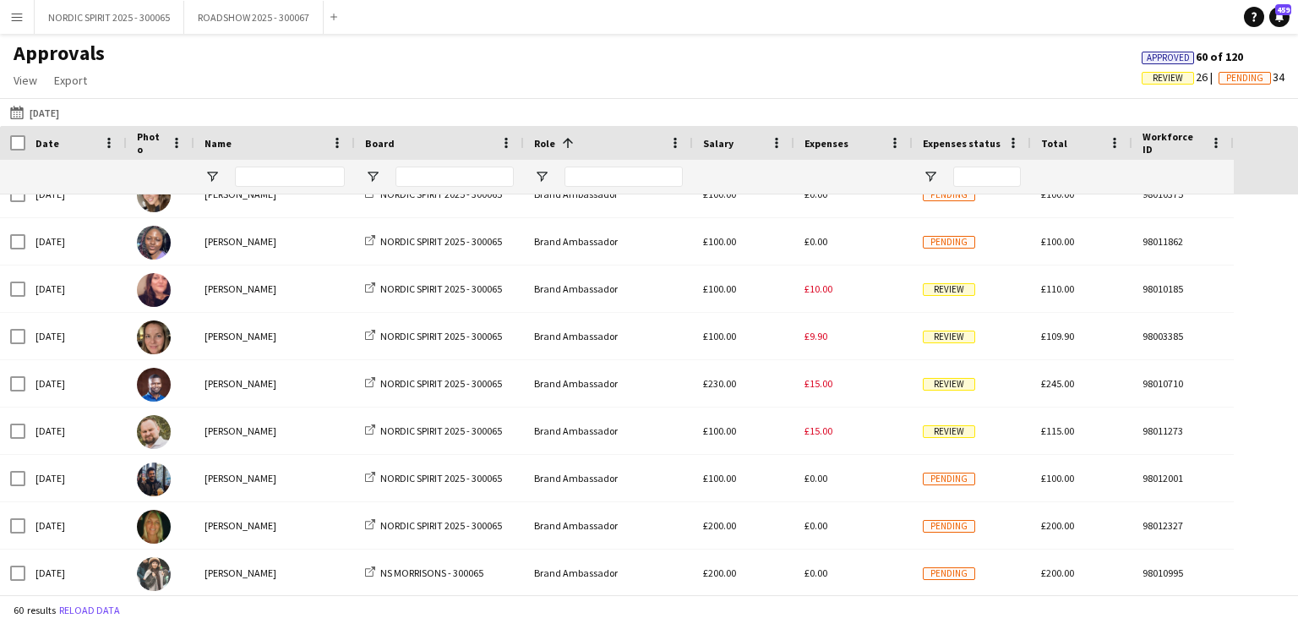
scroll to position [376, 0]
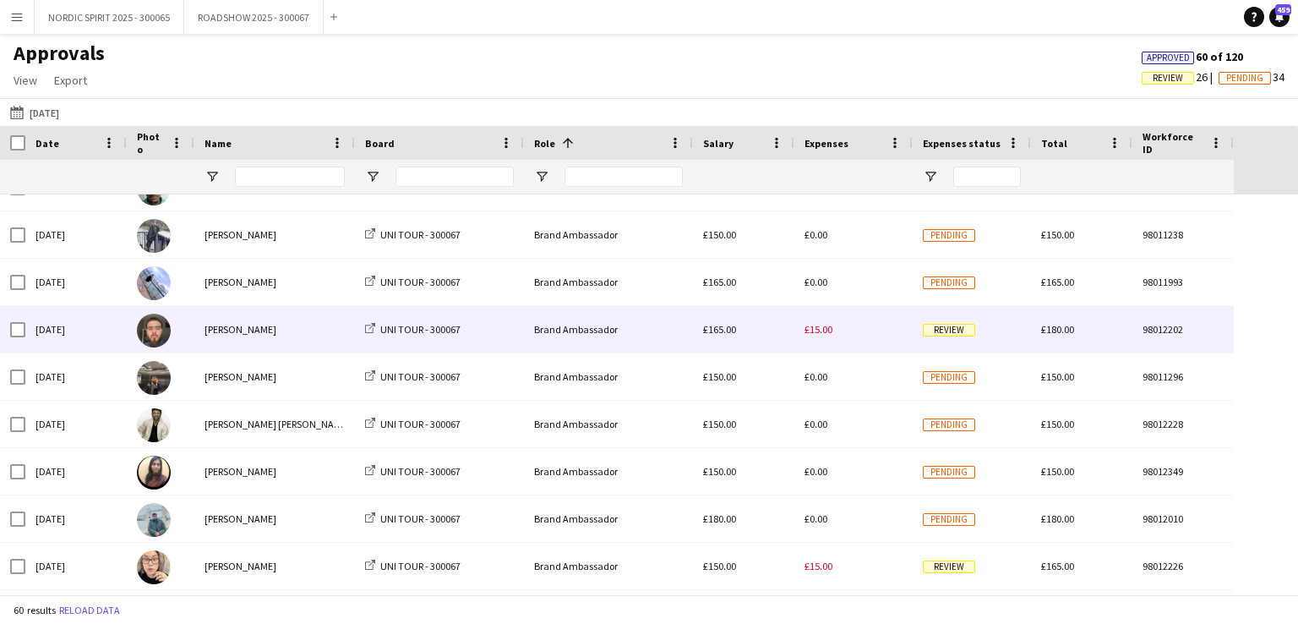
click at [815, 331] on span "£15.00" at bounding box center [819, 329] width 28 height 13
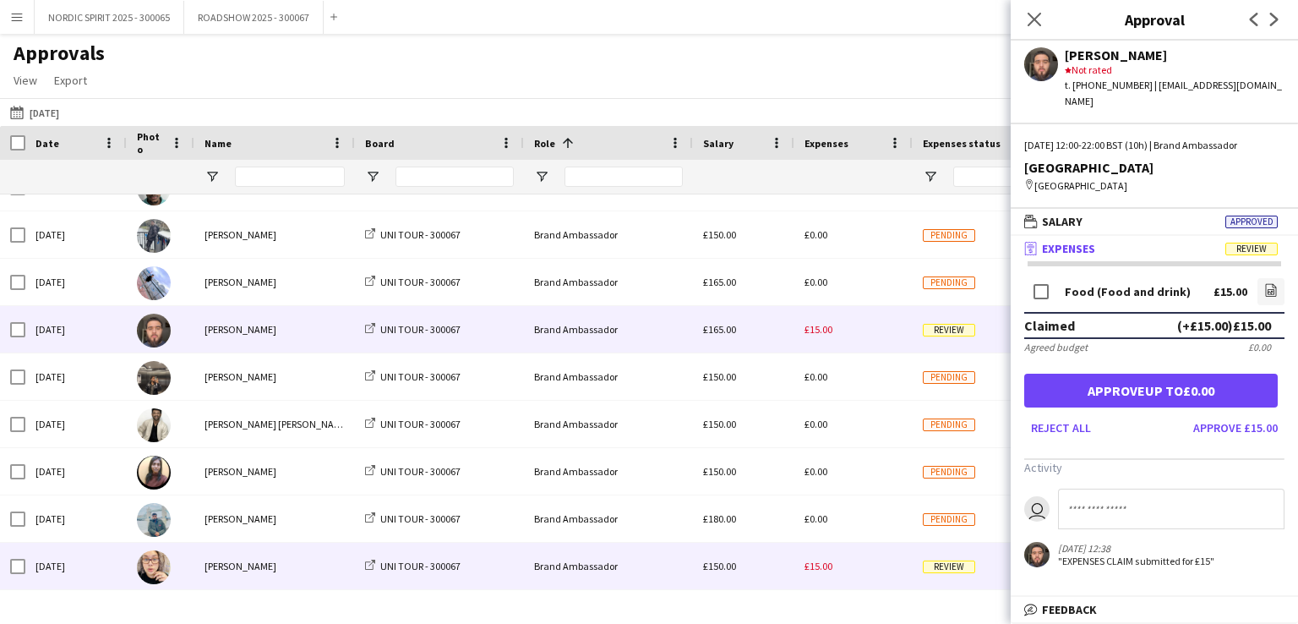
click at [823, 568] on span "£15.00" at bounding box center [819, 565] width 28 height 13
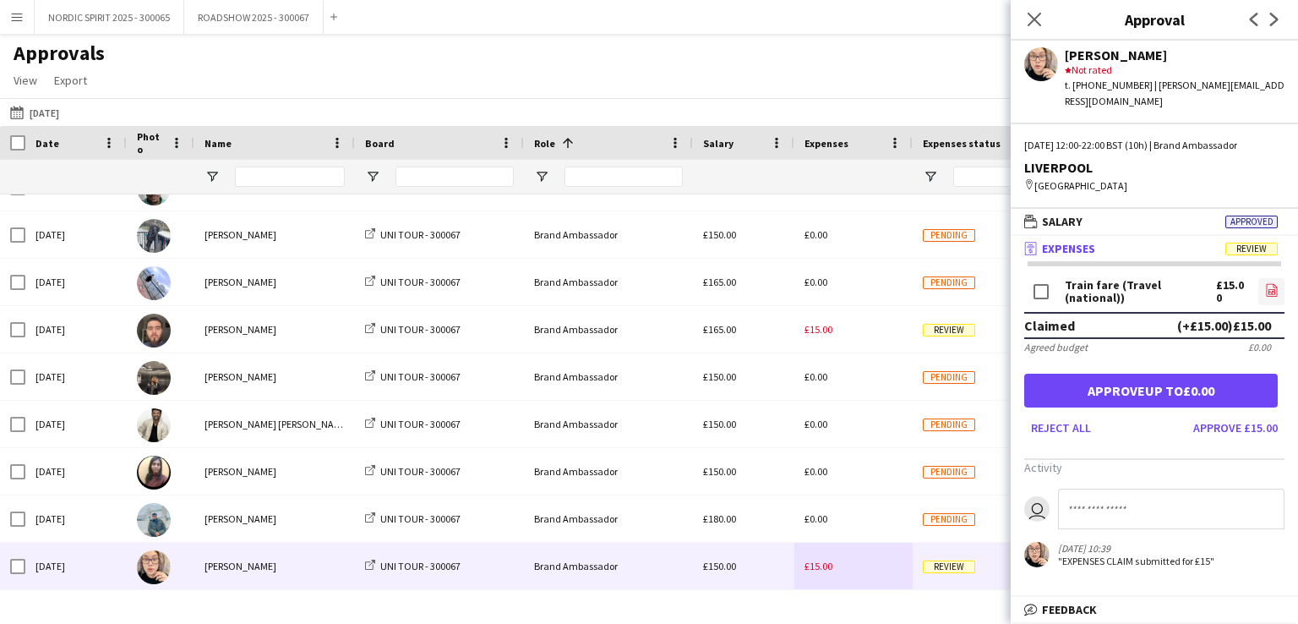
click at [1266, 284] on icon at bounding box center [1271, 290] width 11 height 13
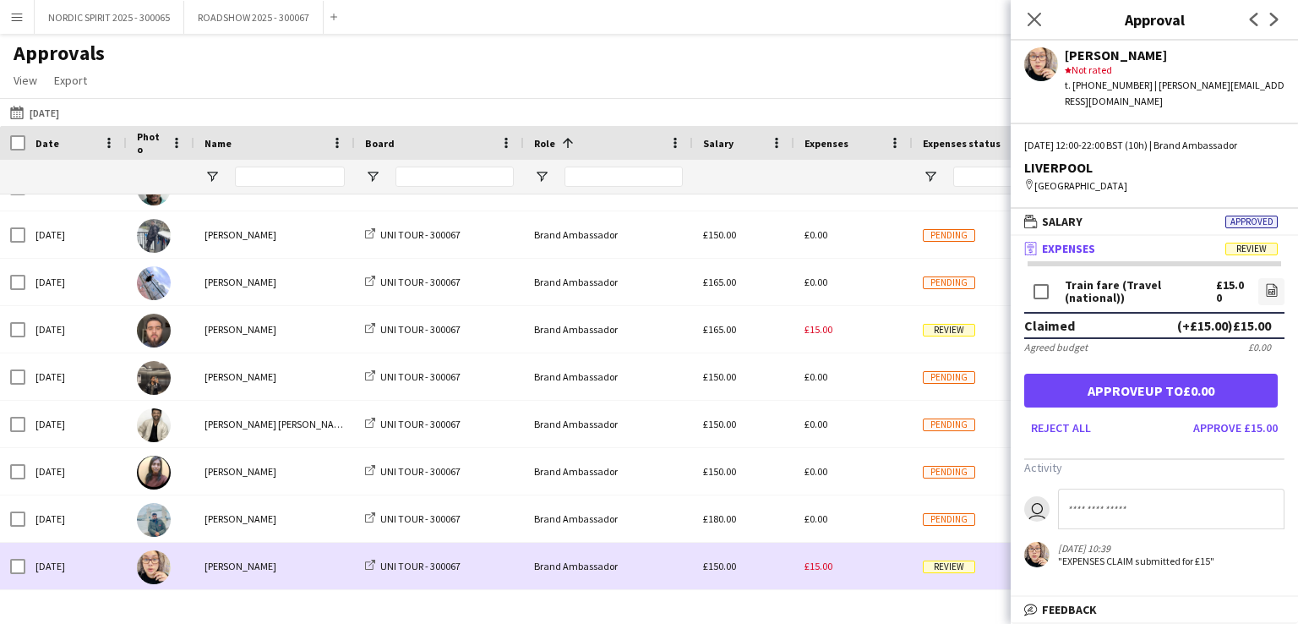
drag, startPoint x: 845, startPoint y: 582, endPoint x: 837, endPoint y: 565, distance: 19.3
click at [844, 580] on div "£15.00" at bounding box center [853, 566] width 118 height 46
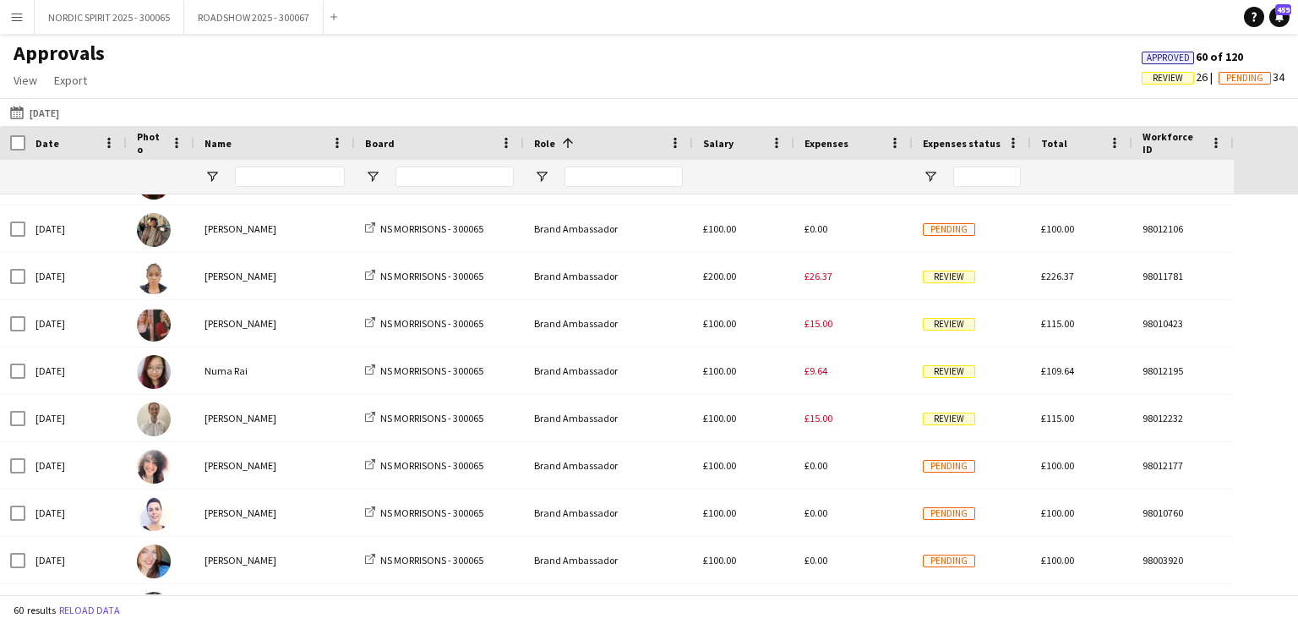
scroll to position [1241, 0]
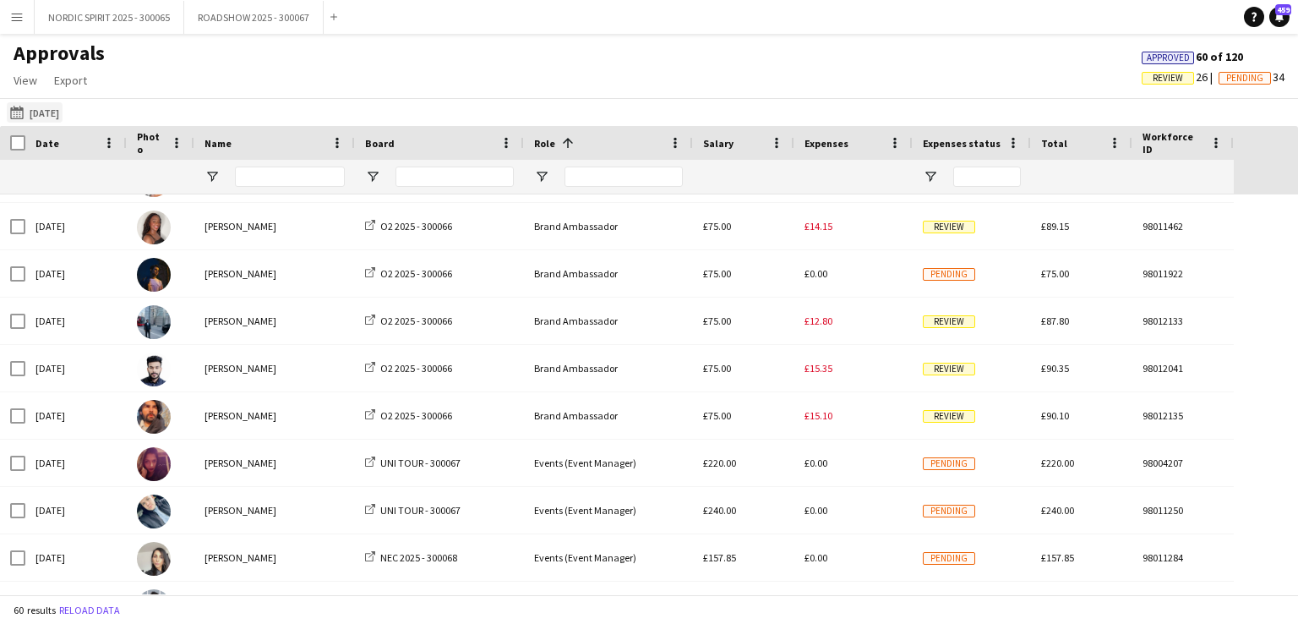
click at [44, 112] on button "[DATE] [DATE]" at bounding box center [35, 112] width 56 height 20
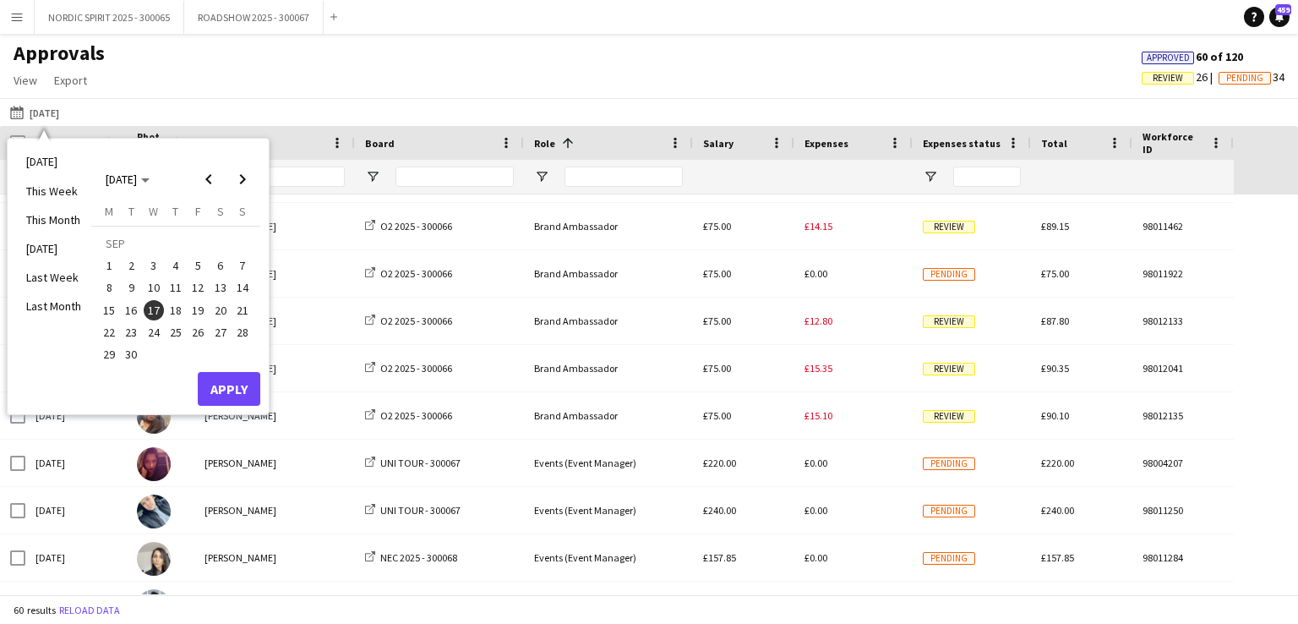
click at [172, 308] on span "18" at bounding box center [176, 310] width 20 height 20
click at [225, 390] on button "Apply" at bounding box center [229, 389] width 63 height 34
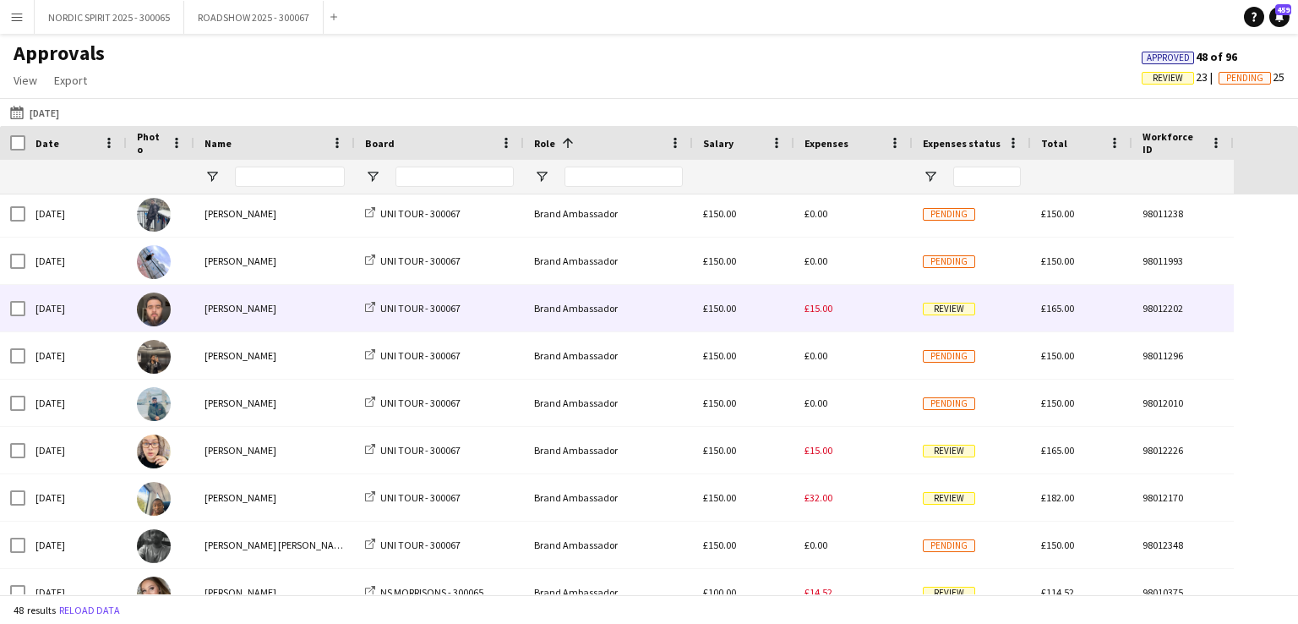
click at [821, 312] on span "£15.00" at bounding box center [819, 308] width 28 height 13
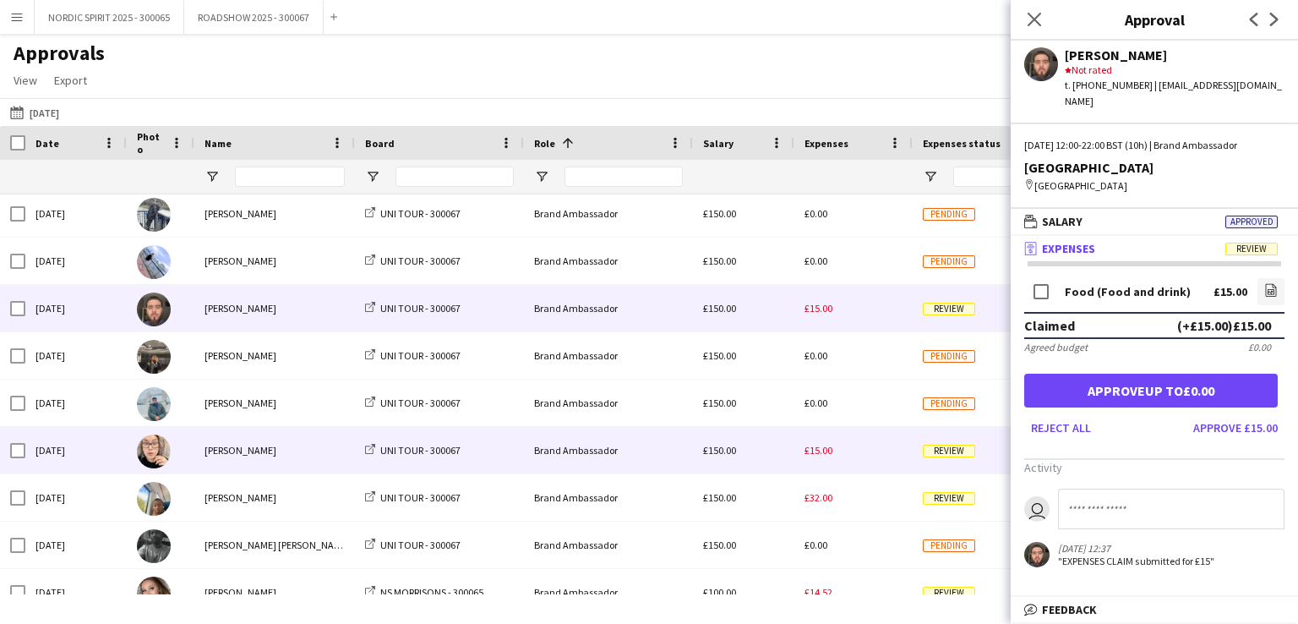
click at [824, 453] on span "£15.00" at bounding box center [819, 450] width 28 height 13
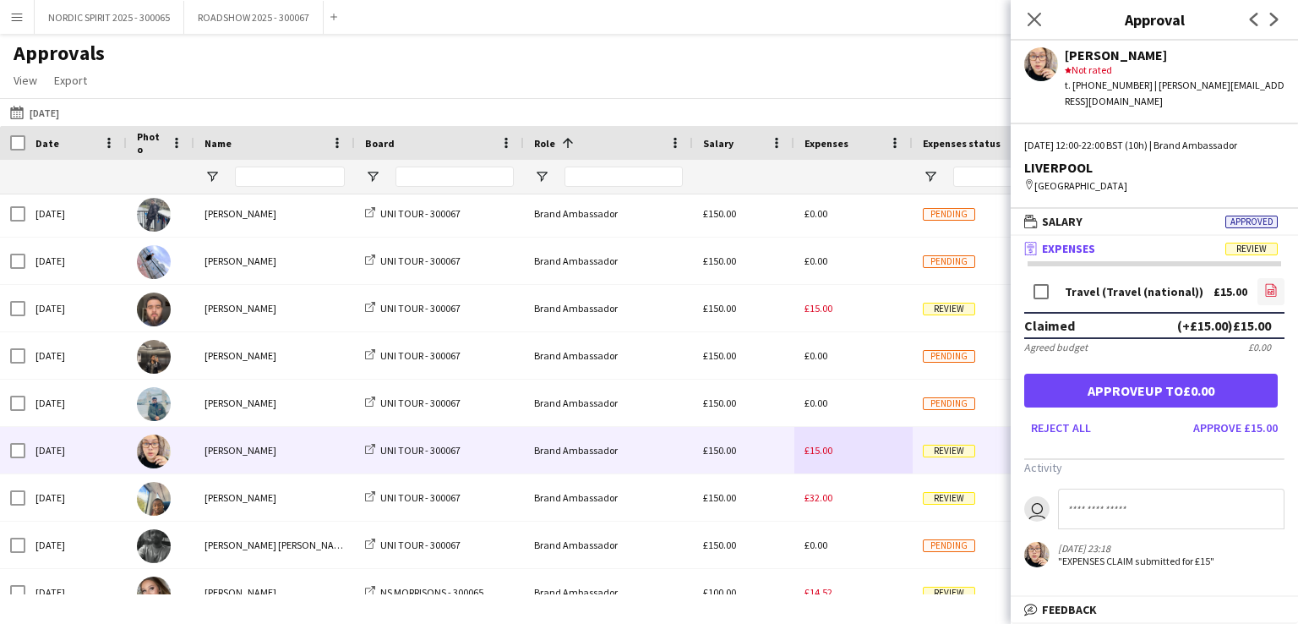
click at [1272, 283] on icon "file-image" at bounding box center [1271, 290] width 14 height 14
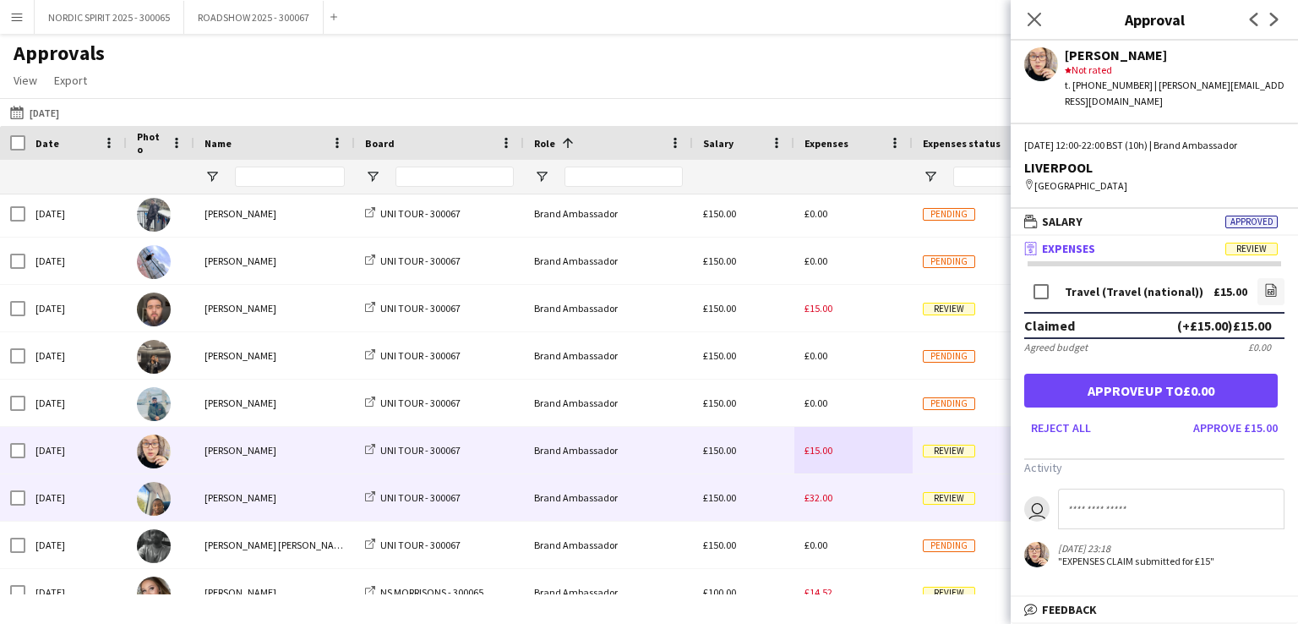
click at [818, 502] on span "£32.00" at bounding box center [819, 497] width 28 height 13
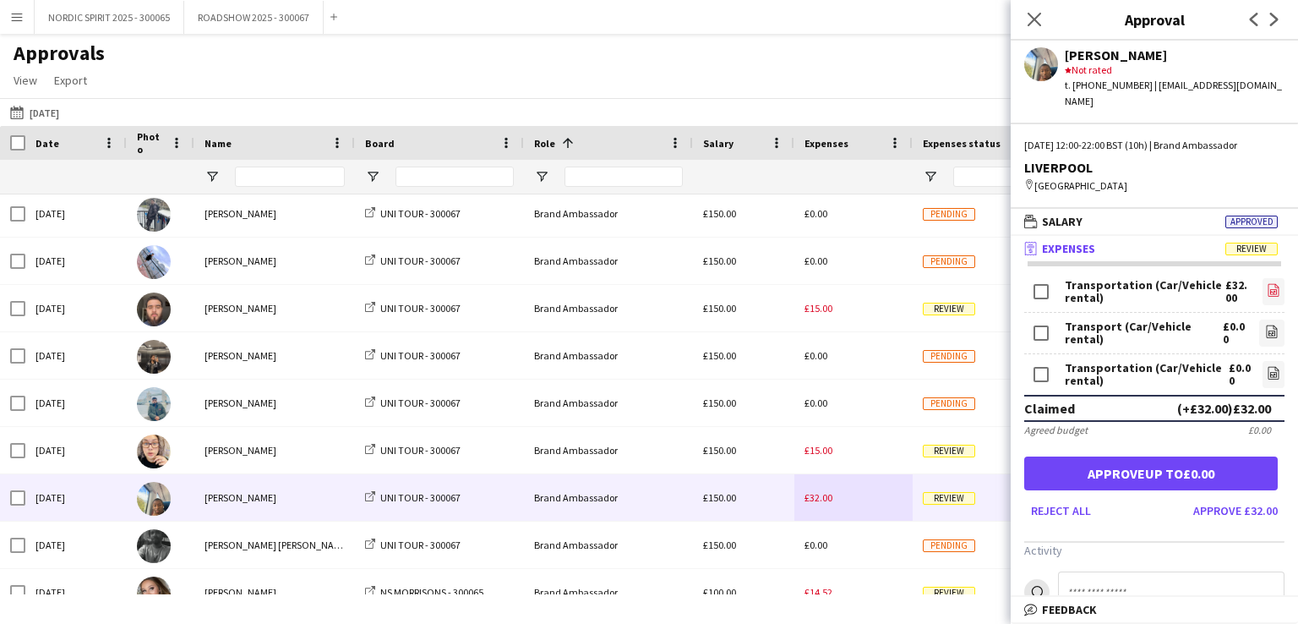
click at [1267, 283] on icon "file-image" at bounding box center [1274, 290] width 14 height 14
click at [1268, 331] on icon at bounding box center [1271, 333] width 7 height 5
click at [1270, 373] on icon at bounding box center [1273, 375] width 7 height 5
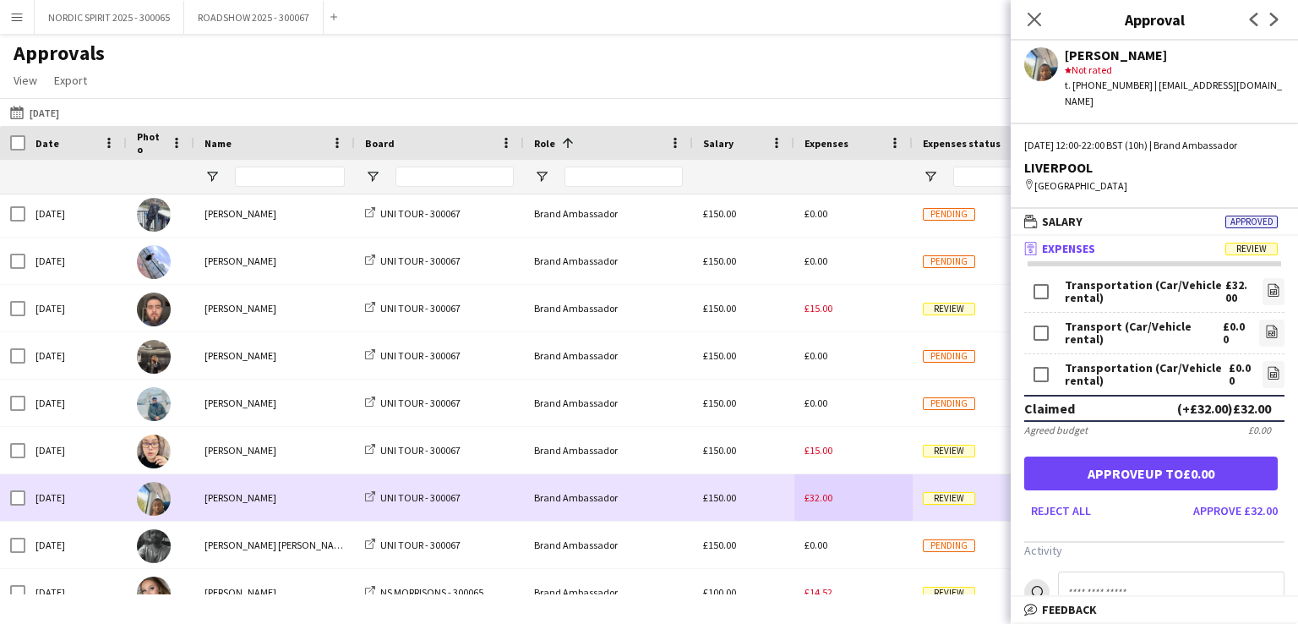
click at [862, 499] on div "£32.00" at bounding box center [853, 497] width 118 height 46
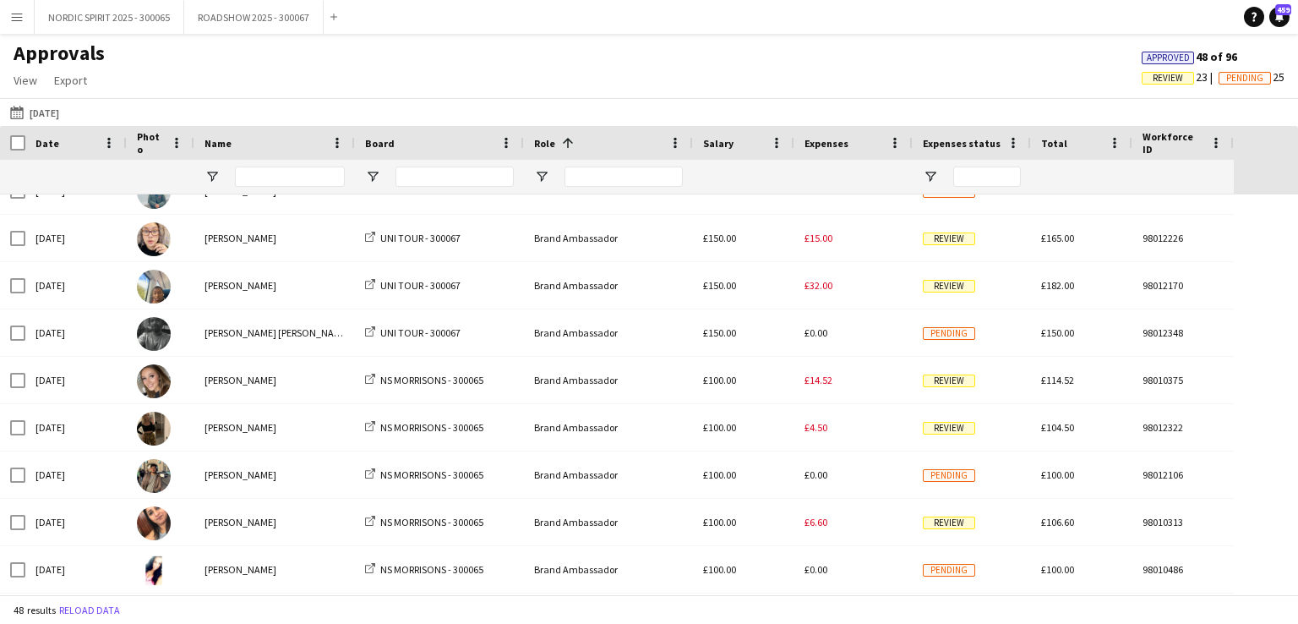
scroll to position [865, 0]
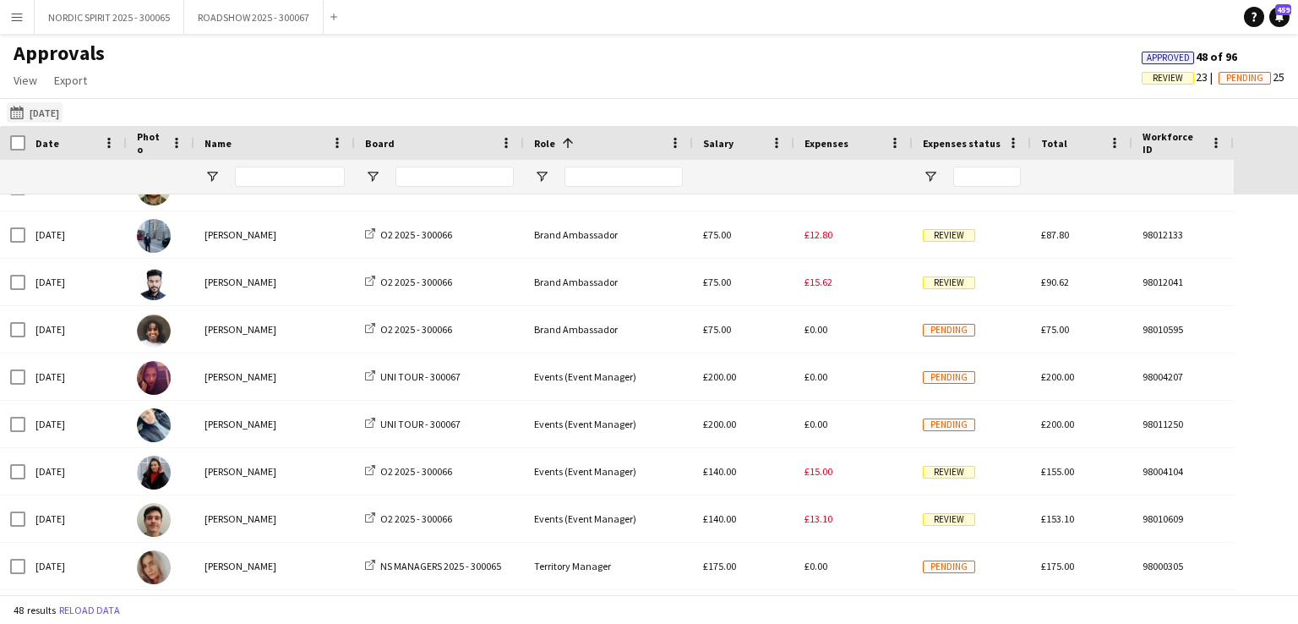
click at [57, 115] on button "[DATE] [DATE]" at bounding box center [35, 112] width 56 height 20
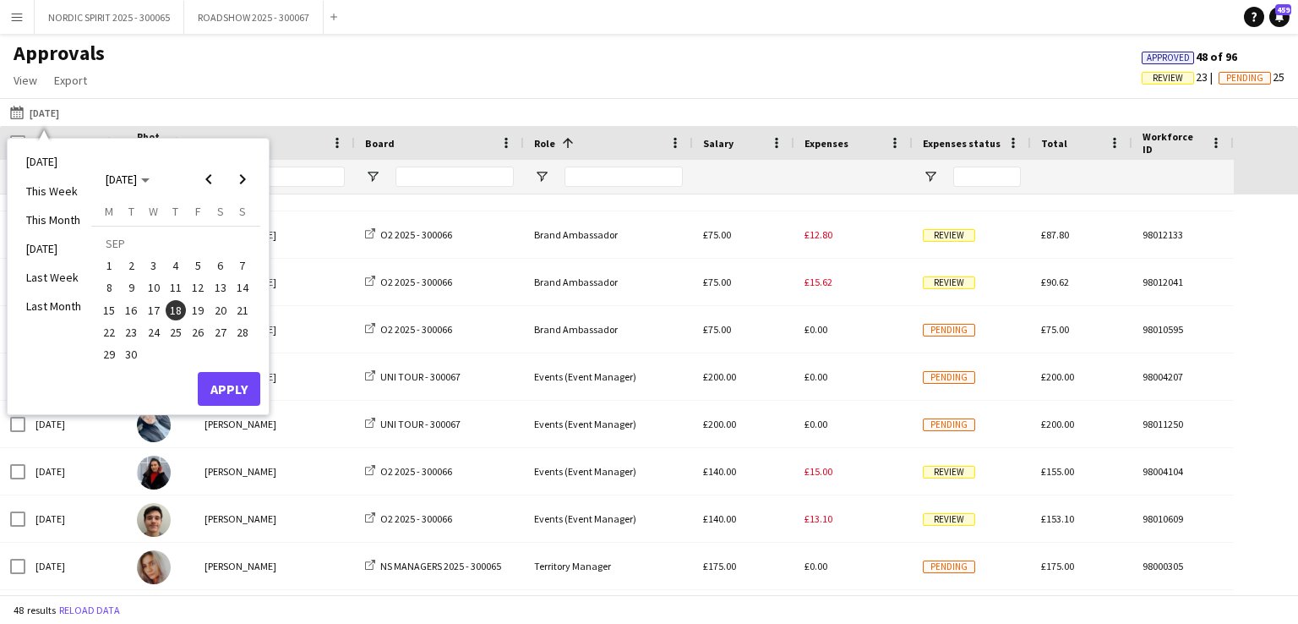
click at [195, 312] on span "19" at bounding box center [198, 310] width 20 height 20
click at [226, 383] on button "Apply" at bounding box center [229, 389] width 63 height 34
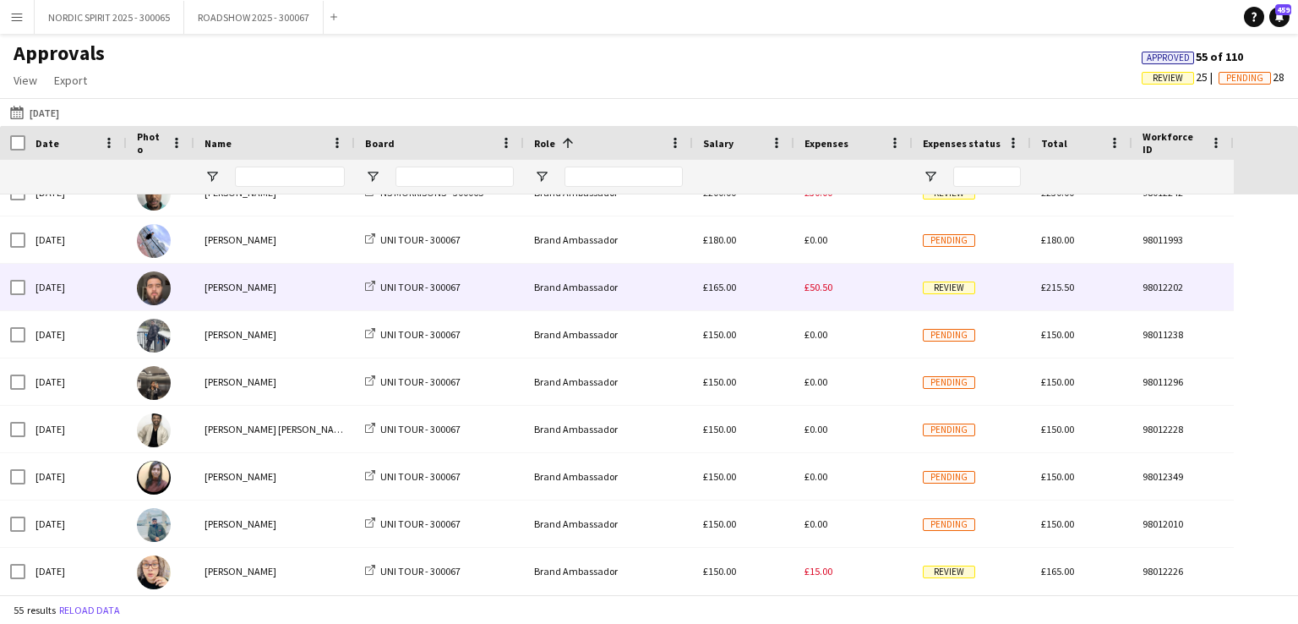
click at [820, 292] on span "£50.50" at bounding box center [819, 287] width 28 height 13
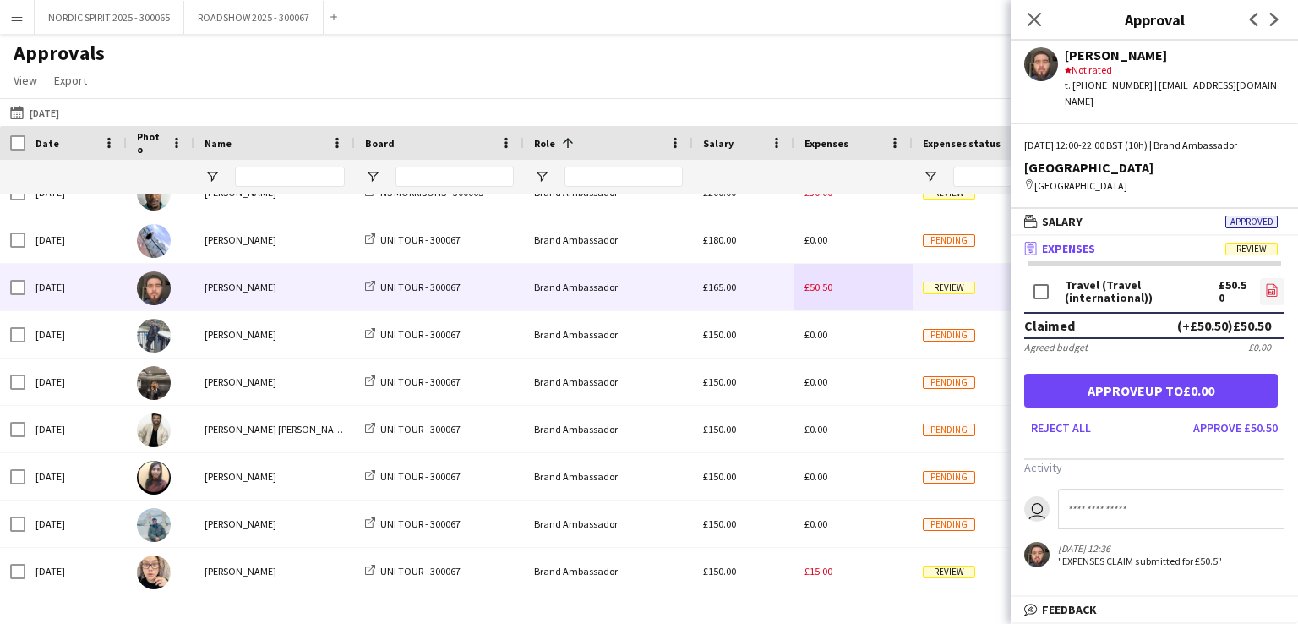
click at [1277, 283] on icon "file-image" at bounding box center [1272, 290] width 14 height 14
click at [1271, 283] on icon "file-image" at bounding box center [1272, 290] width 14 height 14
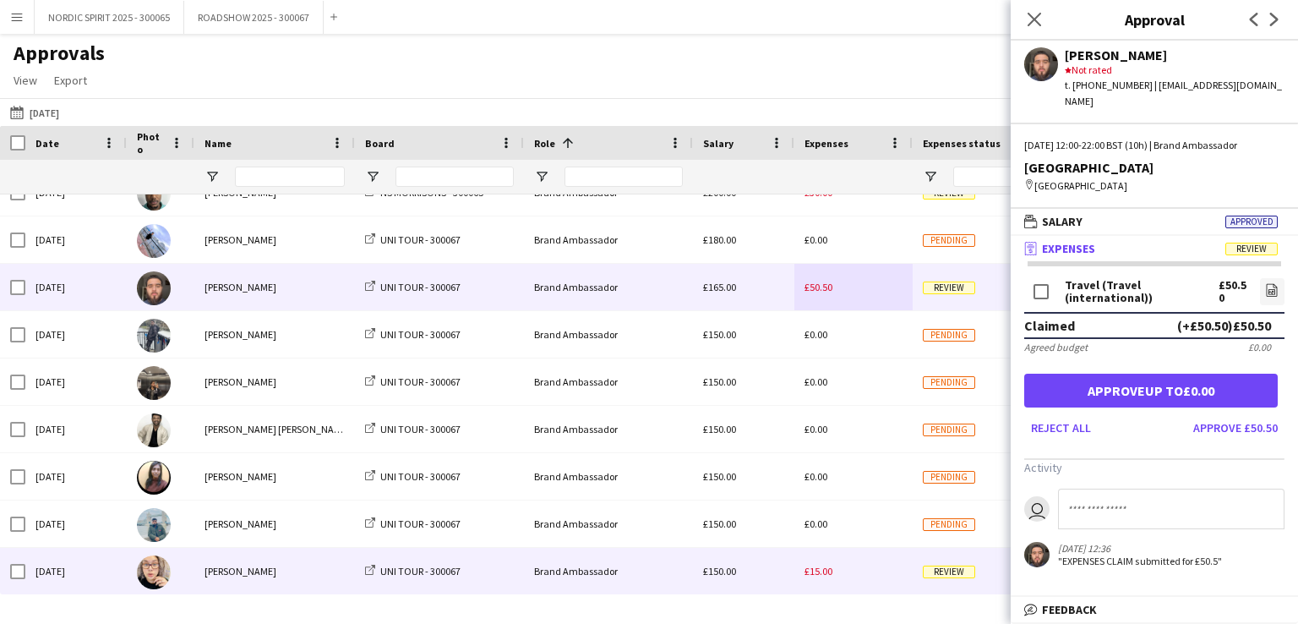
click at [824, 571] on span "£15.00" at bounding box center [819, 571] width 28 height 13
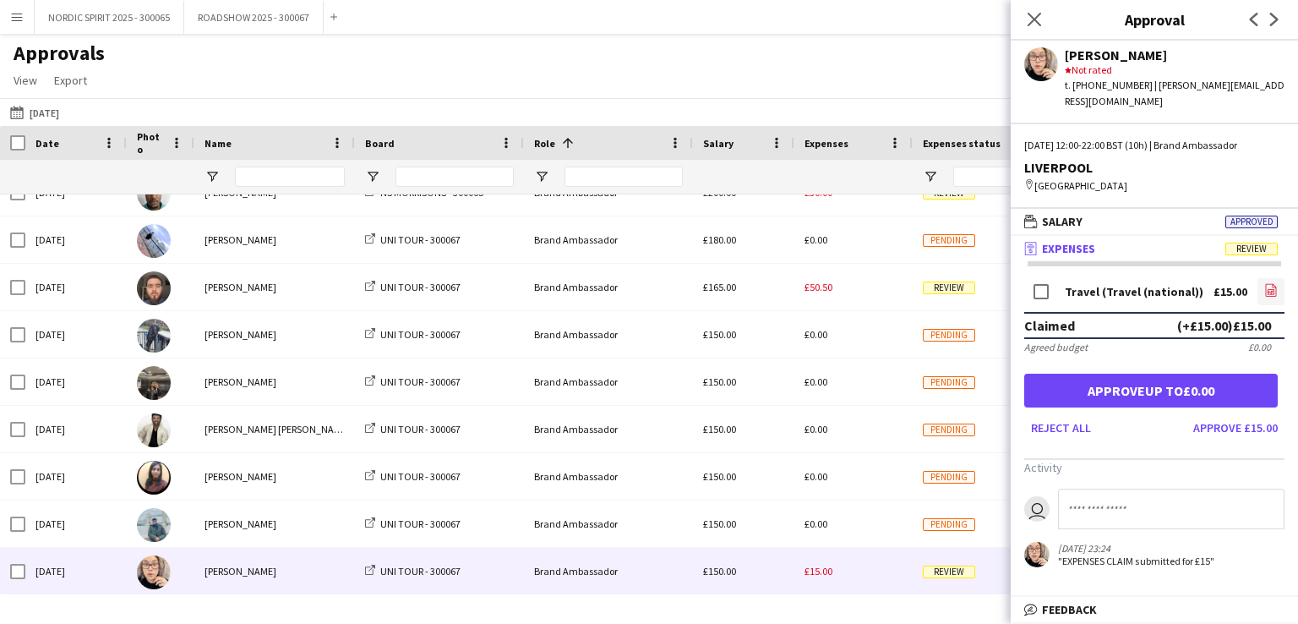
click at [1274, 290] on icon at bounding box center [1271, 292] width 7 height 5
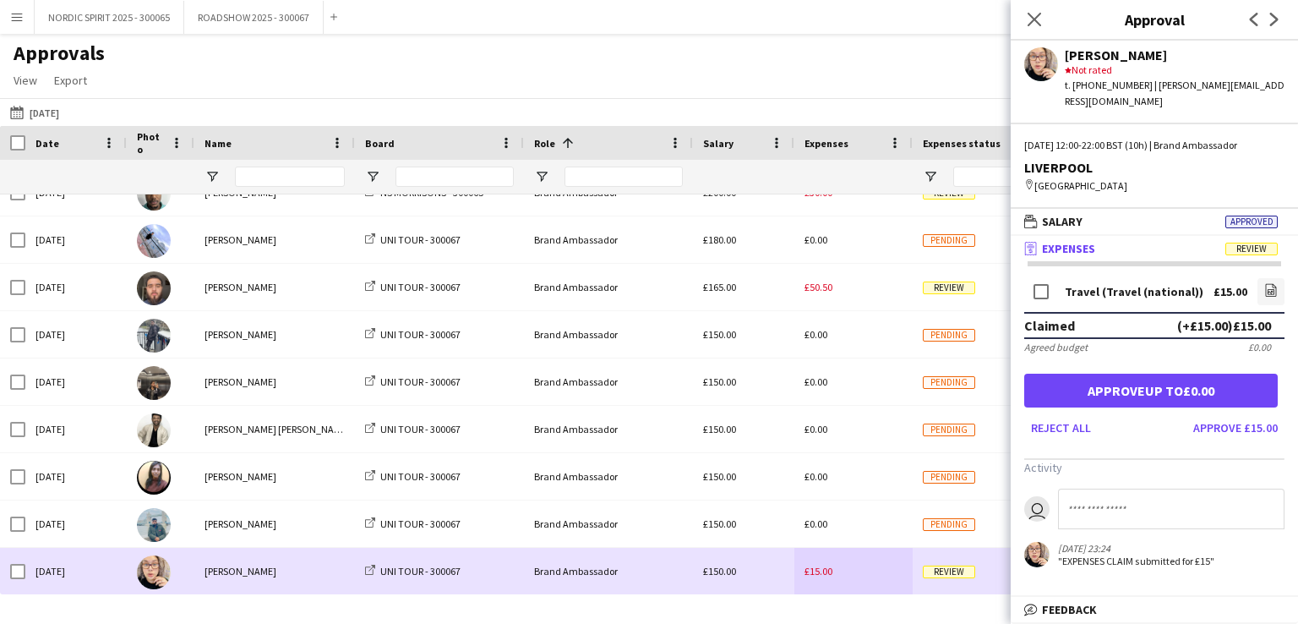
click at [875, 569] on div "£15.00" at bounding box center [853, 571] width 118 height 46
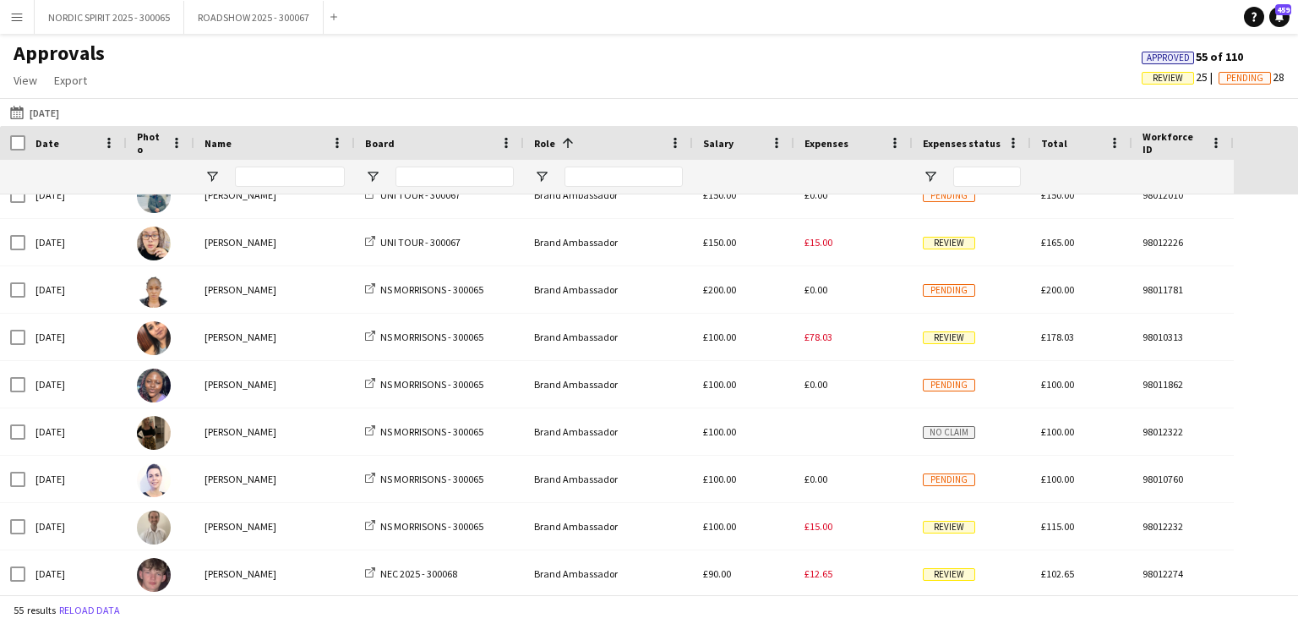
scroll to position [1249, 0]
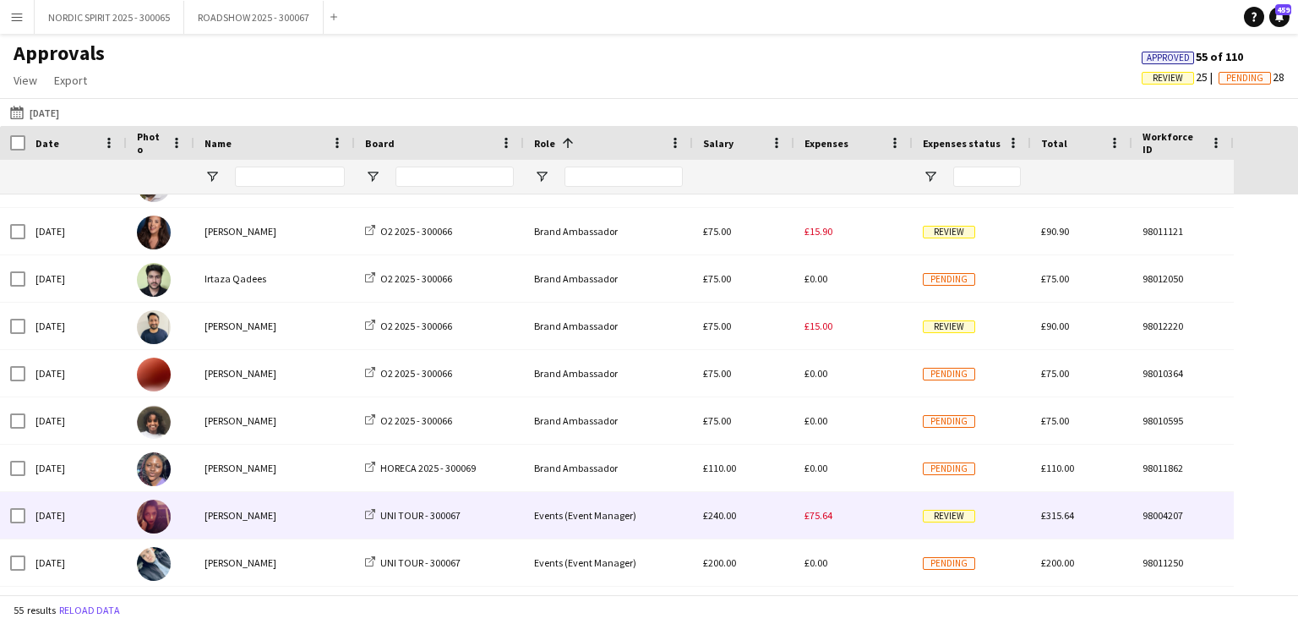
click at [818, 516] on span "£75.64" at bounding box center [819, 515] width 28 height 13
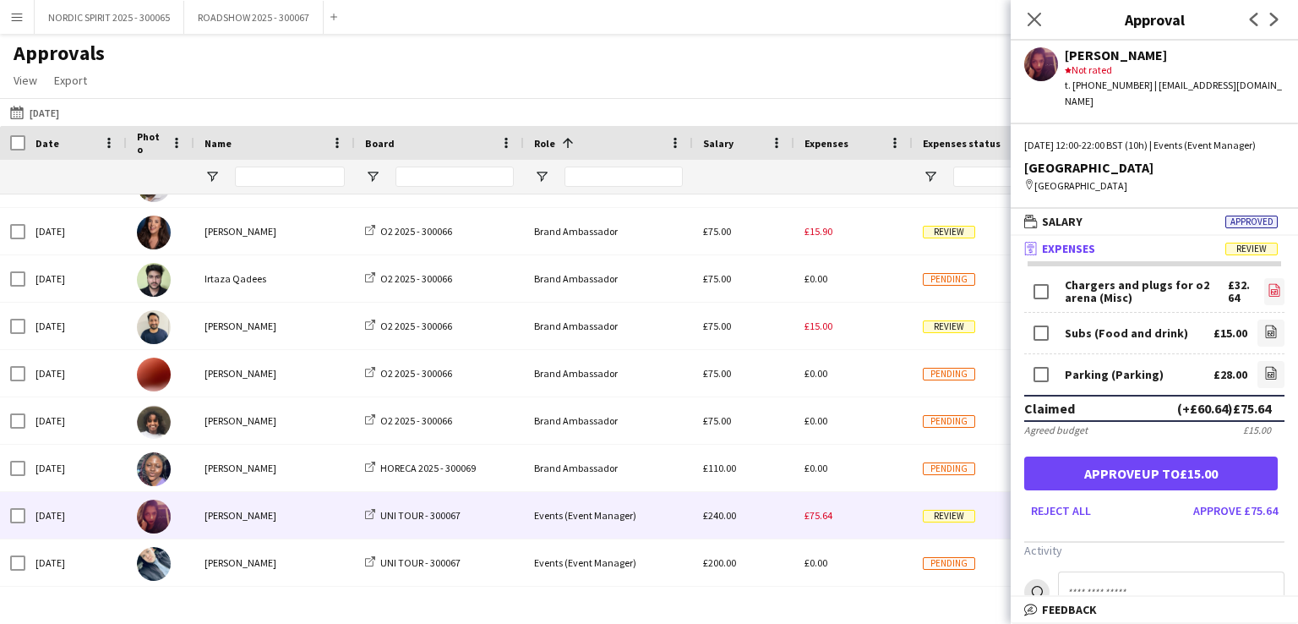
click at [1274, 291] on icon at bounding box center [1275, 292] width 2 height 2
click at [1268, 373] on icon at bounding box center [1271, 375] width 7 height 5
click at [56, 112] on button "[DATE] [DATE]" at bounding box center [35, 112] width 56 height 20
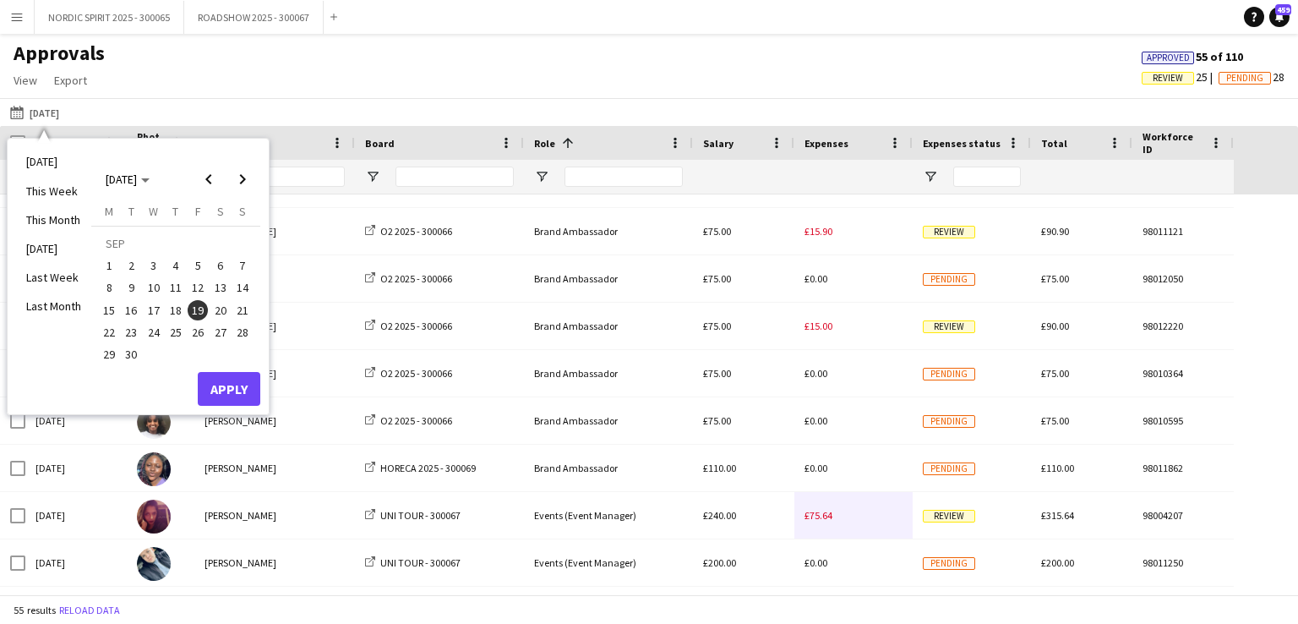
click at [221, 308] on span "20" at bounding box center [220, 310] width 20 height 20
click at [241, 386] on button "Apply" at bounding box center [229, 389] width 63 height 34
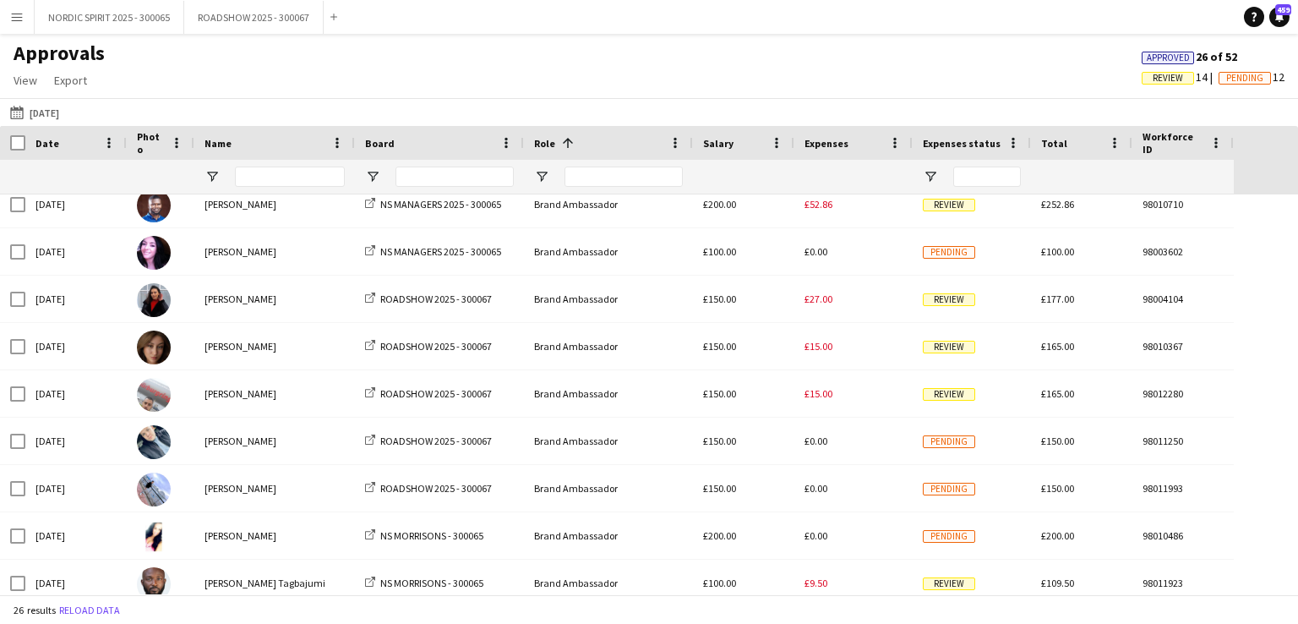
scroll to position [117, 0]
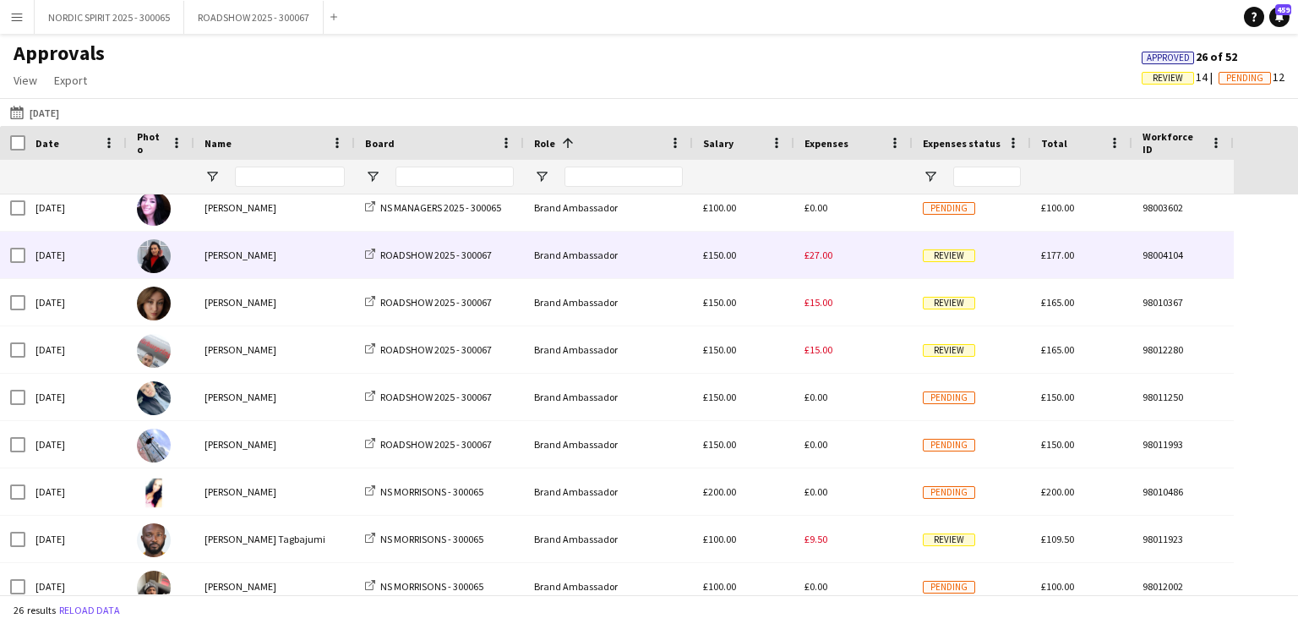
click at [818, 258] on span "£27.00" at bounding box center [819, 254] width 28 height 13
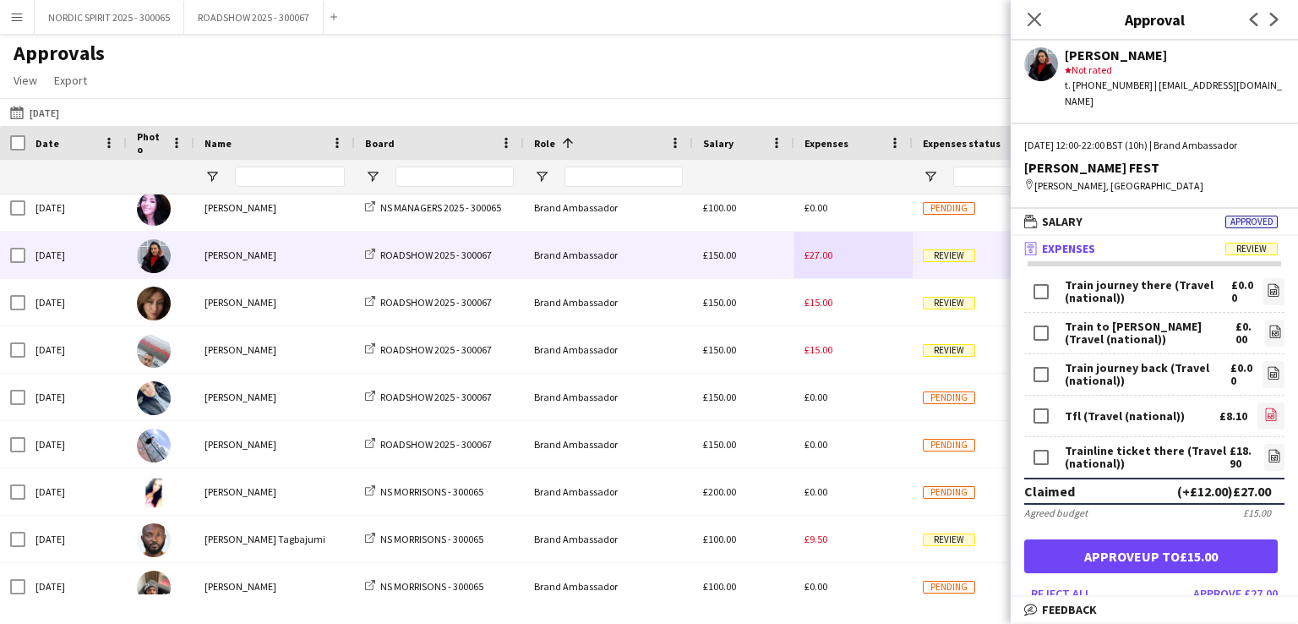
click at [1264, 407] on icon "file-image" at bounding box center [1271, 414] width 14 height 14
click at [1268, 449] on icon "file-image" at bounding box center [1275, 456] width 14 height 14
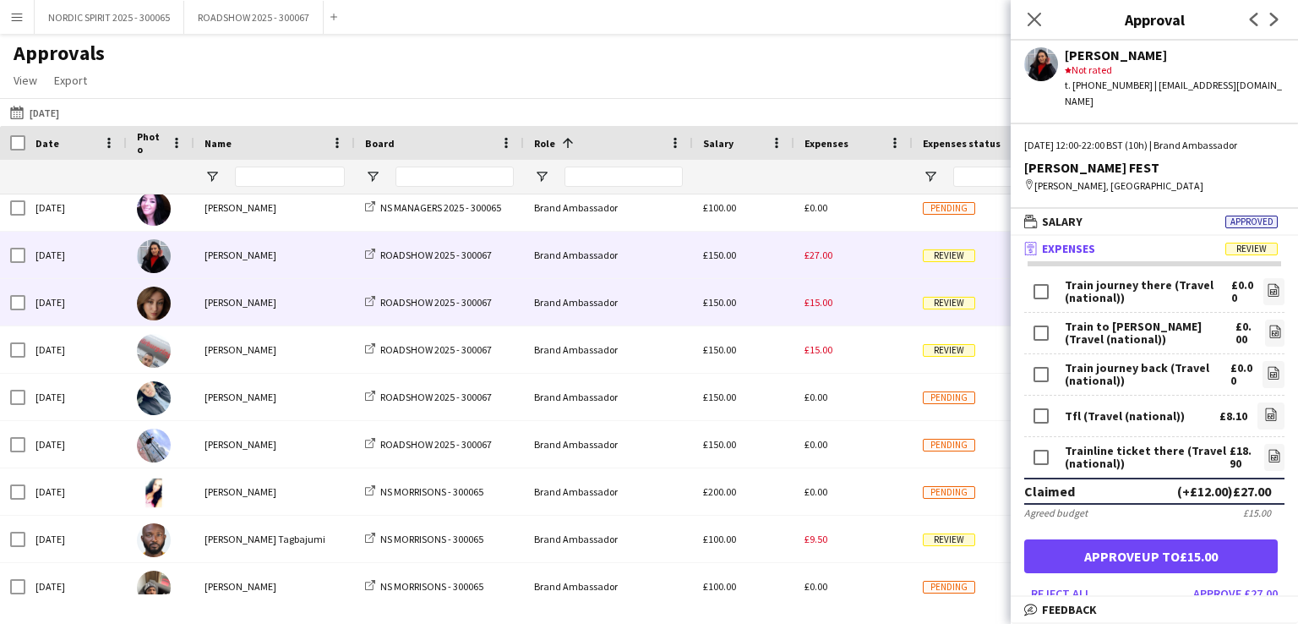
click at [821, 303] on span "£15.00" at bounding box center [819, 302] width 28 height 13
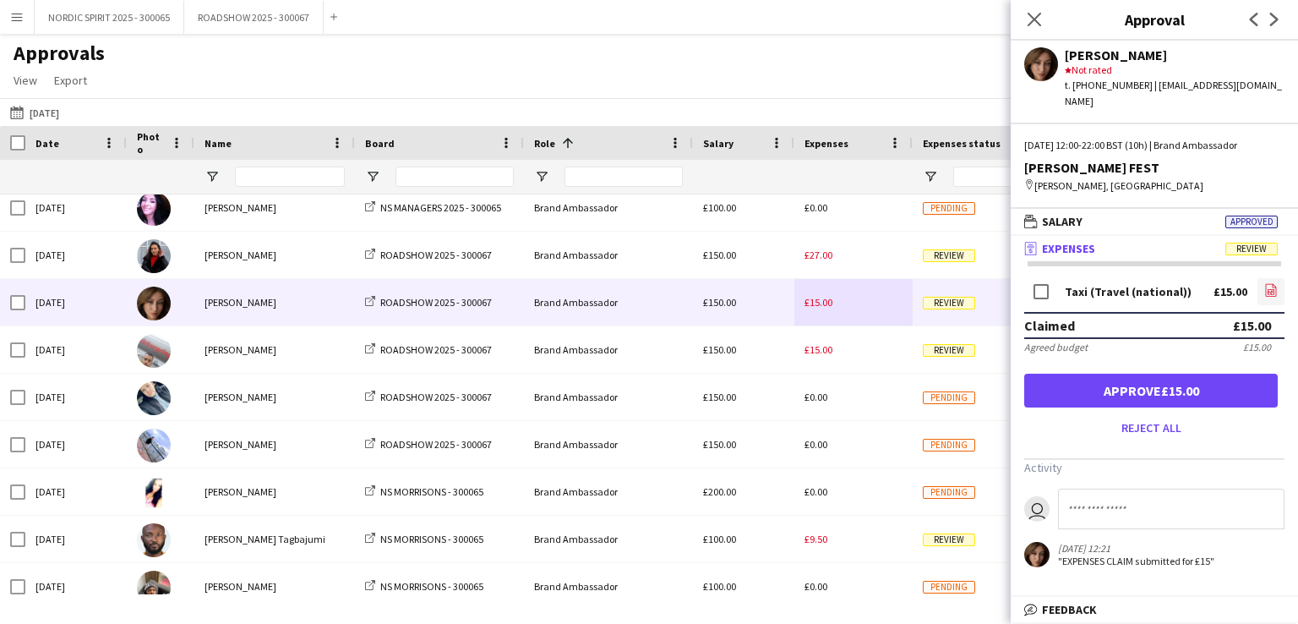
click at [1270, 292] on icon "file-image" at bounding box center [1271, 290] width 14 height 14
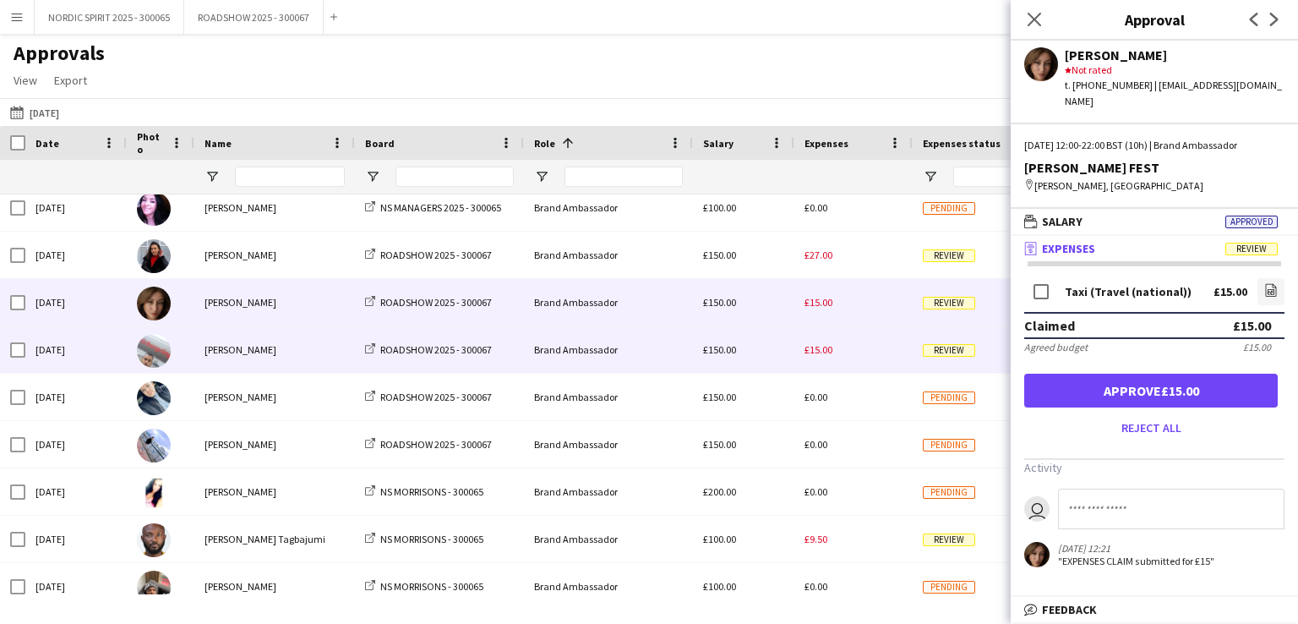
click at [826, 355] on span "£15.00" at bounding box center [819, 349] width 28 height 13
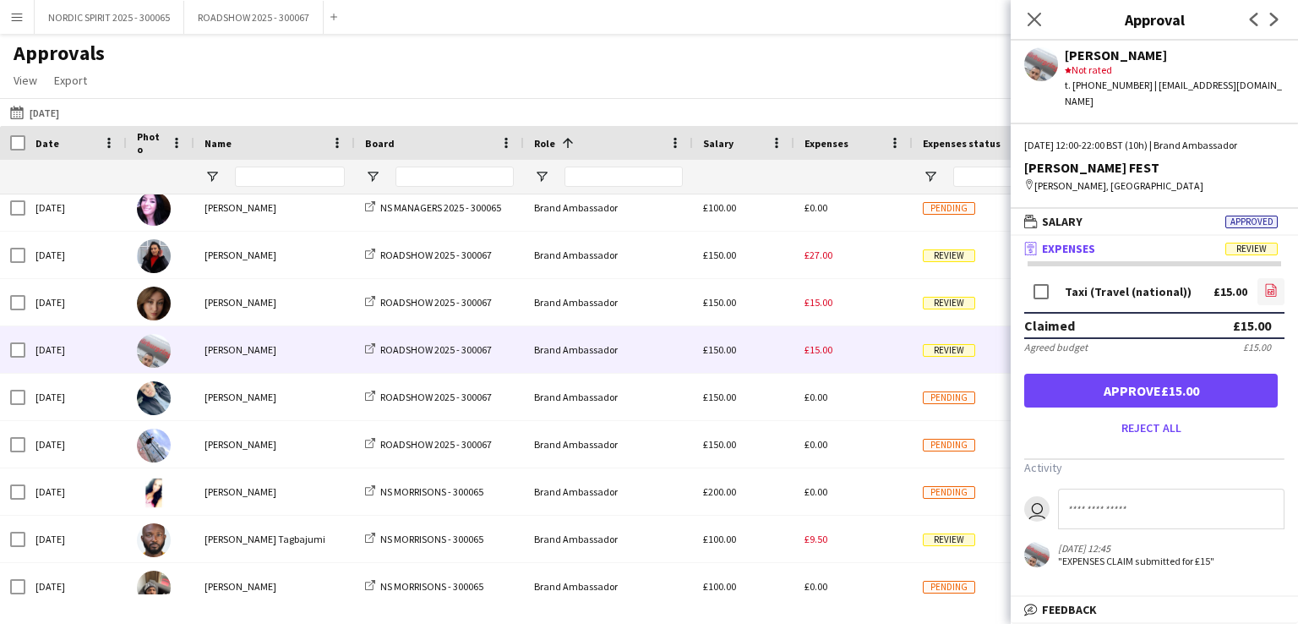
click at [1268, 283] on icon "file-image" at bounding box center [1271, 290] width 14 height 14
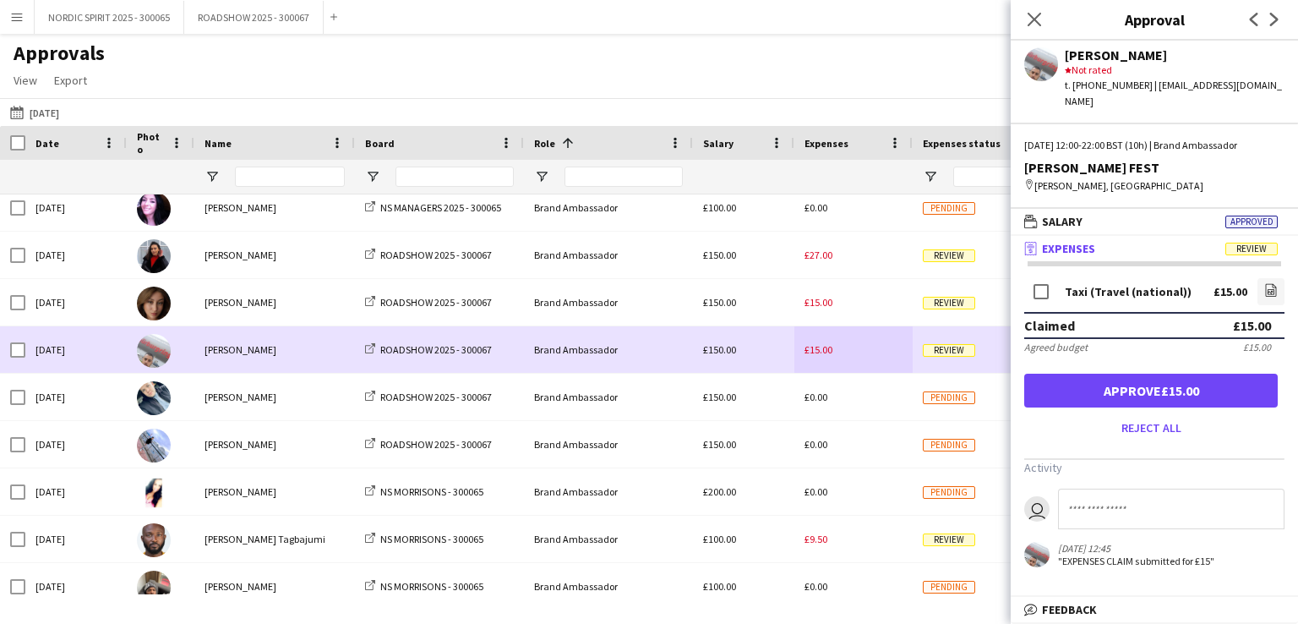
click at [867, 360] on div "£15.00" at bounding box center [853, 349] width 118 height 46
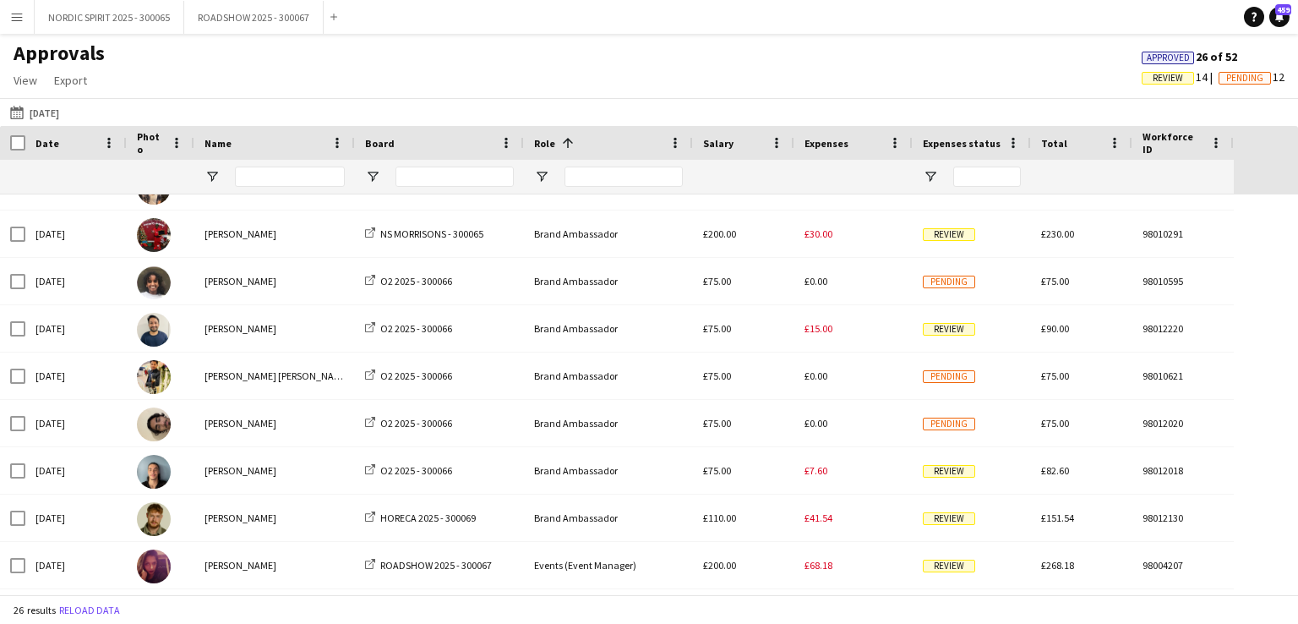
scroll to position [618, 0]
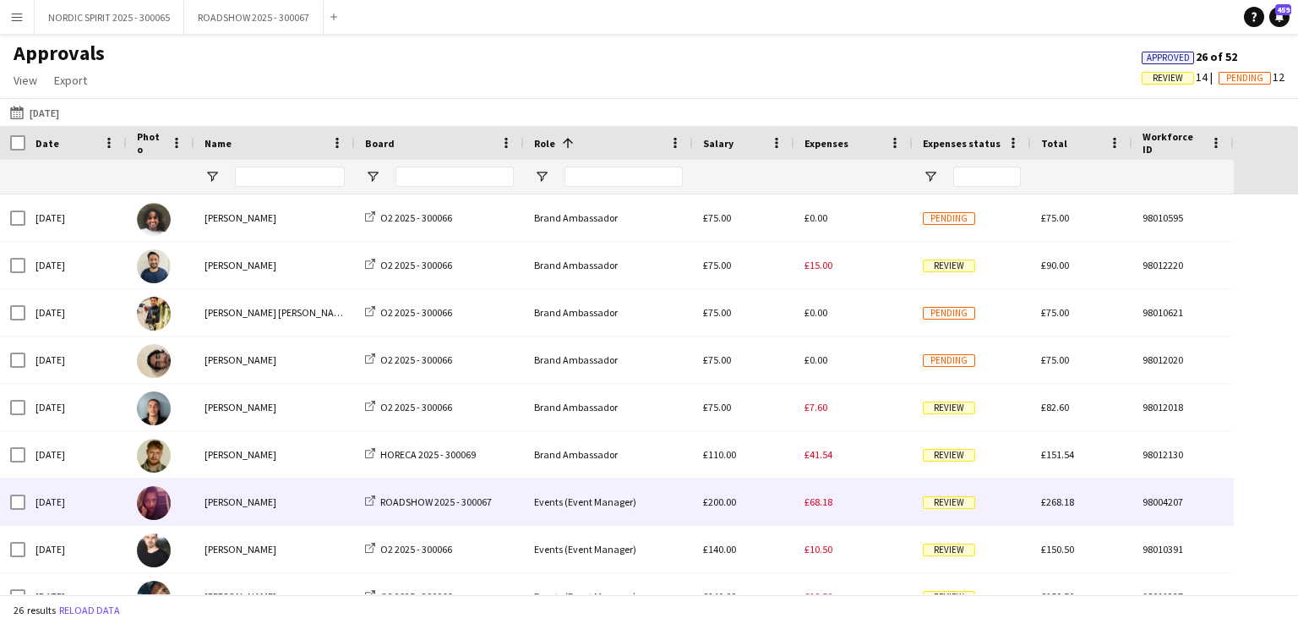
click at [825, 501] on span "£68.18" at bounding box center [819, 501] width 28 height 13
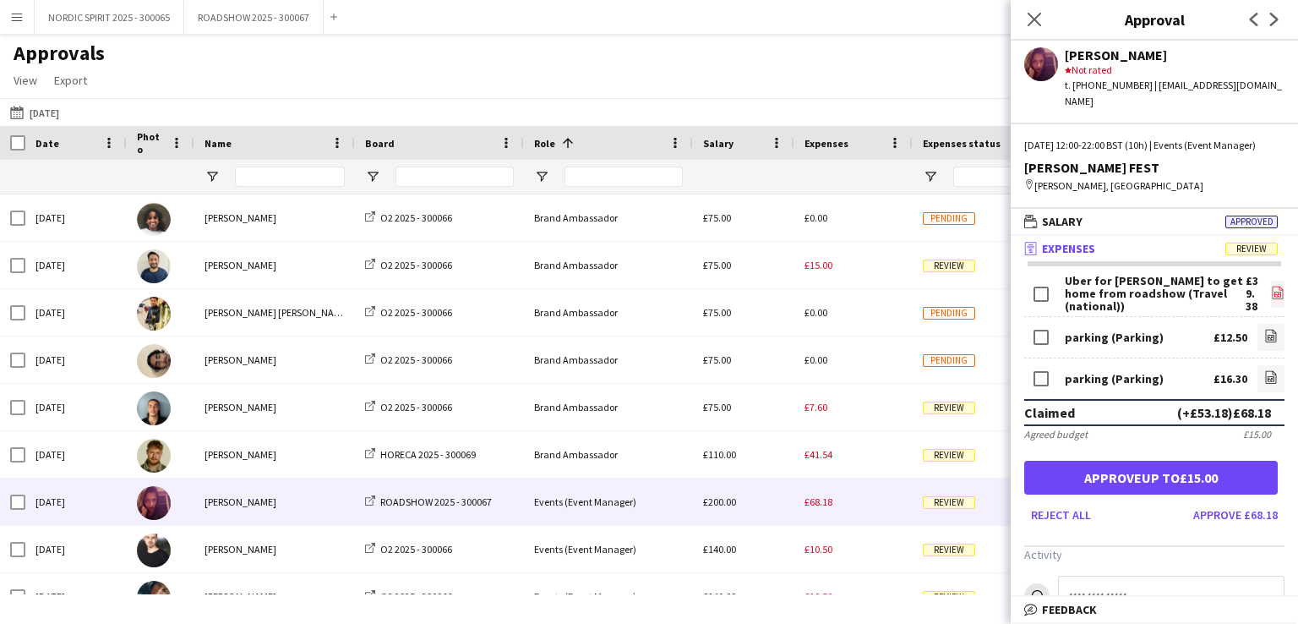
click at [1274, 292] on icon at bounding box center [1277, 294] width 7 height 5
click at [1264, 335] on icon "file-image" at bounding box center [1271, 336] width 14 height 14
click at [1268, 378] on icon at bounding box center [1271, 379] width 7 height 5
click at [47, 112] on button "[DATE] [DATE]" at bounding box center [35, 112] width 56 height 20
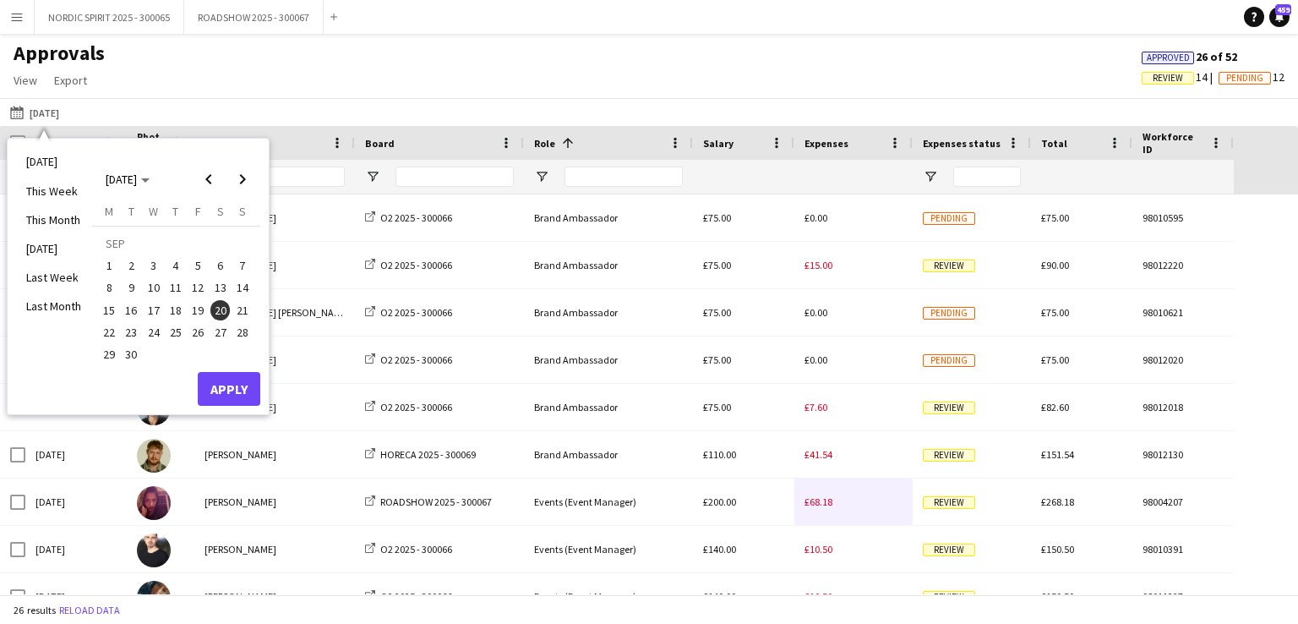
click at [107, 328] on span "22" at bounding box center [109, 332] width 20 height 20
click at [212, 379] on button "Apply" at bounding box center [229, 389] width 63 height 34
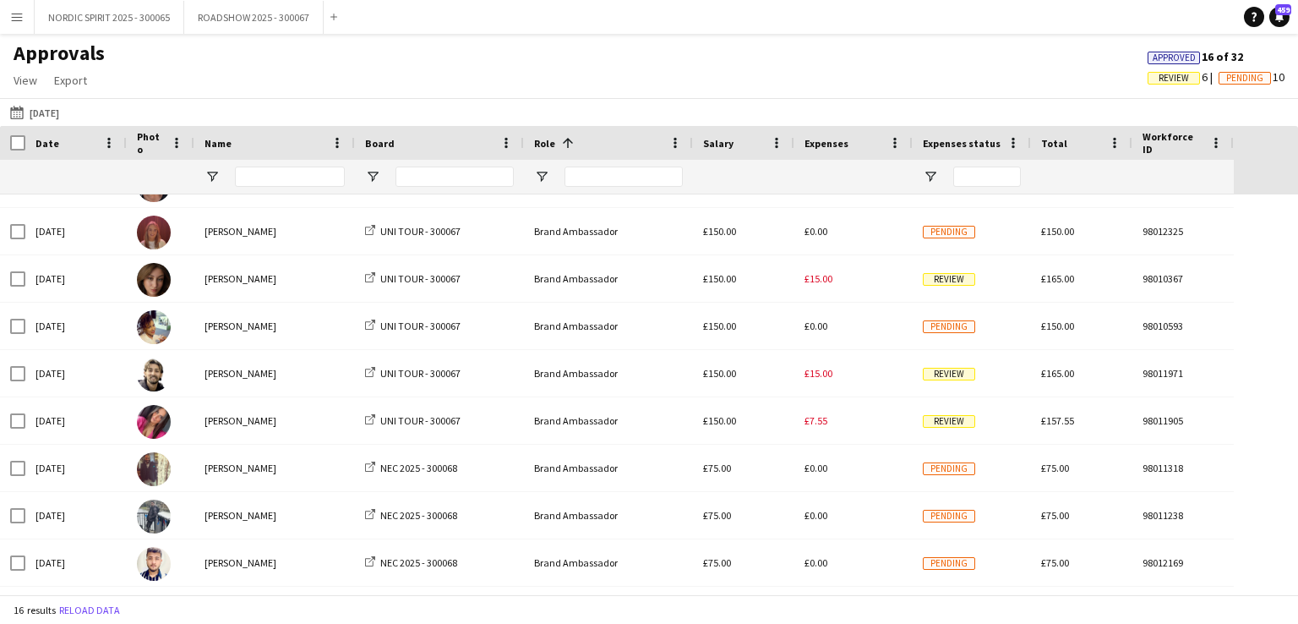
scroll to position [95, 0]
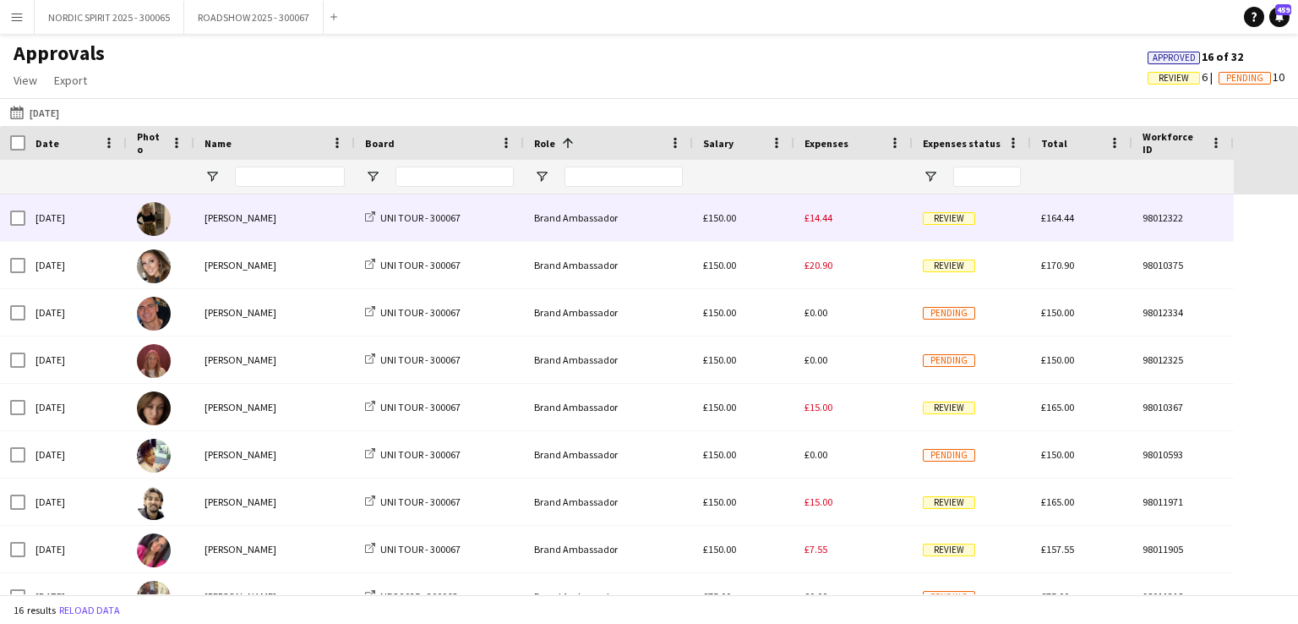
click at [823, 218] on span "£14.44" at bounding box center [819, 217] width 28 height 13
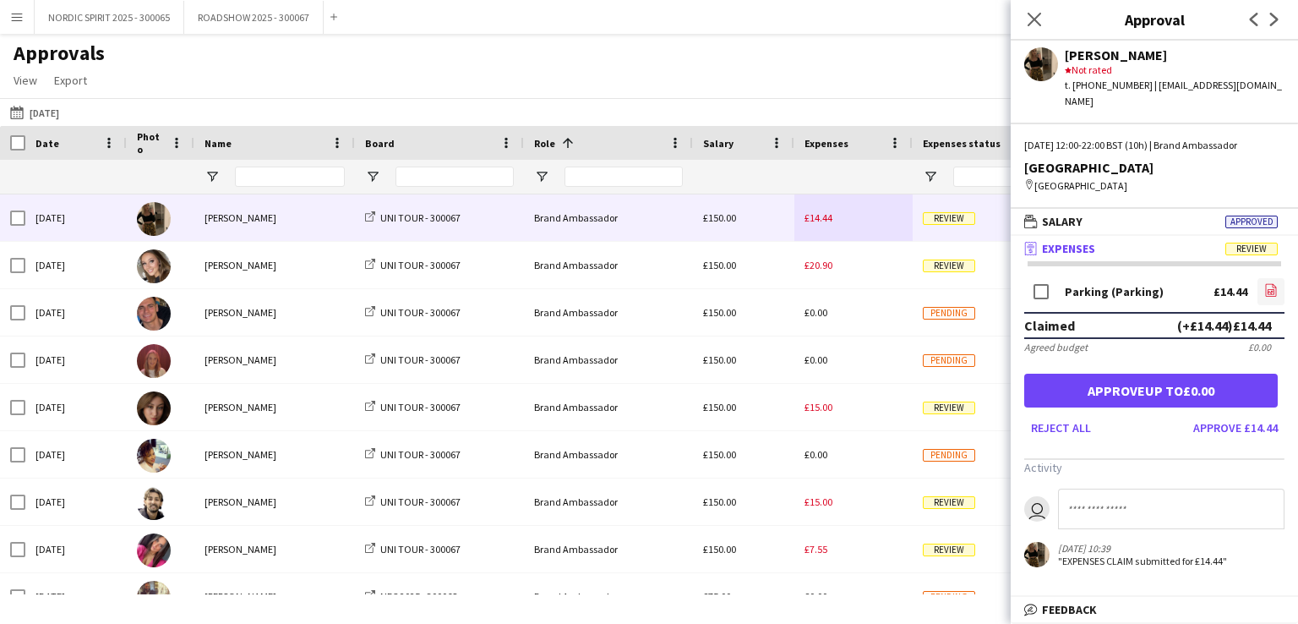
click at [1271, 283] on icon "file-image" at bounding box center [1271, 290] width 14 height 14
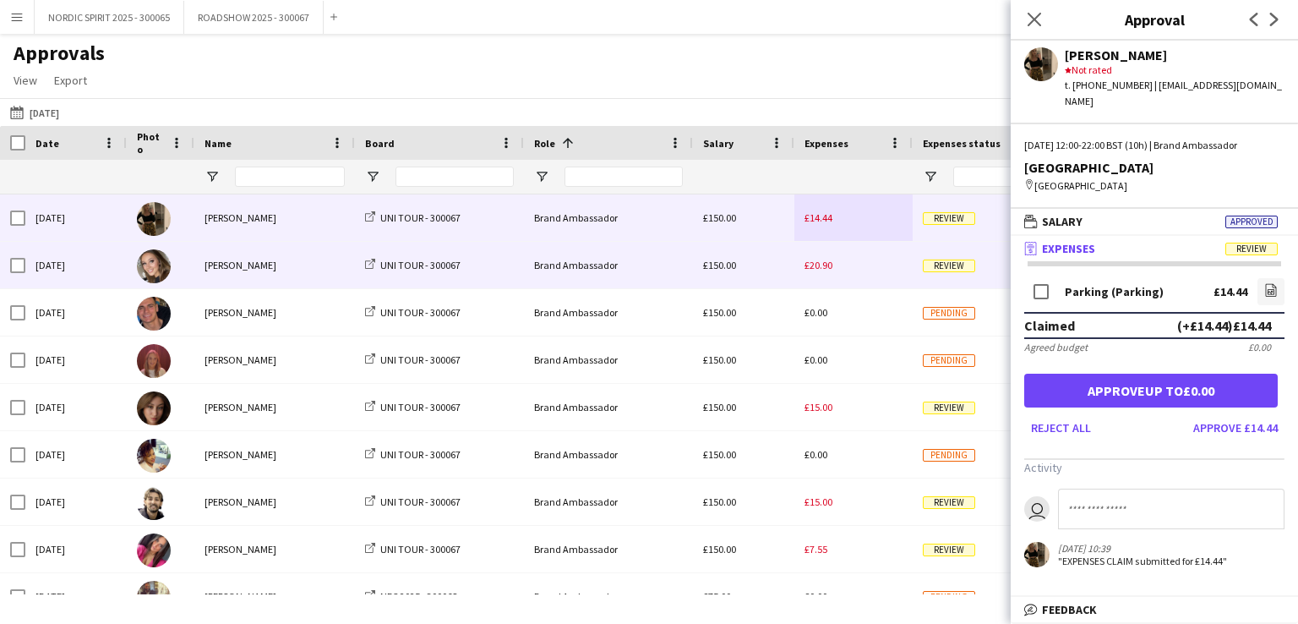
click at [821, 265] on span "£20.90" at bounding box center [819, 265] width 28 height 13
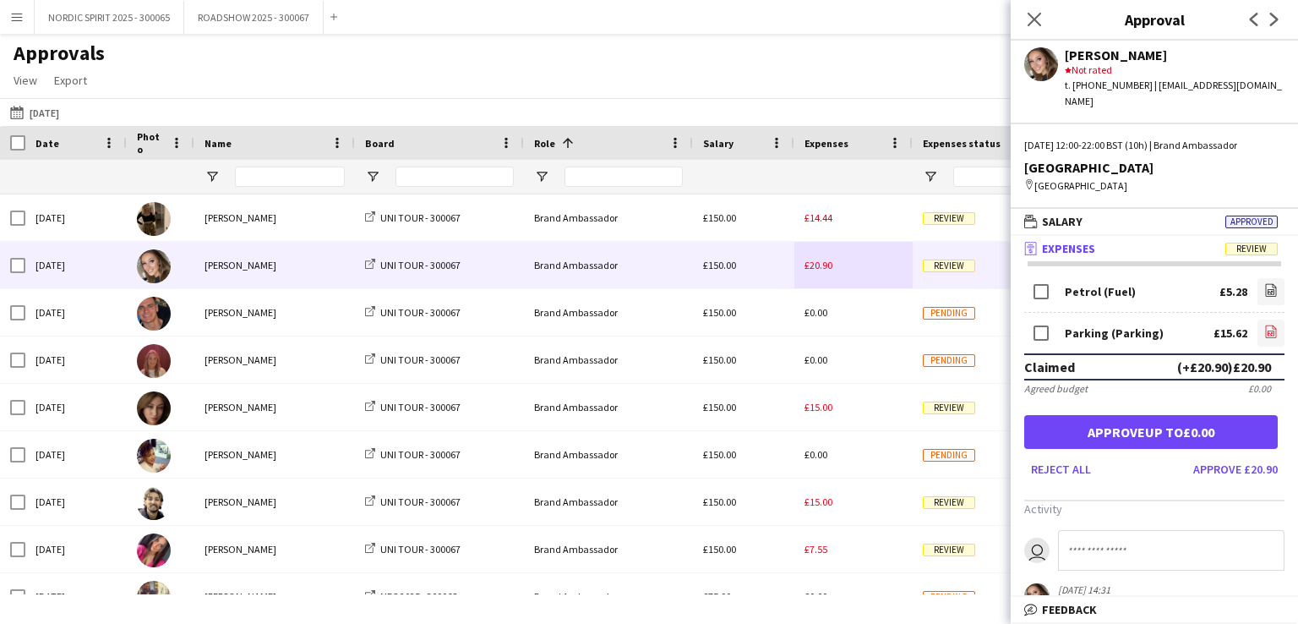
click at [1266, 325] on icon at bounding box center [1271, 331] width 11 height 13
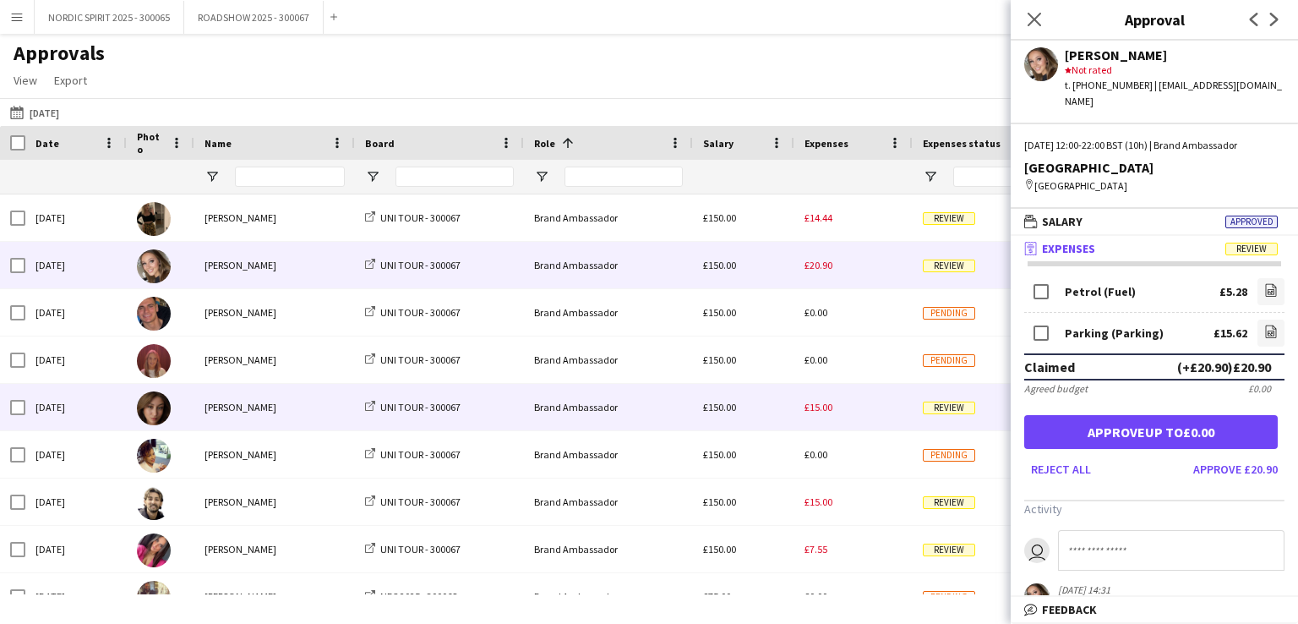
click at [821, 409] on span "£15.00" at bounding box center [819, 407] width 28 height 13
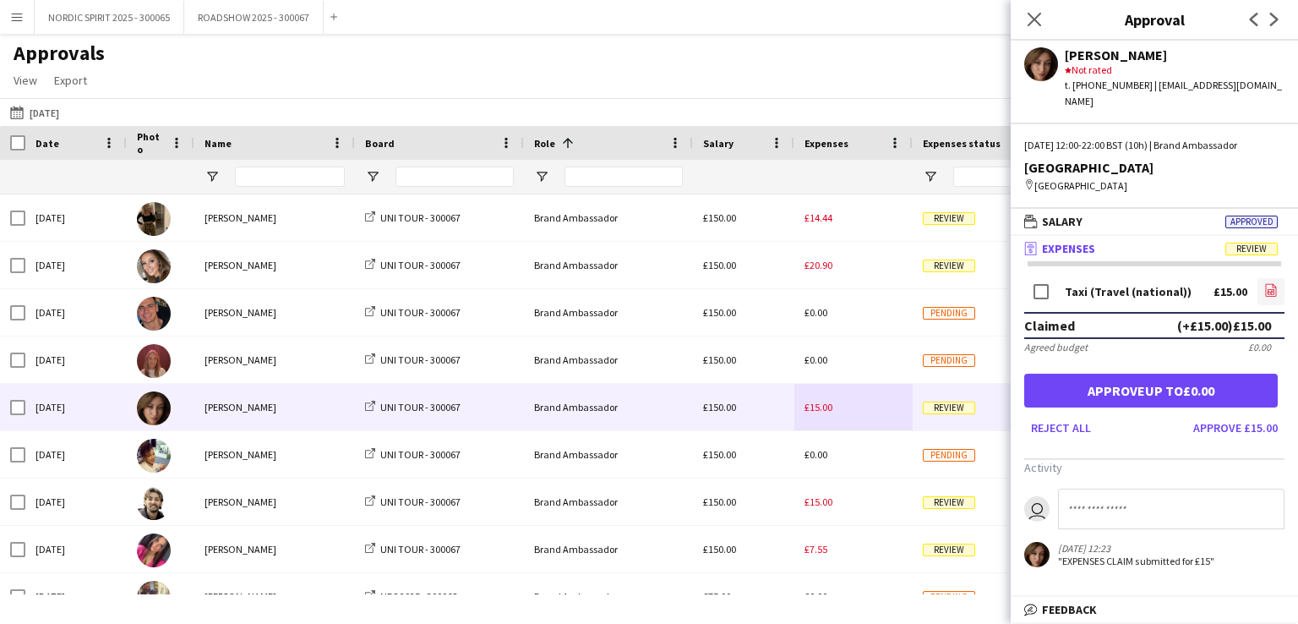
click at [1273, 292] on icon "file-image" at bounding box center [1271, 290] width 14 height 14
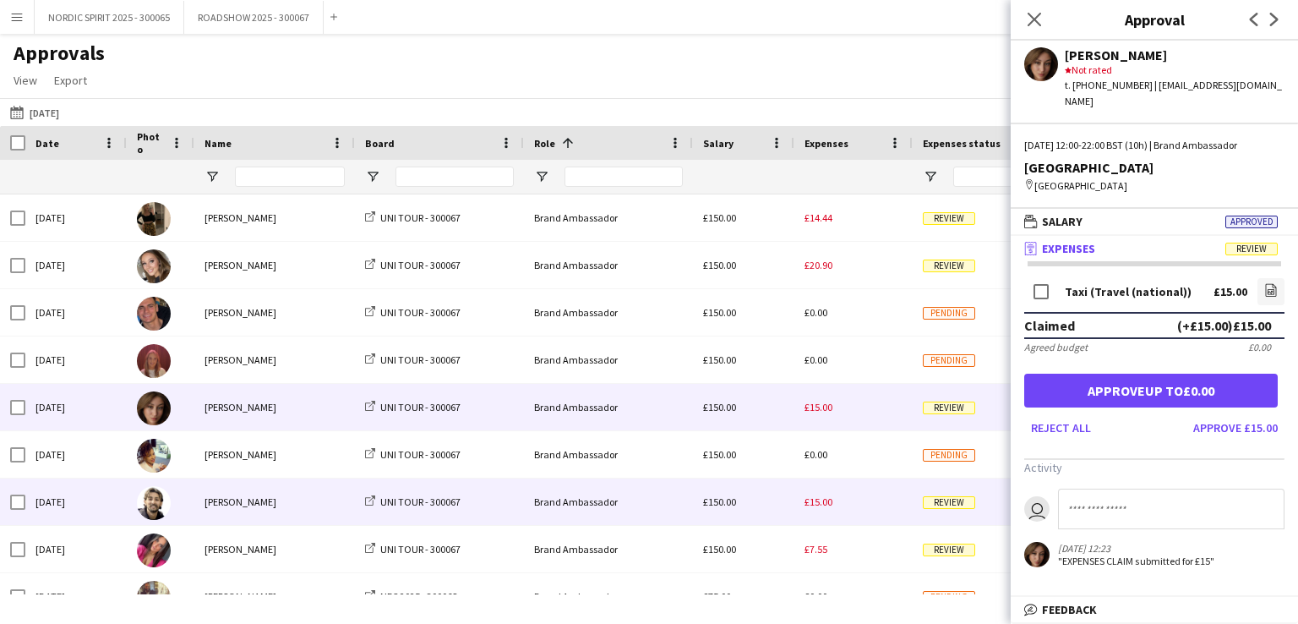
click at [832, 502] on span "£15.00" at bounding box center [819, 501] width 28 height 13
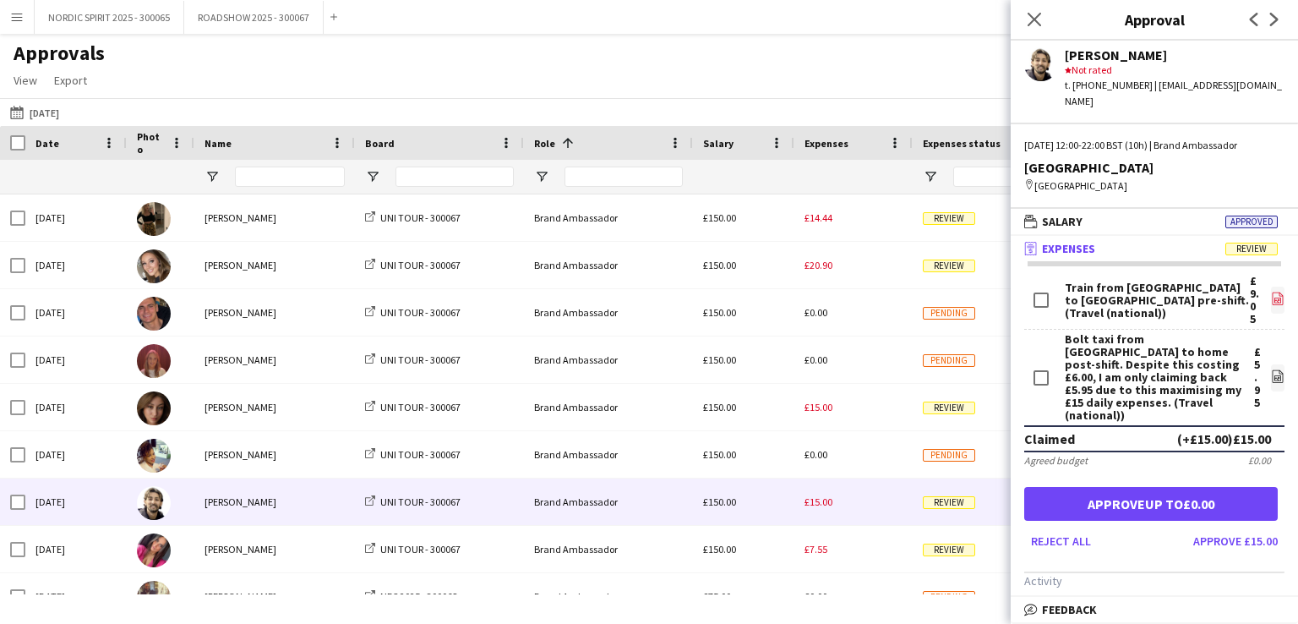
click at [1271, 292] on icon "file-image" at bounding box center [1278, 299] width 14 height 14
click at [1274, 375] on icon at bounding box center [1277, 377] width 7 height 5
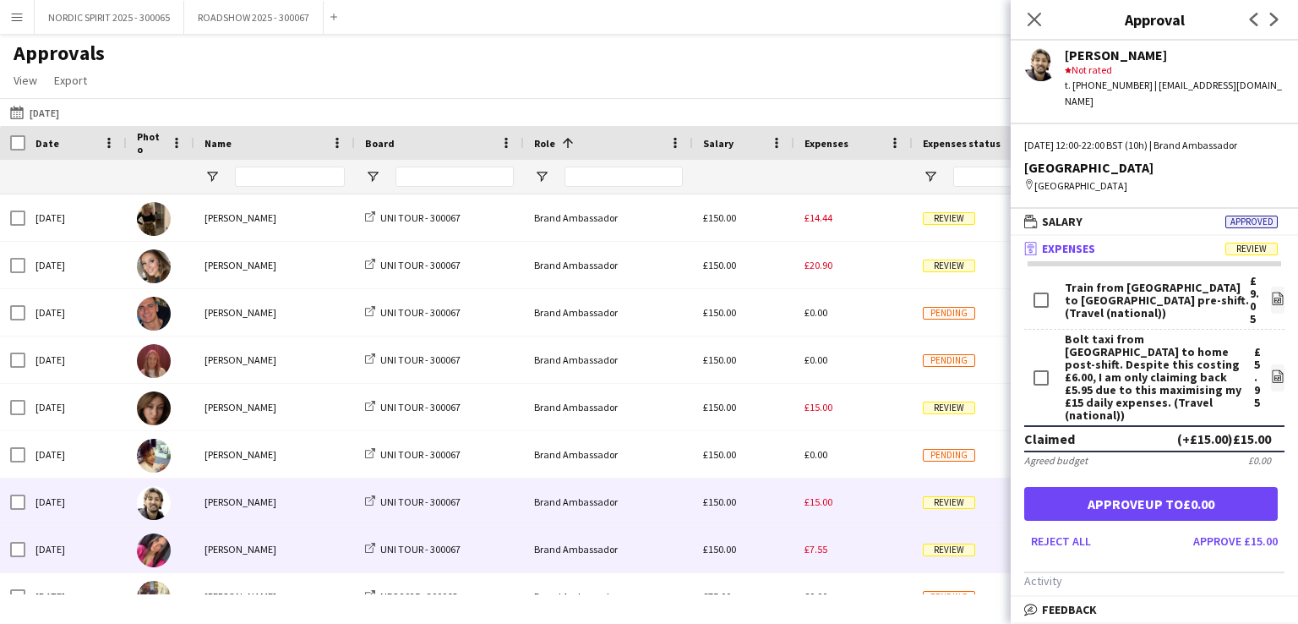
click at [824, 552] on span "£7.55" at bounding box center [816, 549] width 23 height 13
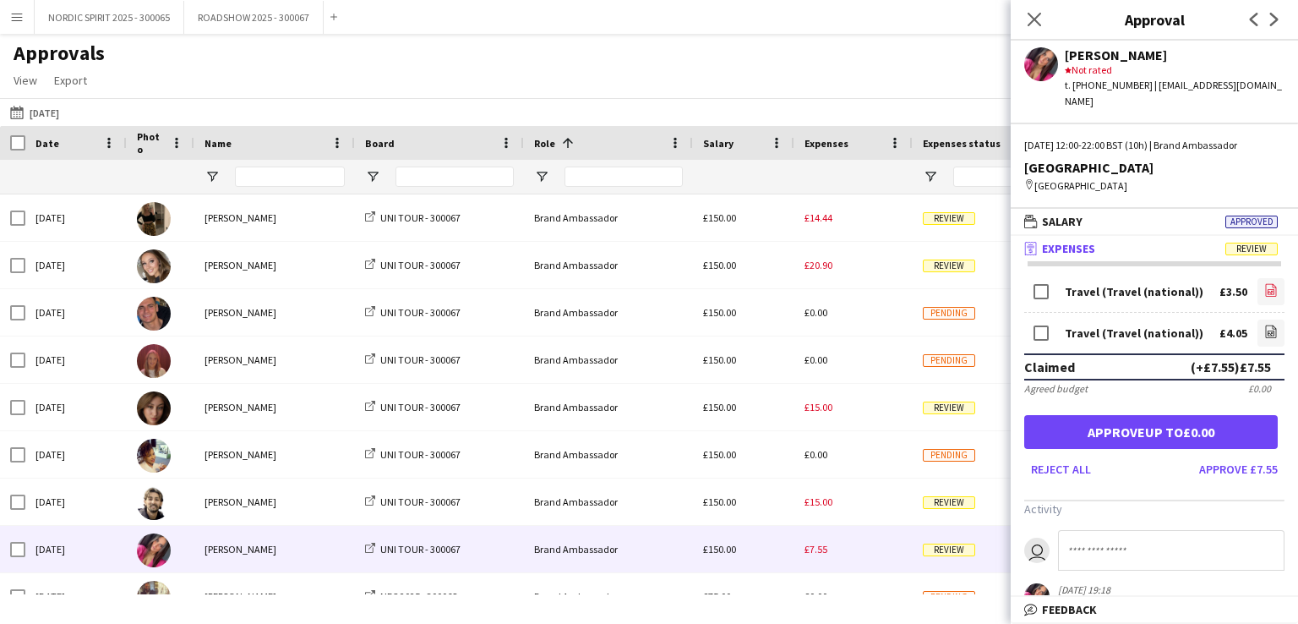
click at [1264, 283] on icon "file-image" at bounding box center [1271, 290] width 14 height 14
click at [1268, 331] on icon at bounding box center [1271, 333] width 7 height 5
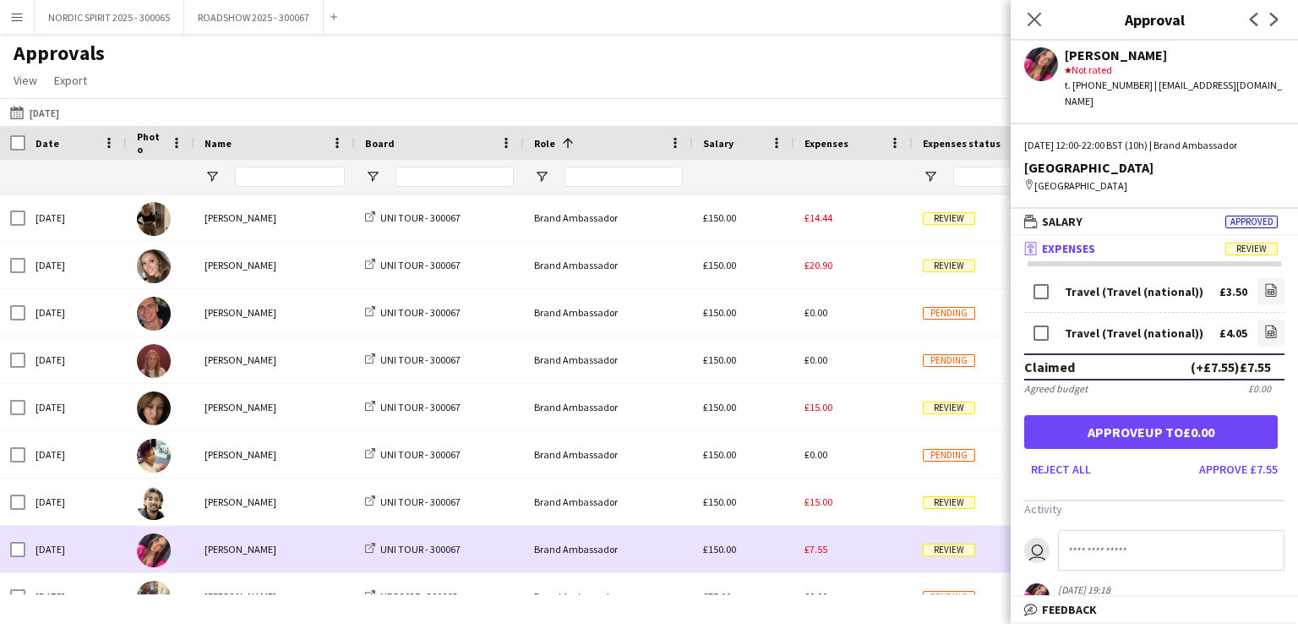
click at [835, 559] on div "£7.55" at bounding box center [853, 549] width 118 height 46
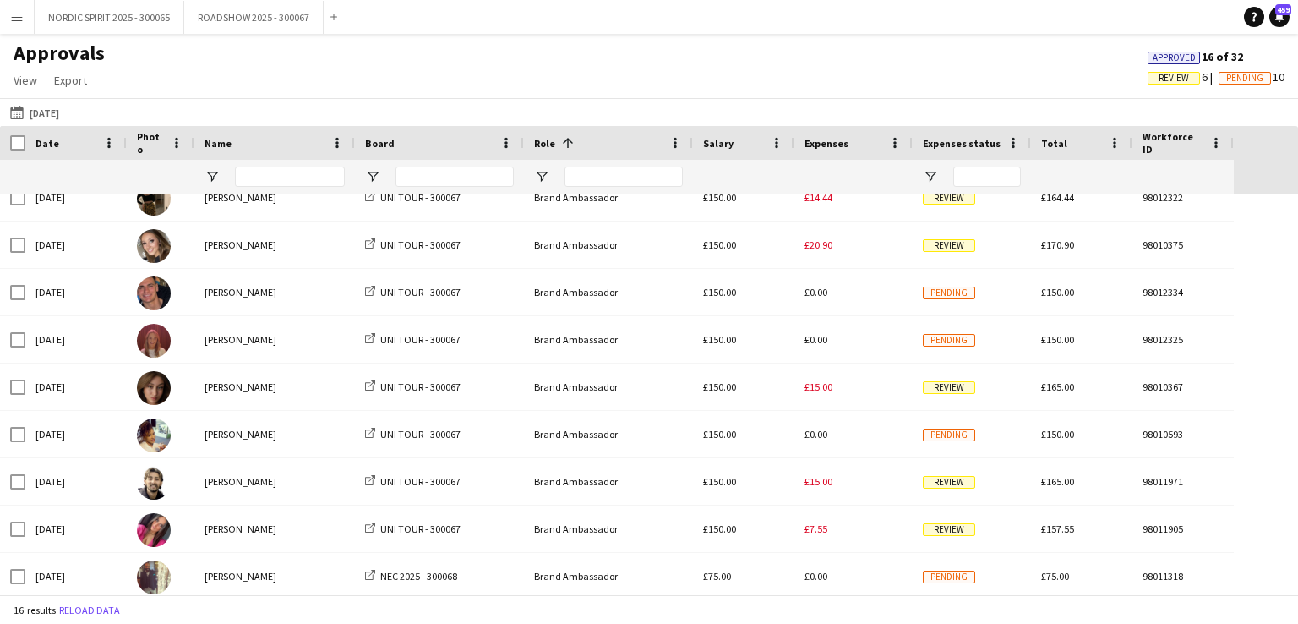
scroll to position [25, 0]
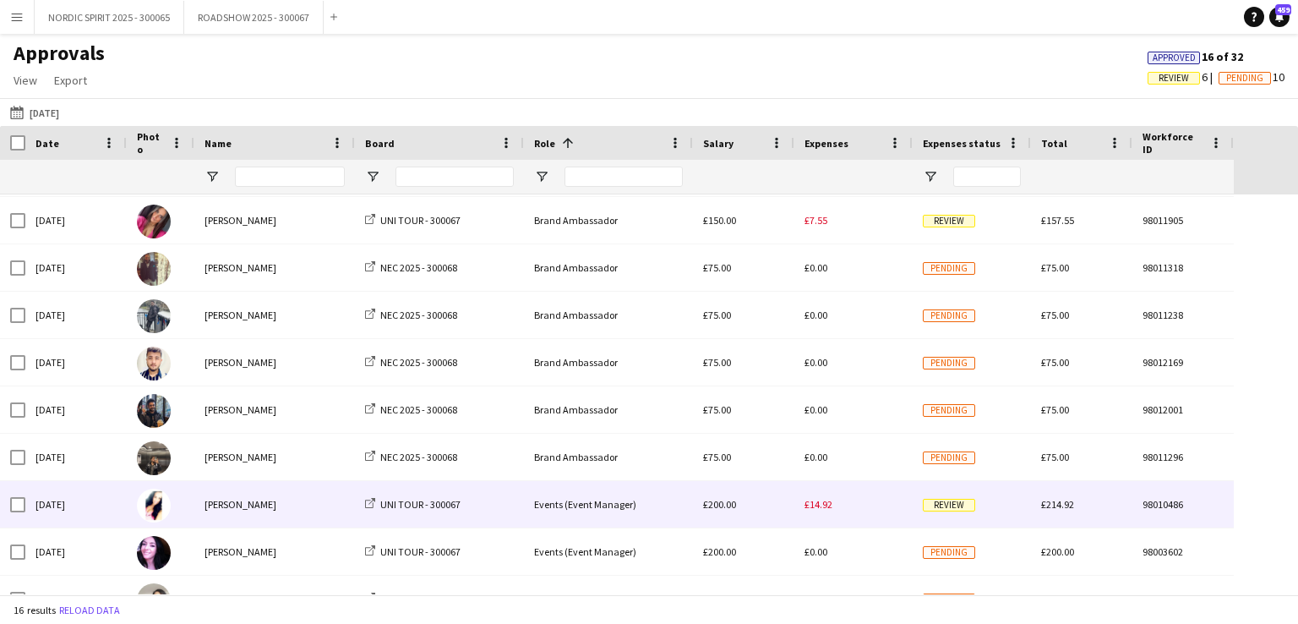
click at [821, 505] on span "£14.92" at bounding box center [819, 504] width 28 height 13
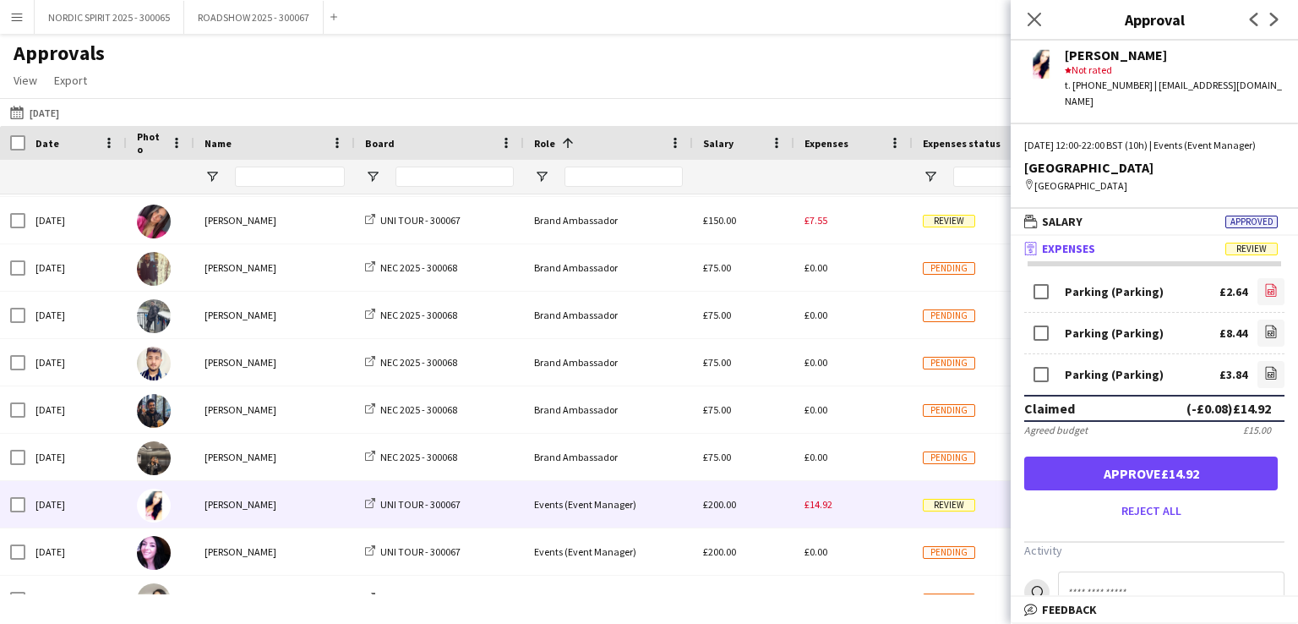
click at [1268, 290] on icon at bounding box center [1271, 292] width 7 height 5
click at [1264, 333] on icon "file-image" at bounding box center [1271, 332] width 14 height 14
click at [1264, 373] on icon "file-image" at bounding box center [1271, 373] width 14 height 14
click at [57, 113] on button "[DATE] [DATE]" at bounding box center [35, 112] width 56 height 20
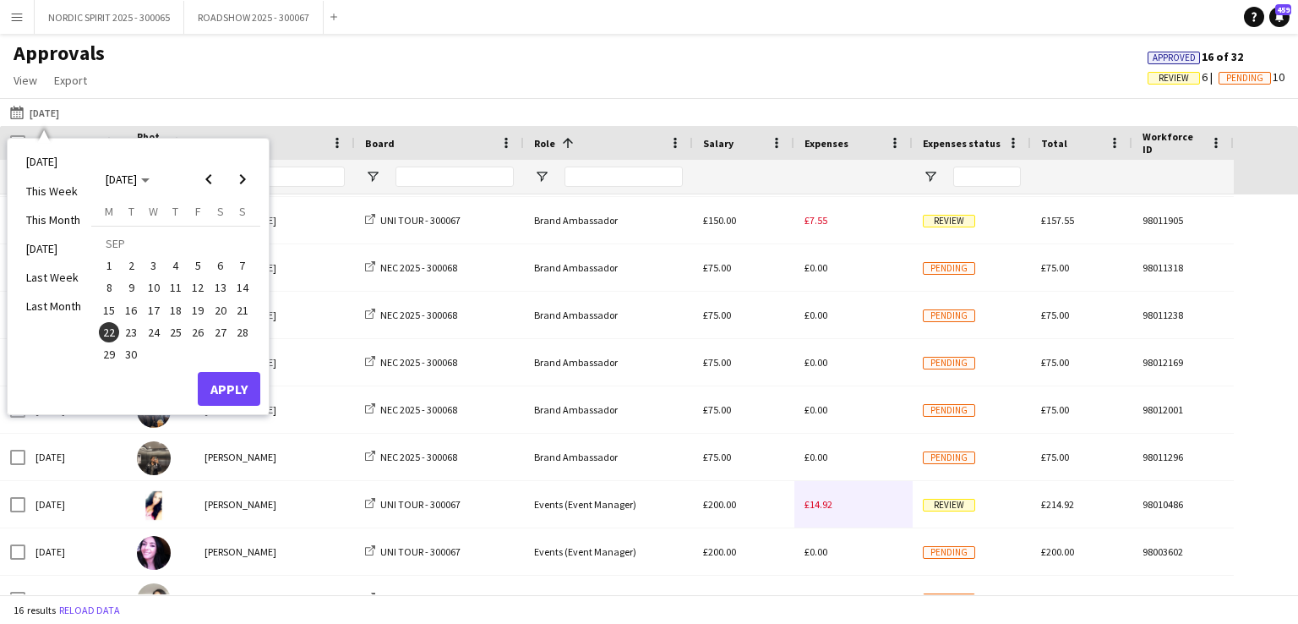
click at [133, 330] on span "23" at bounding box center [132, 332] width 20 height 20
click at [232, 383] on button "Apply" at bounding box center [229, 389] width 63 height 34
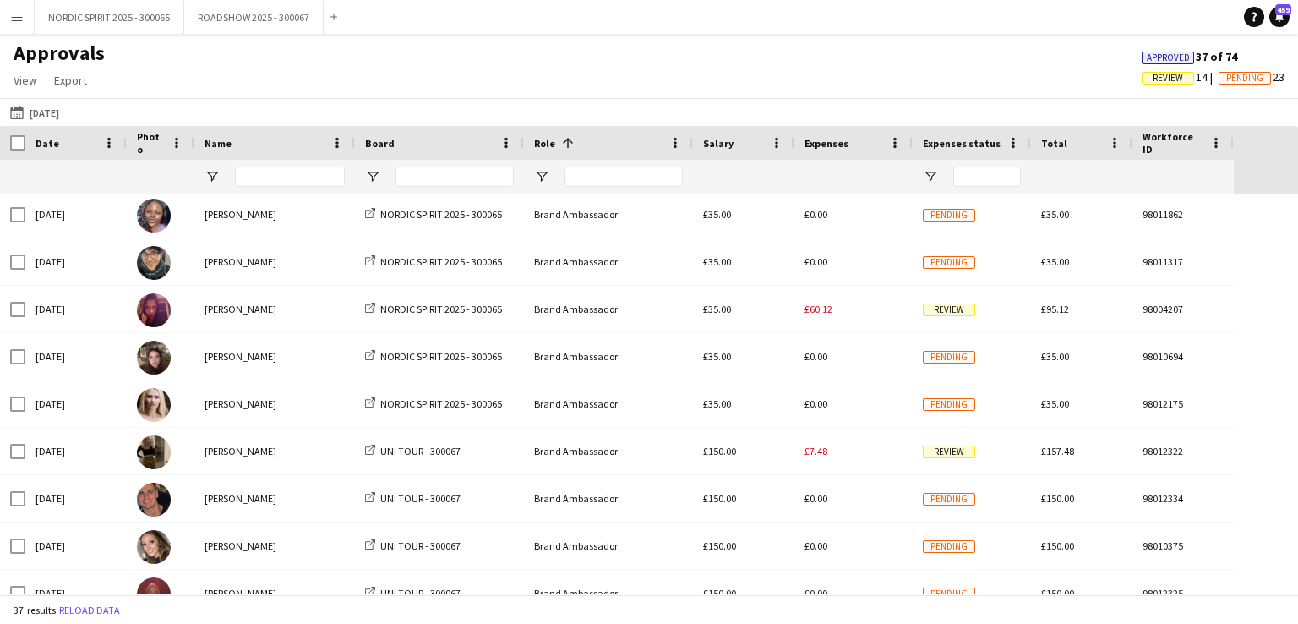
scroll to position [691, 0]
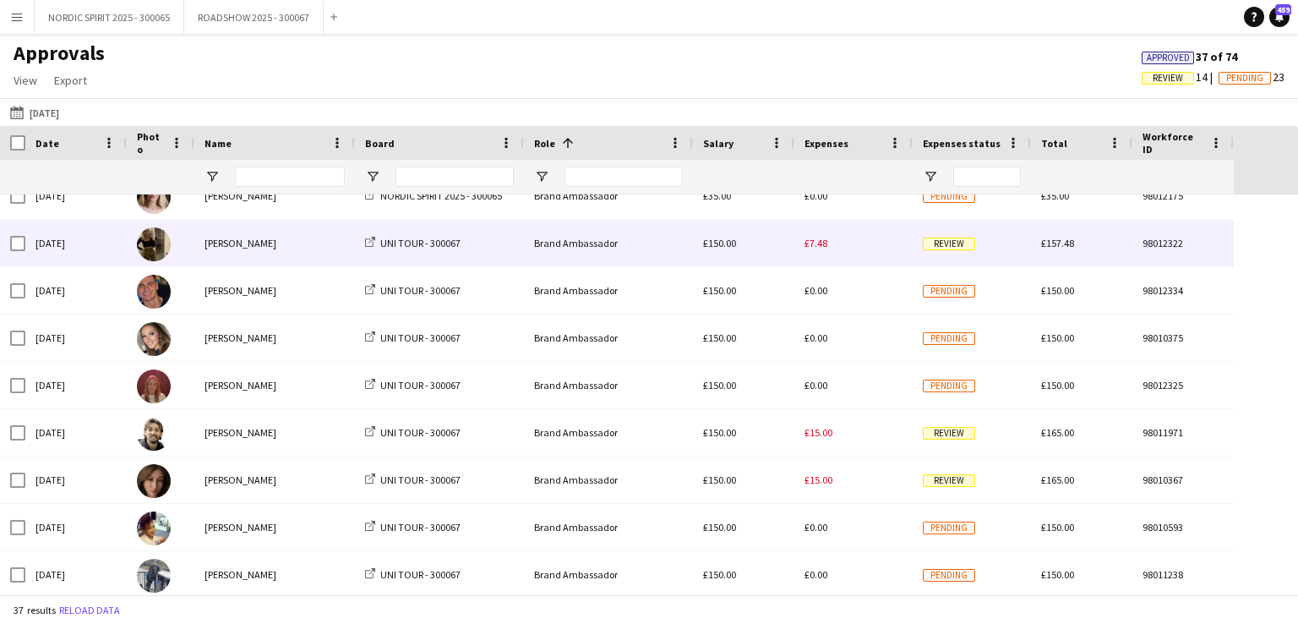
click at [818, 241] on span "£7.48" at bounding box center [816, 243] width 23 height 13
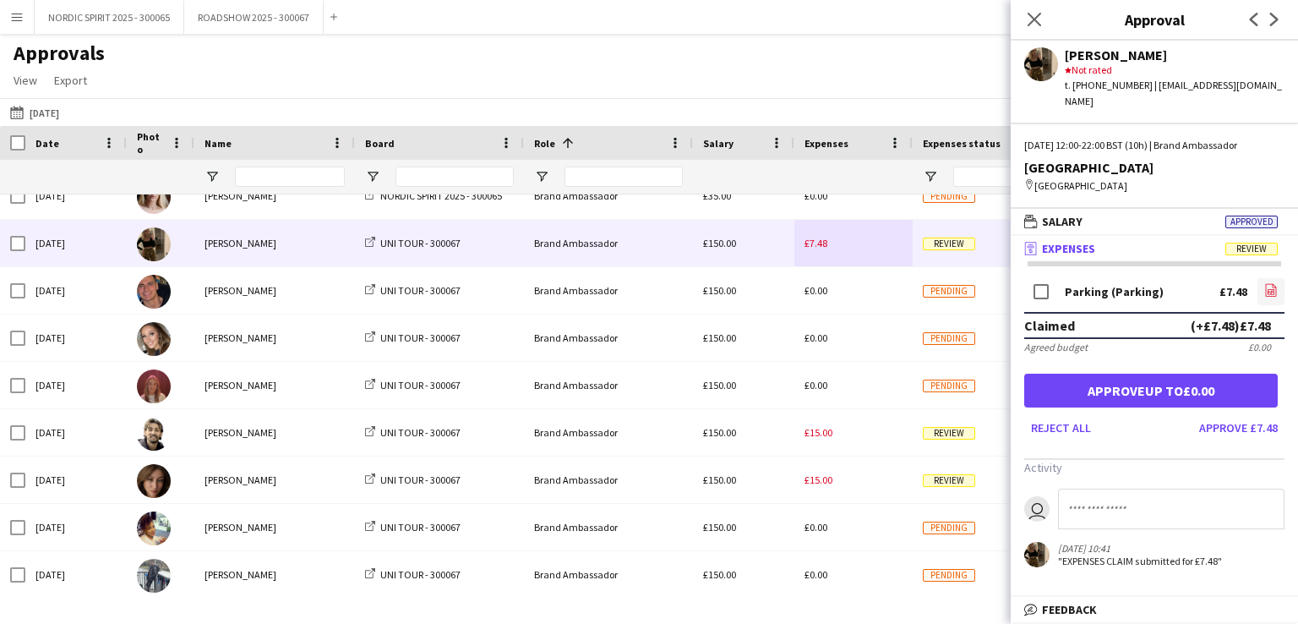
click at [1274, 290] on icon at bounding box center [1271, 292] width 7 height 5
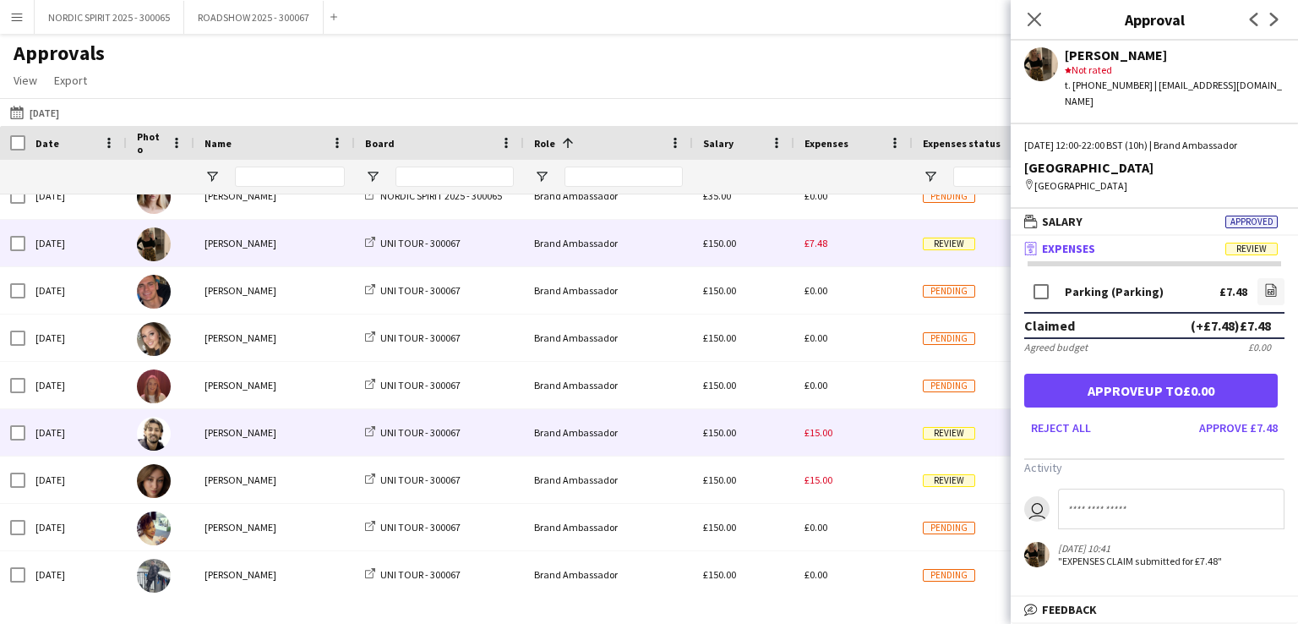
click at [813, 431] on span "£15.00" at bounding box center [819, 432] width 28 height 13
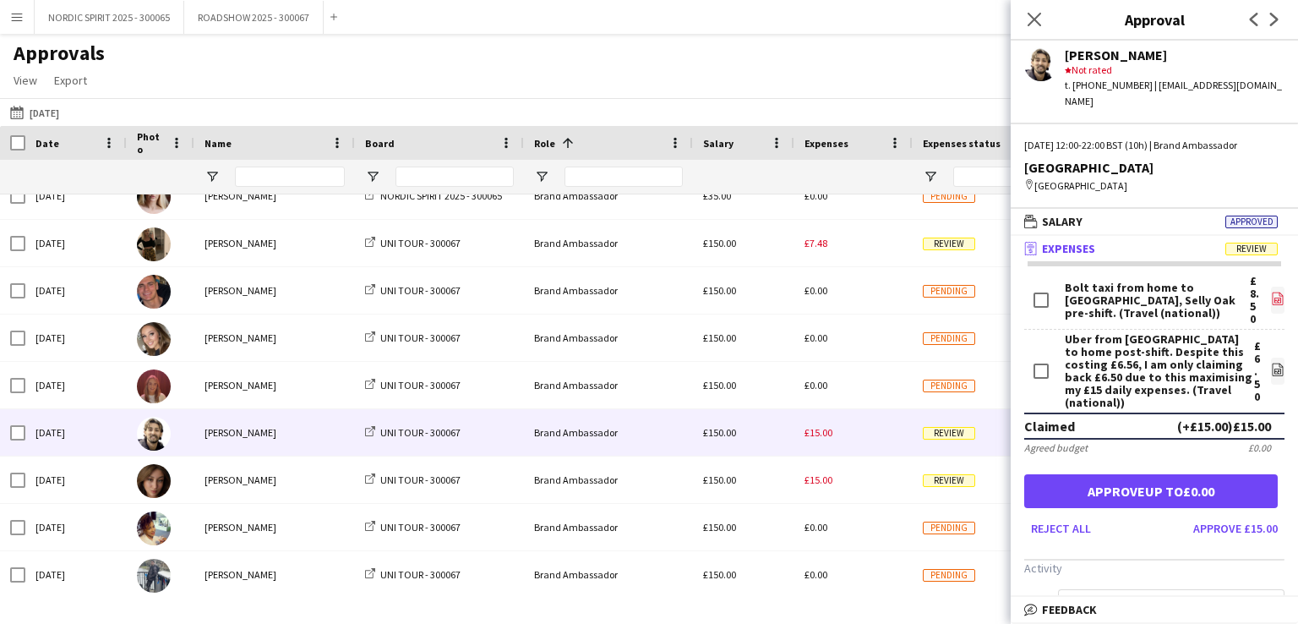
click at [1271, 292] on icon "file-image" at bounding box center [1278, 299] width 14 height 14
click at [1271, 363] on icon "file-image" at bounding box center [1278, 370] width 14 height 14
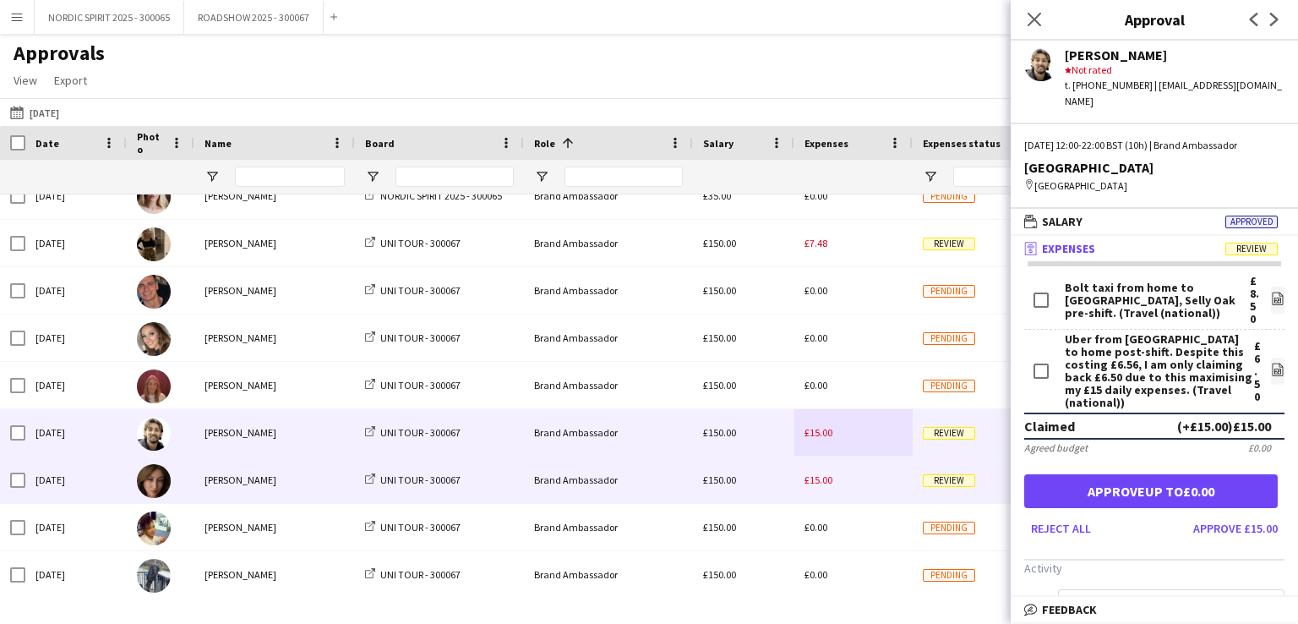
click at [831, 481] on span "£15.00" at bounding box center [819, 479] width 28 height 13
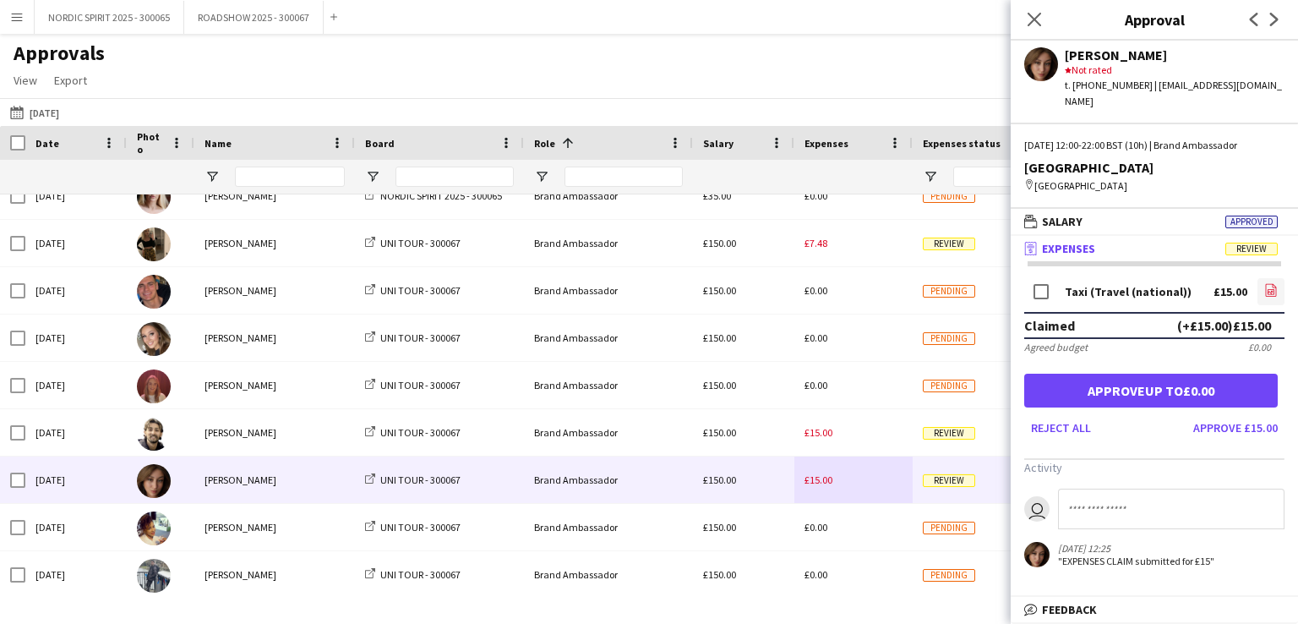
click at [1269, 290] on icon at bounding box center [1271, 292] width 7 height 5
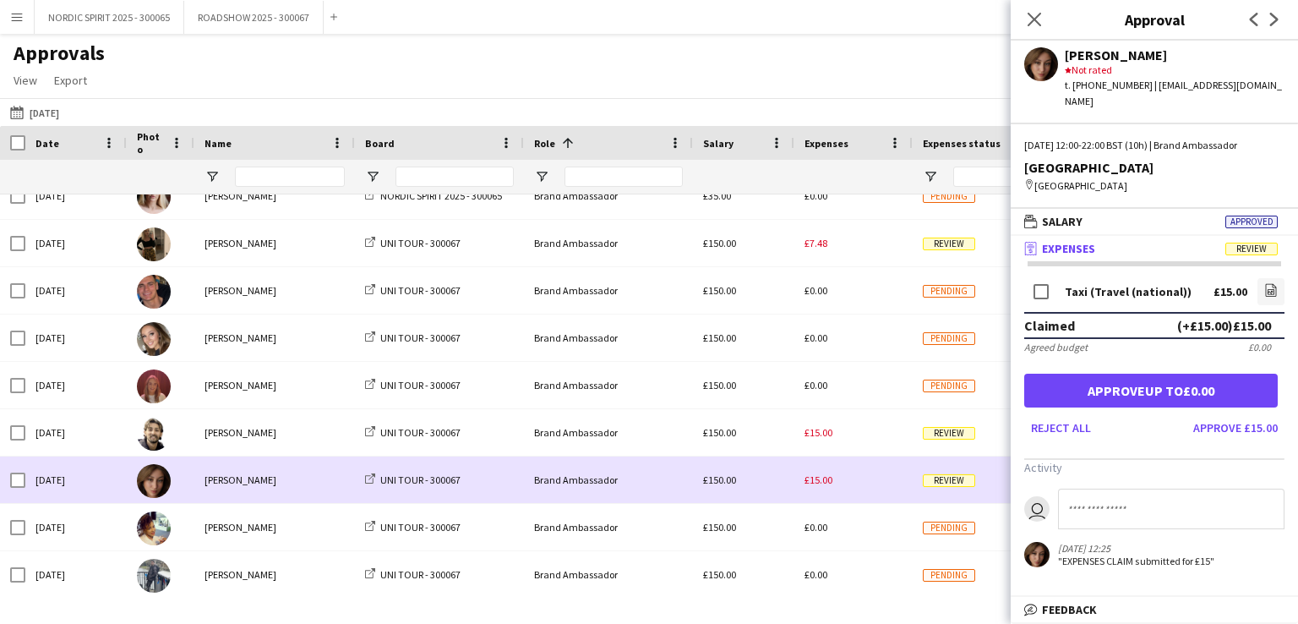
click at [874, 477] on div "£15.00" at bounding box center [853, 479] width 118 height 46
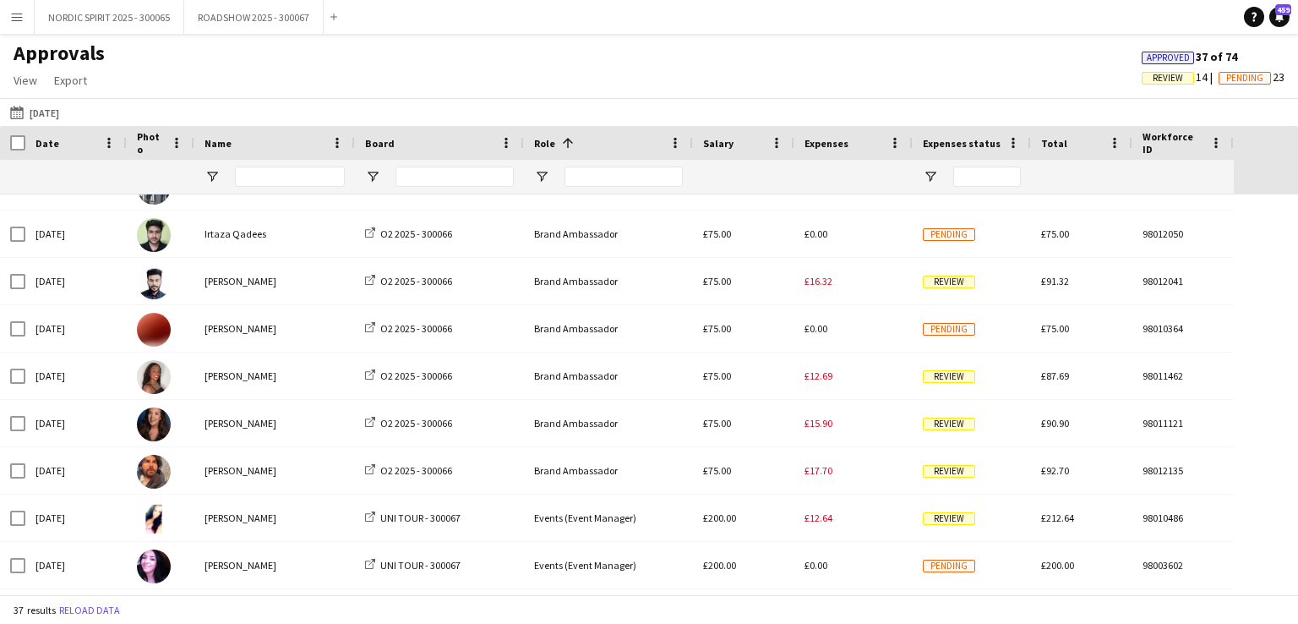
scroll to position [1301, 0]
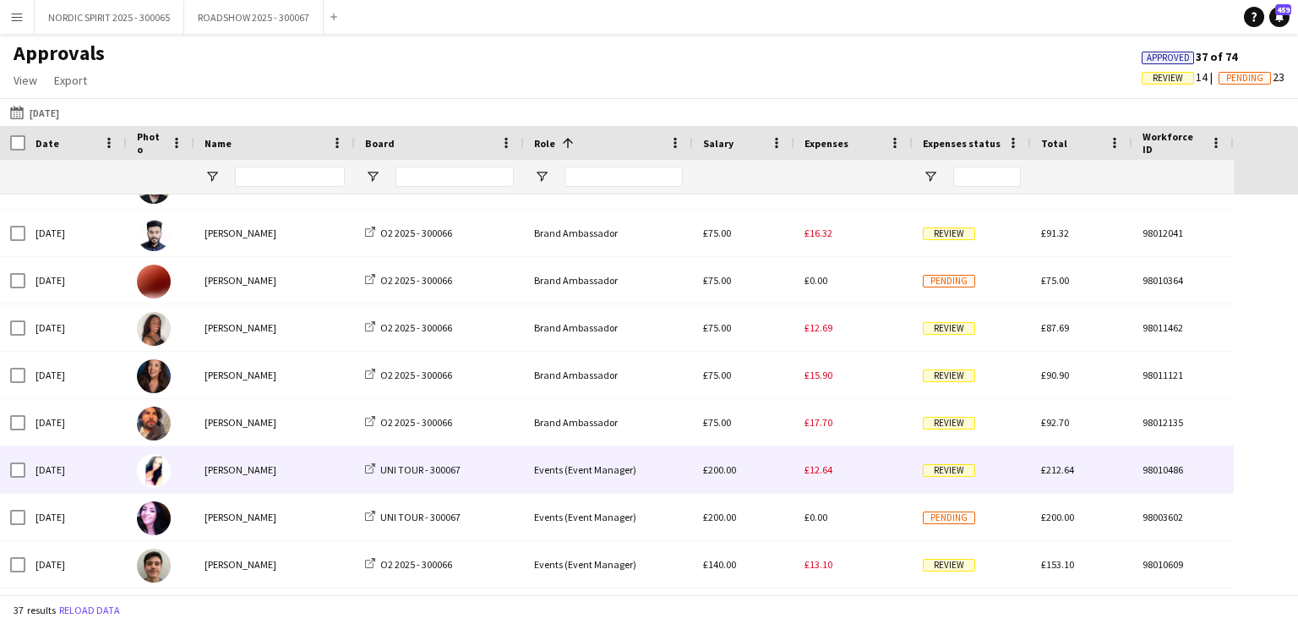
click at [821, 472] on span "£12.64" at bounding box center [819, 469] width 28 height 13
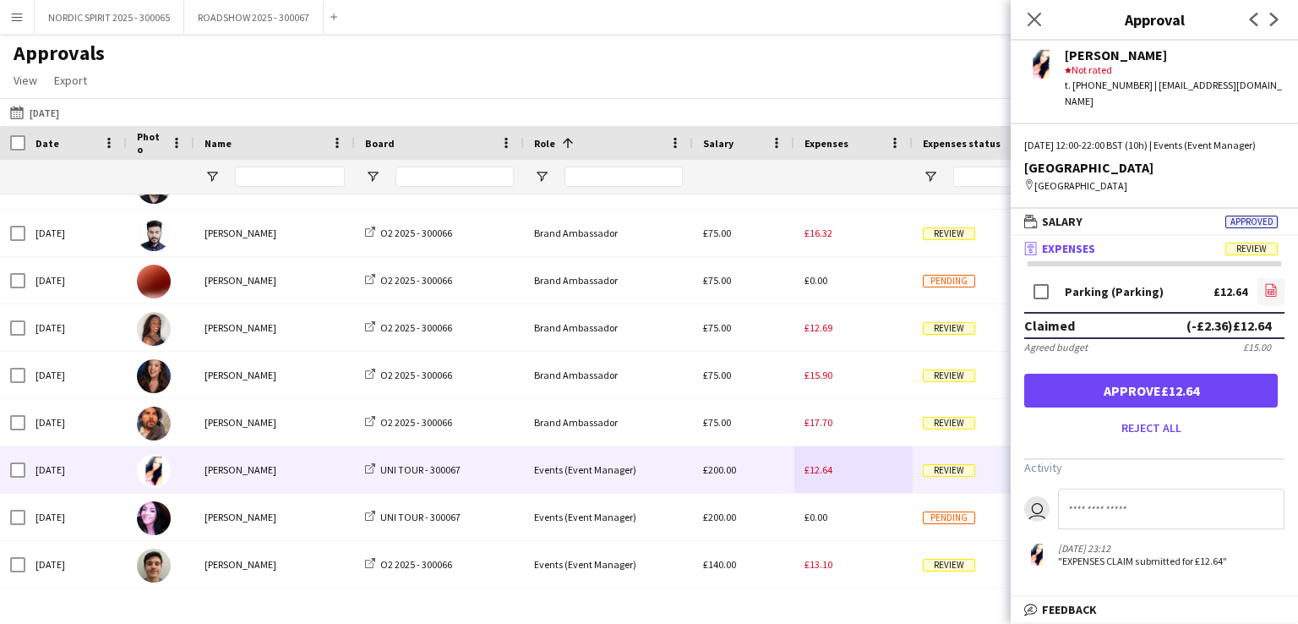
click at [1271, 287] on icon "file-image" at bounding box center [1271, 290] width 14 height 14
click at [61, 112] on button "[DATE] [DATE]" at bounding box center [35, 112] width 56 height 20
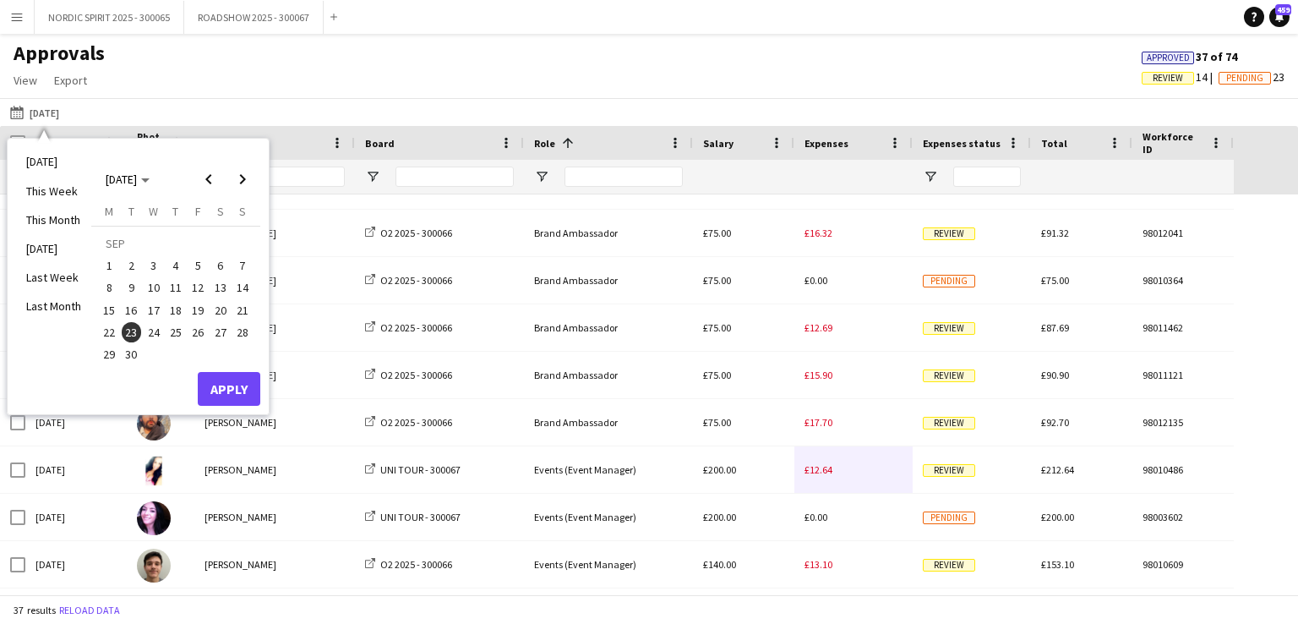
click at [152, 335] on span "24" at bounding box center [154, 332] width 20 height 20
click at [226, 380] on button "Apply" at bounding box center [229, 389] width 63 height 34
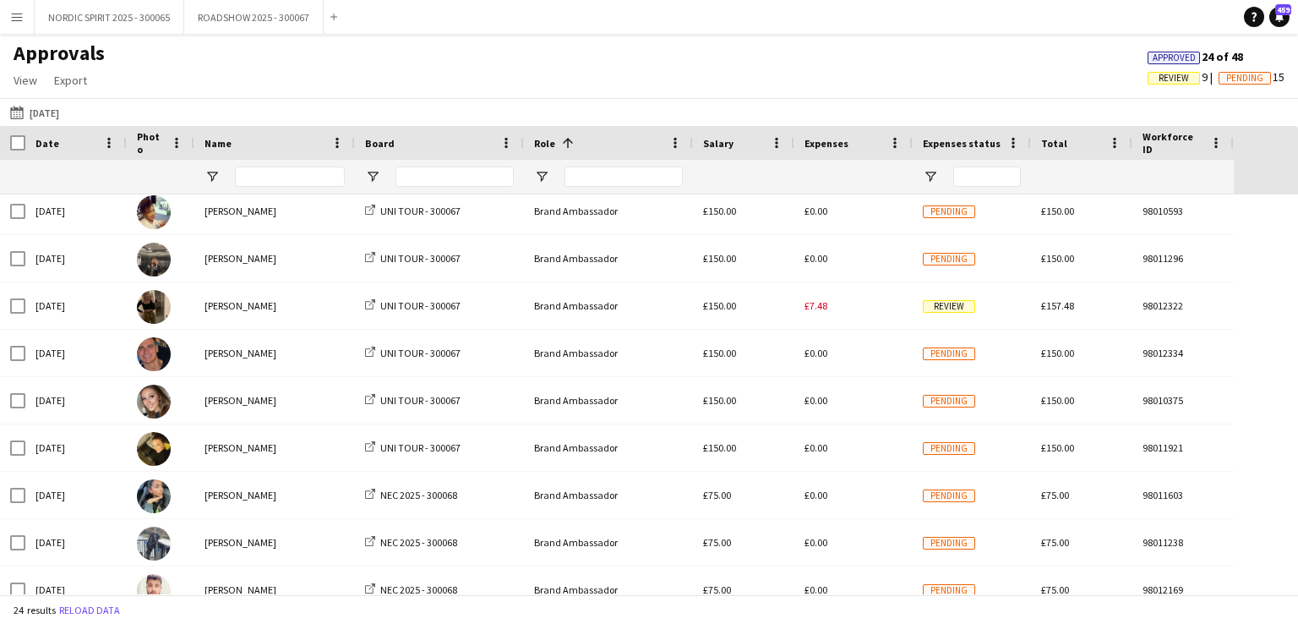
scroll to position [51, 0]
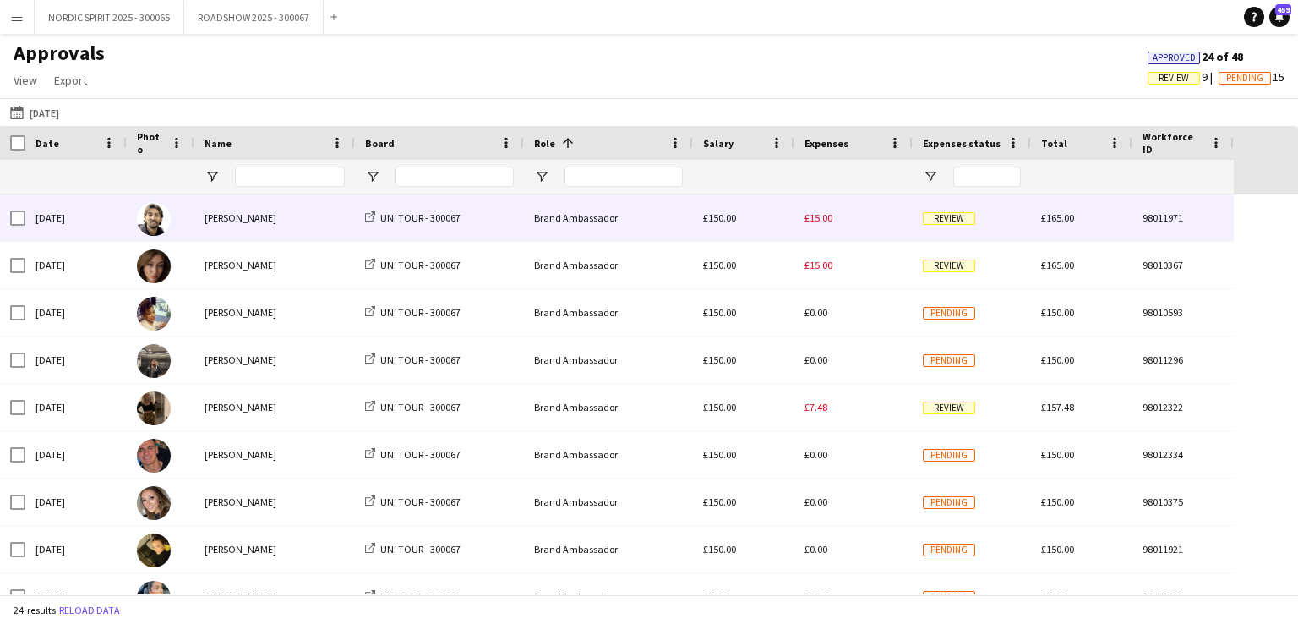
click at [822, 221] on span "£15.00" at bounding box center [819, 217] width 28 height 13
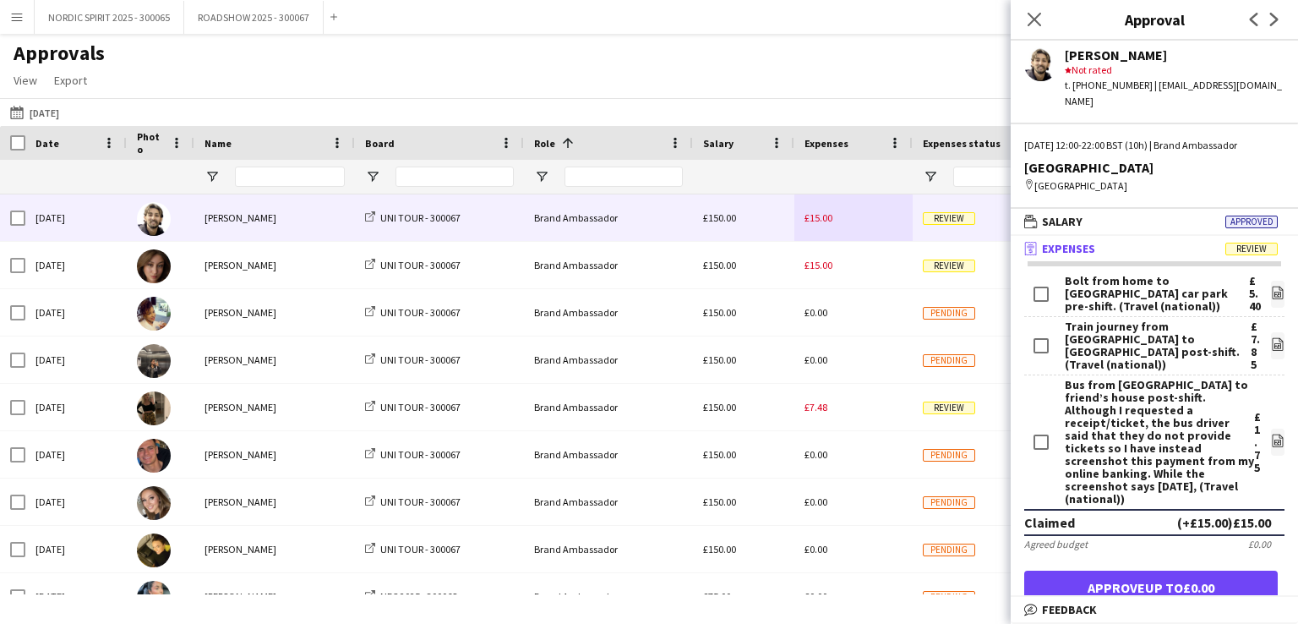
click at [24, 17] on button "Menu" at bounding box center [17, 17] width 34 height 34
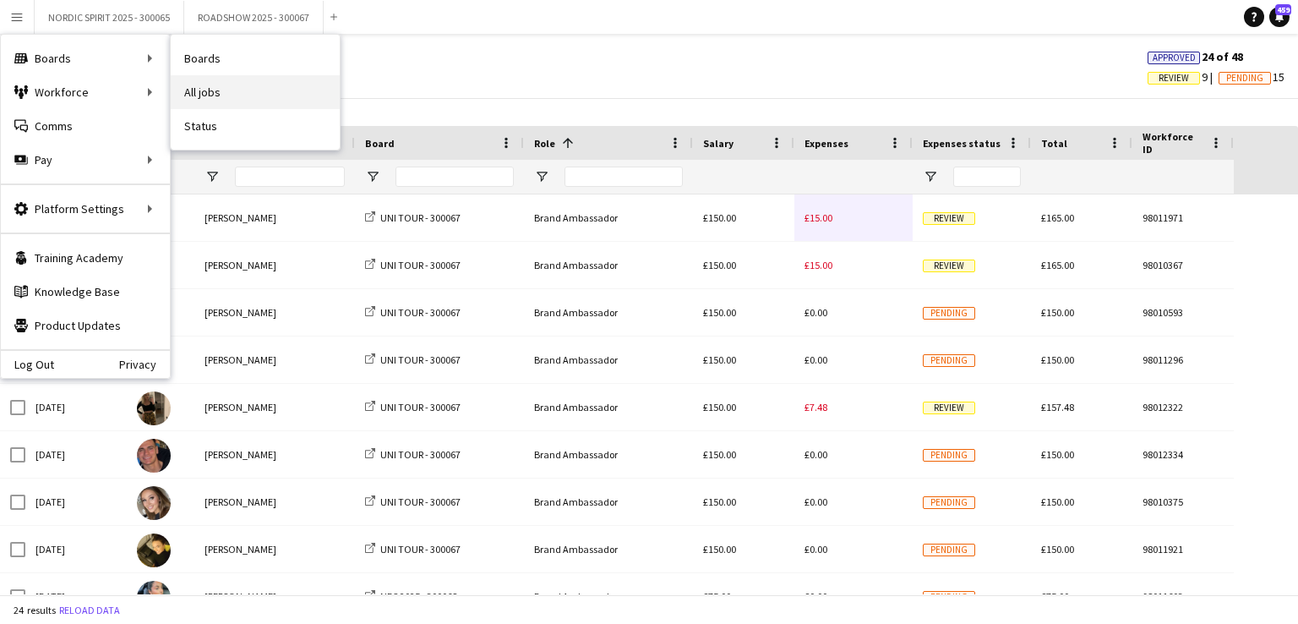
click at [232, 94] on link "All jobs" at bounding box center [255, 92] width 169 height 34
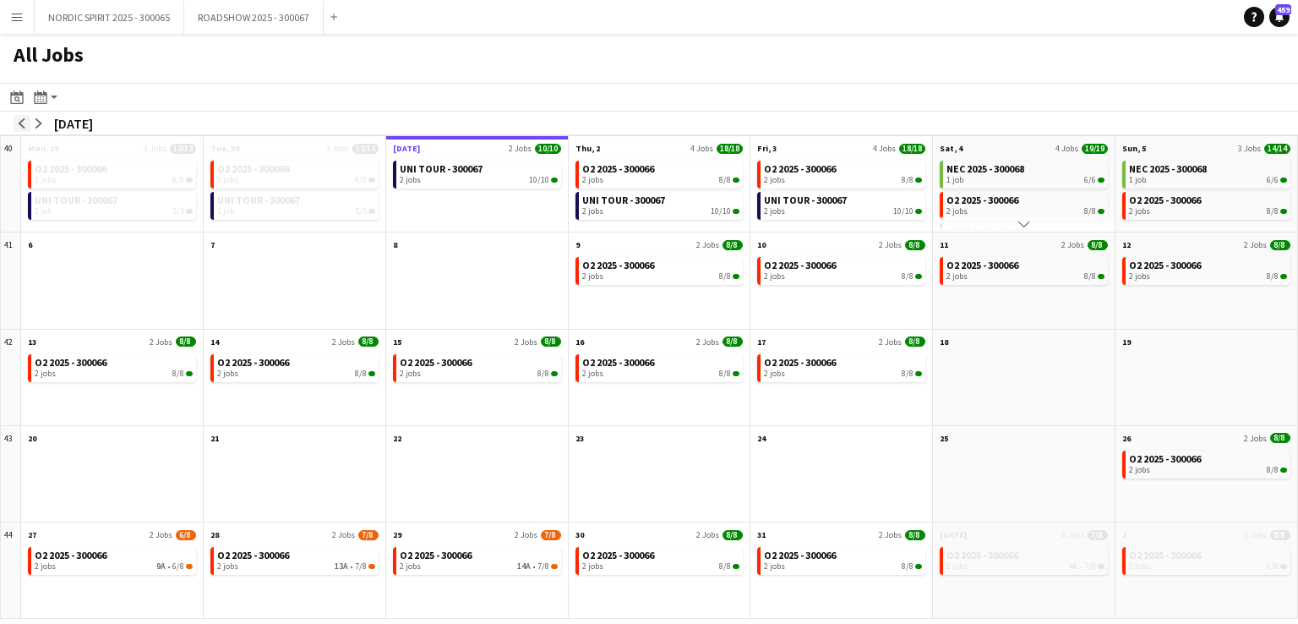
click at [20, 124] on app-icon "arrow-left" at bounding box center [22, 123] width 10 height 10
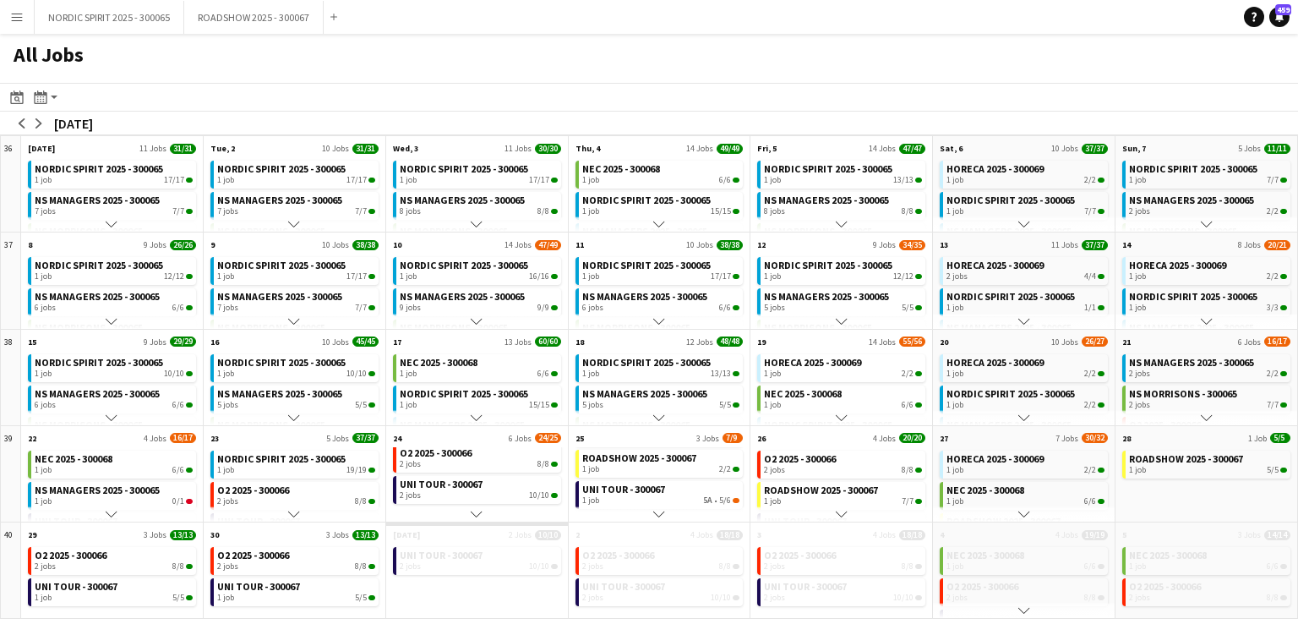
scroll to position [37, 0]
